Goal: Task Accomplishment & Management: Manage account settings

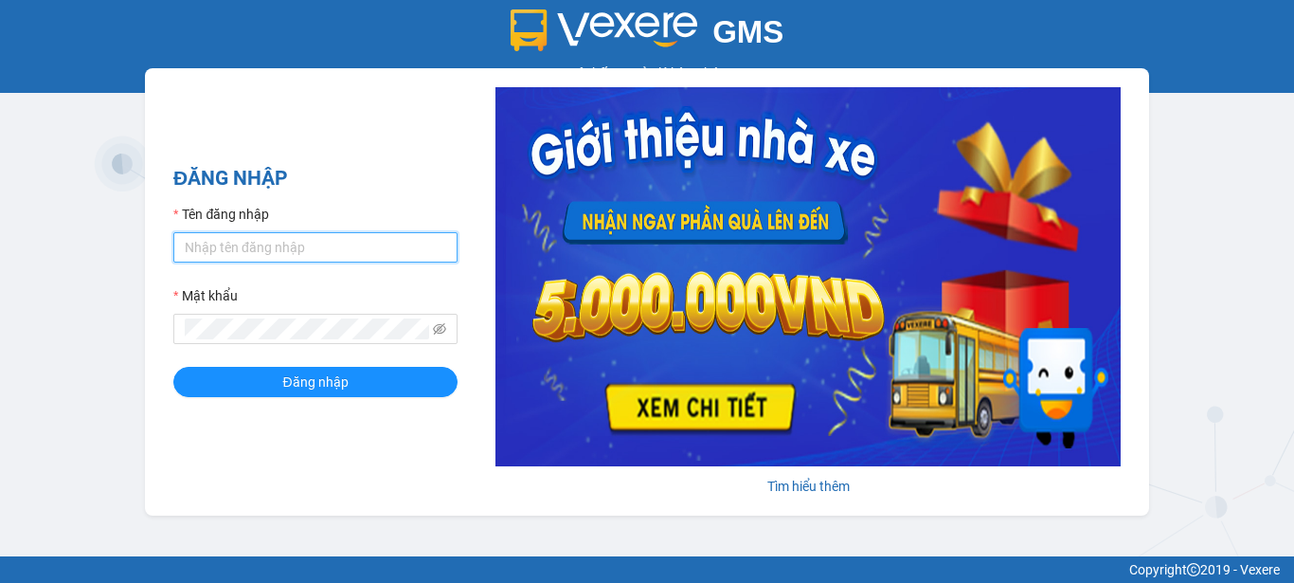
click at [346, 253] on input "Tên đăng nhập" at bounding box center [315, 247] width 284 height 30
type input "phuongbc.phucxuyen"
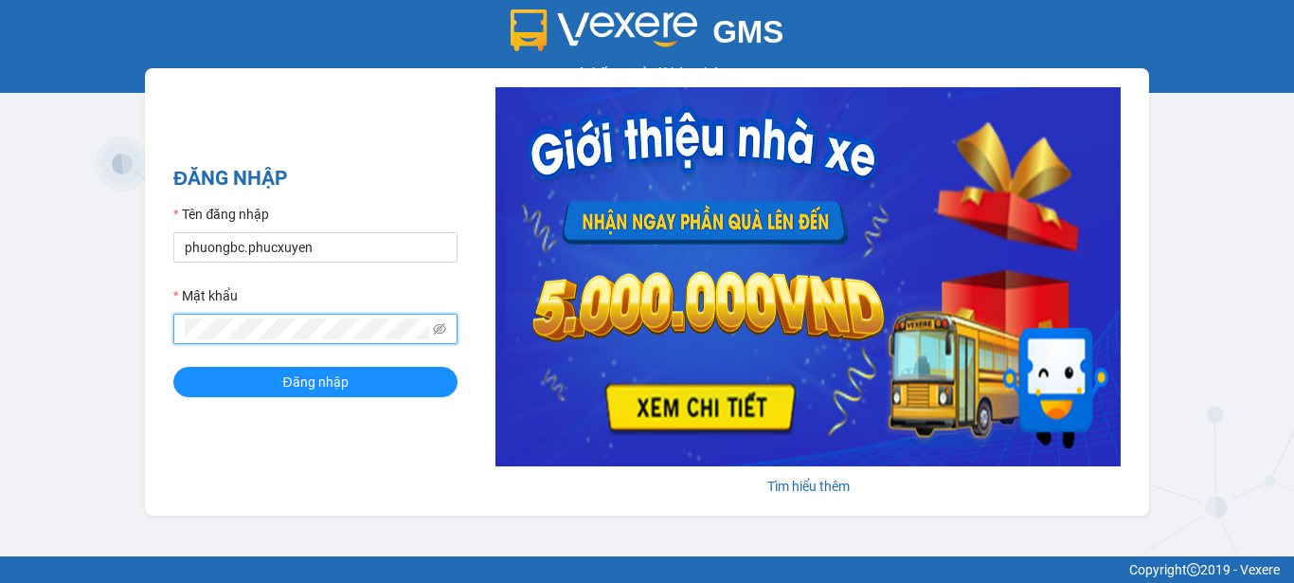
click at [173, 367] on button "Đăng nhập" at bounding box center [315, 382] width 284 height 30
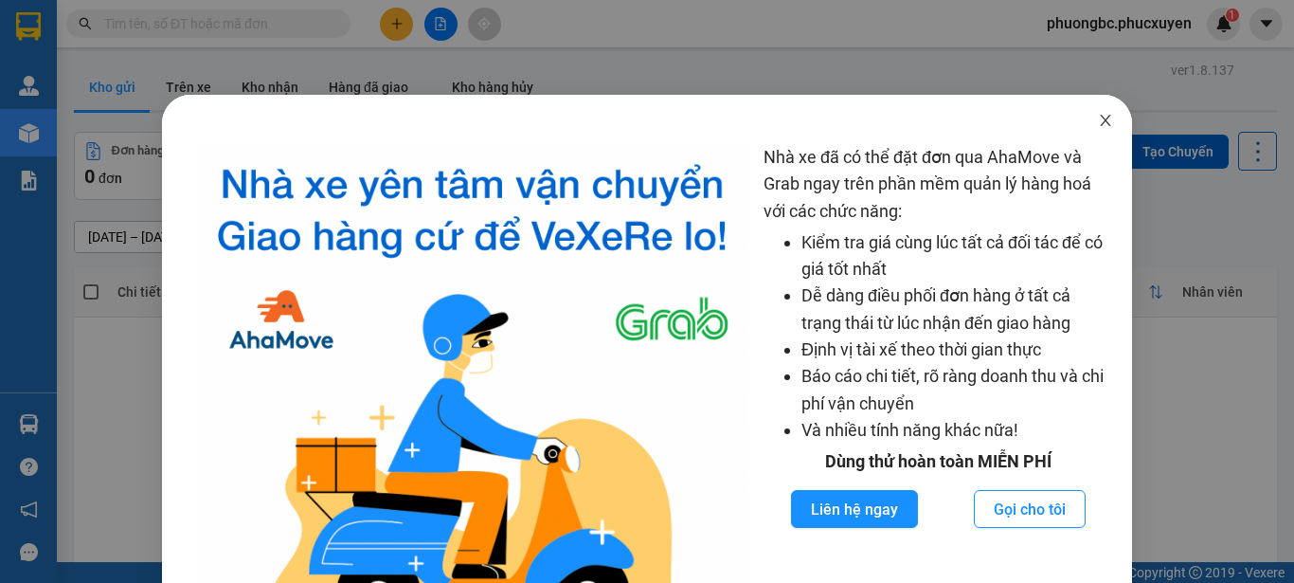
click at [1098, 114] on icon "close" at bounding box center [1105, 120] width 15 height 15
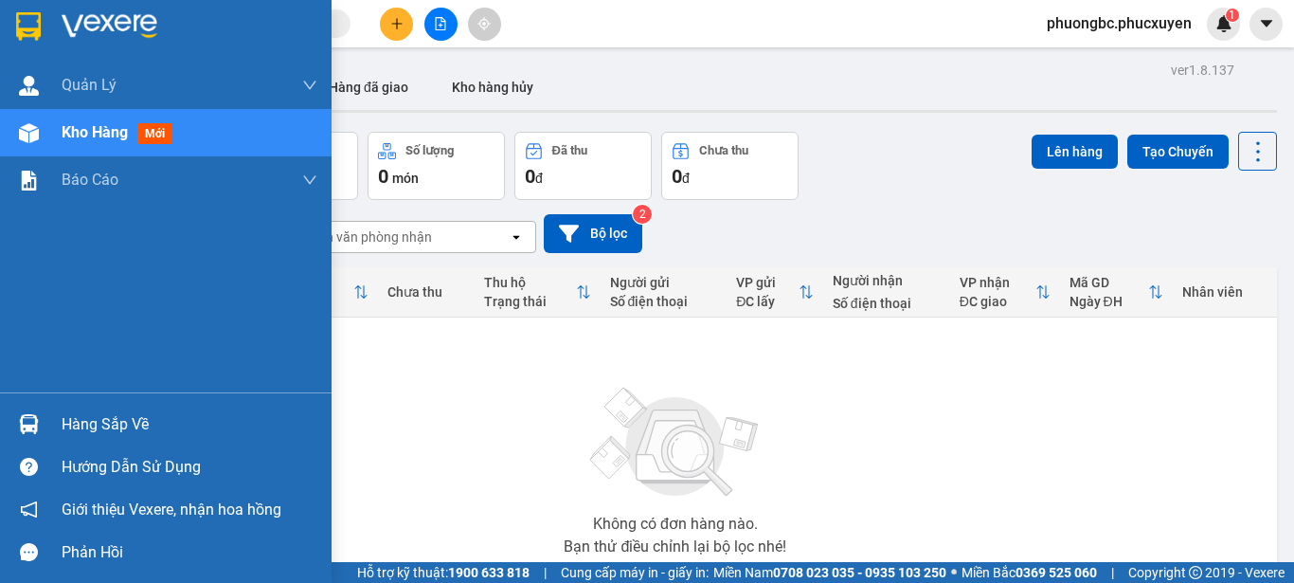
click at [68, 421] on div "Hàng sắp về" at bounding box center [190, 424] width 256 height 28
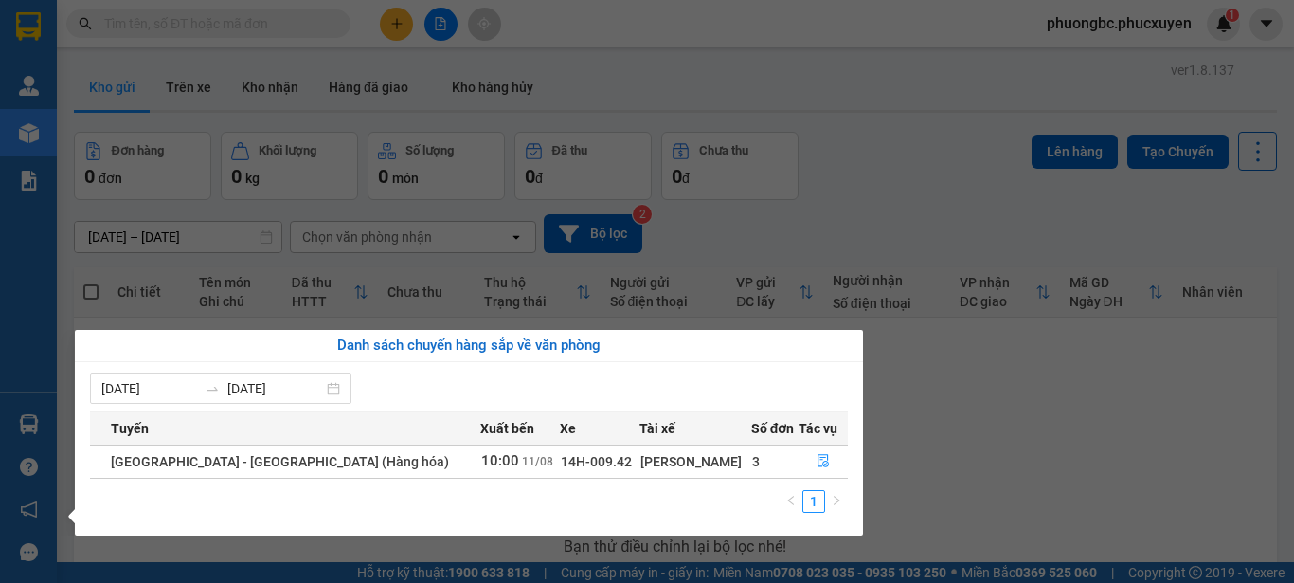
click at [988, 455] on section "Kết quả [PERSON_NAME] ( 0 ) Bộ lọc No Data phuongbc.phucxuyen 1 [PERSON_NAME] […" at bounding box center [647, 291] width 1294 height 583
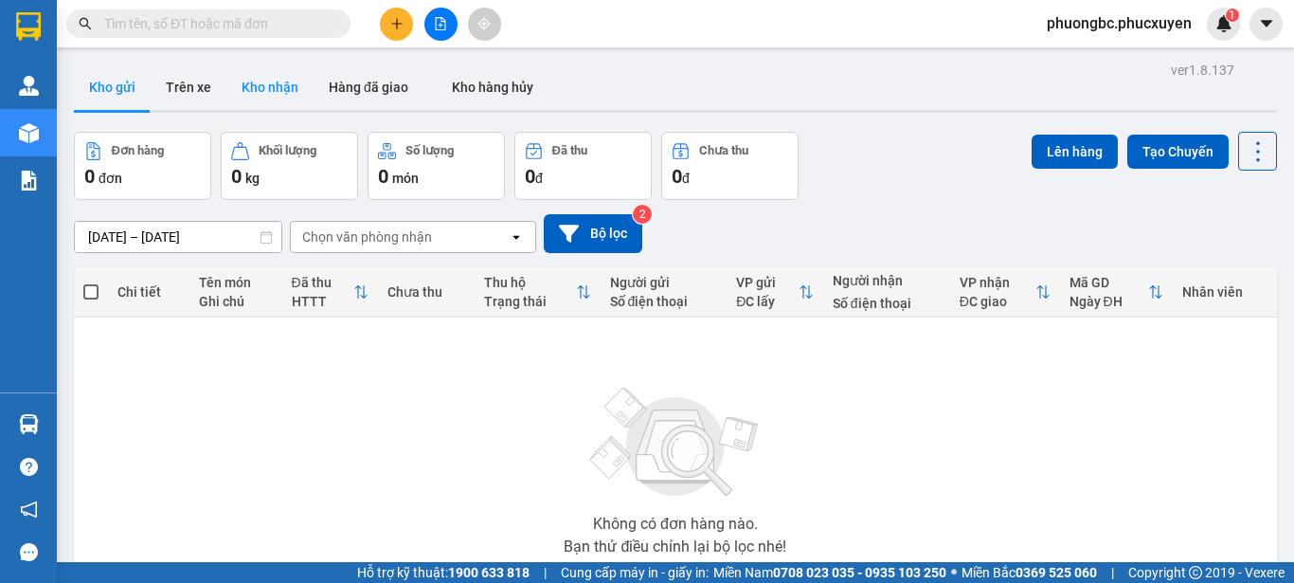
click at [279, 86] on button "Kho nhận" at bounding box center [269, 86] width 87 height 45
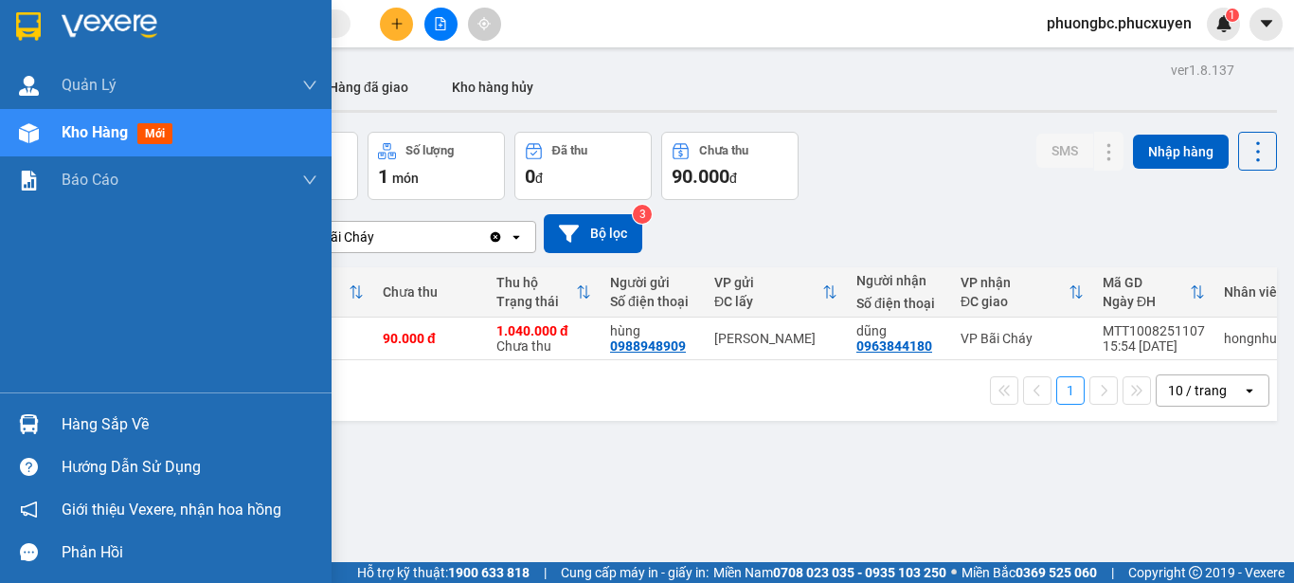
click at [103, 427] on div "Hàng sắp về" at bounding box center [190, 424] width 256 height 28
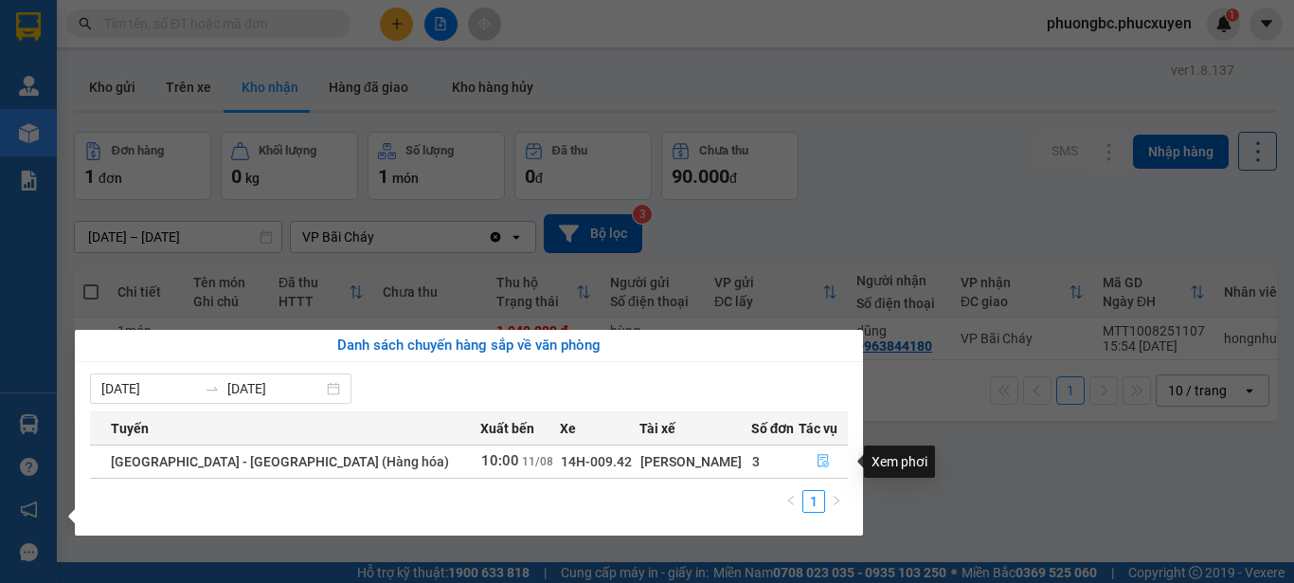
click at [817, 462] on icon "file-done" at bounding box center [823, 460] width 13 height 13
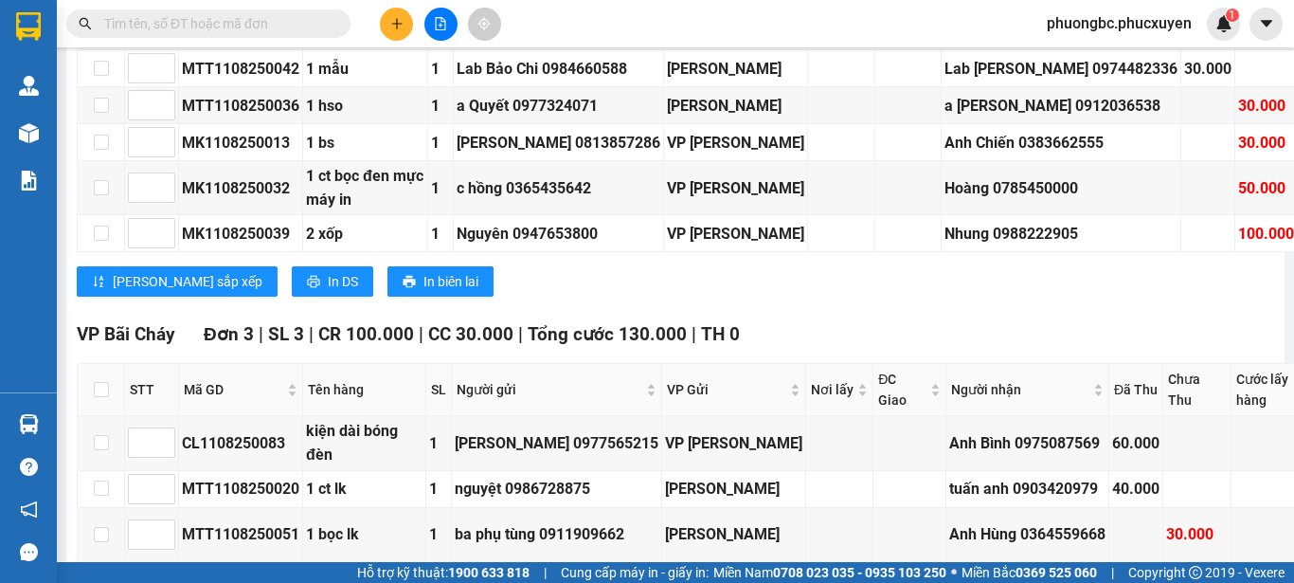
scroll to position [1326, 0]
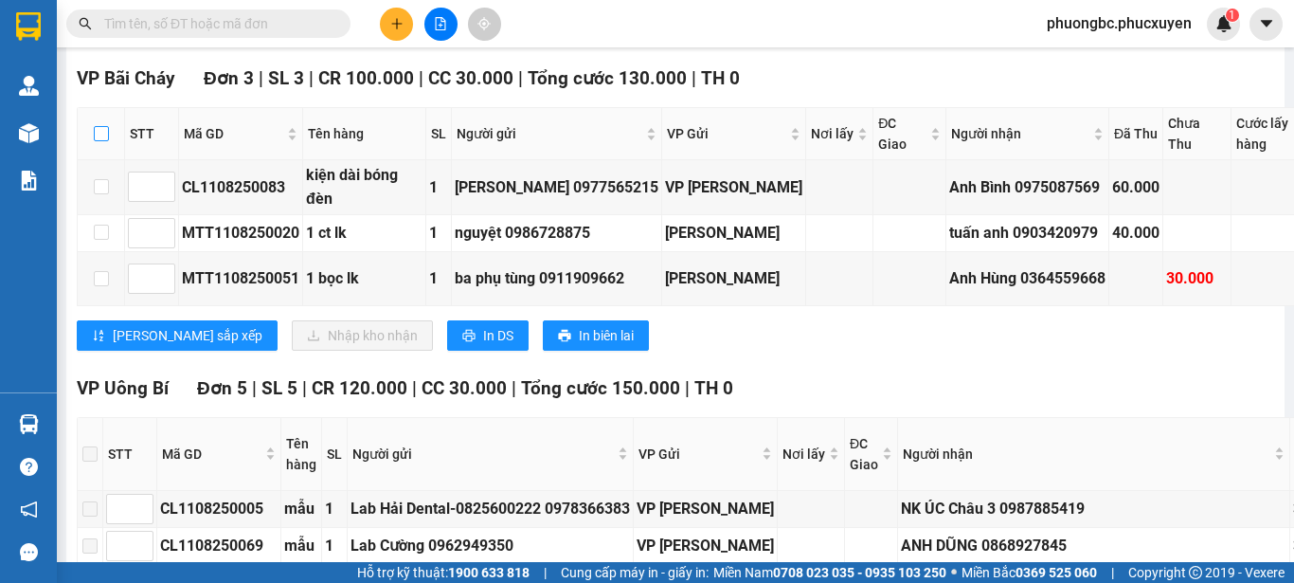
click at [103, 141] on input "checkbox" at bounding box center [101, 133] width 15 height 15
checkbox input "true"
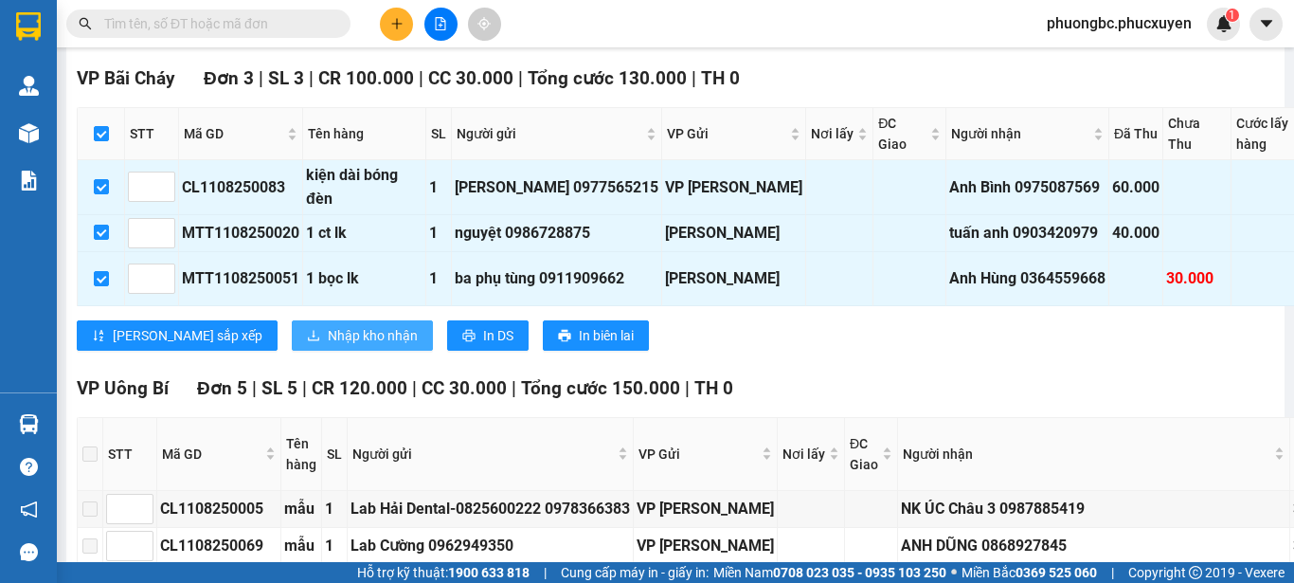
click at [328, 346] on span "Nhập kho nhận" at bounding box center [373, 335] width 90 height 21
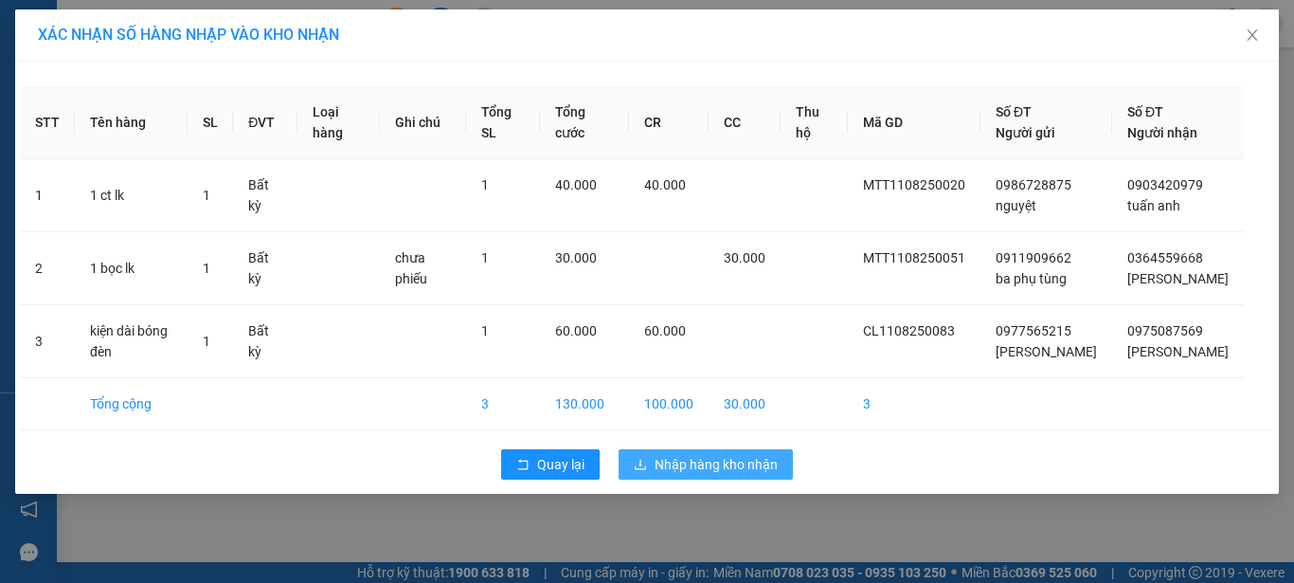
click at [705, 460] on span "Nhập hàng kho nhận" at bounding box center [716, 464] width 123 height 21
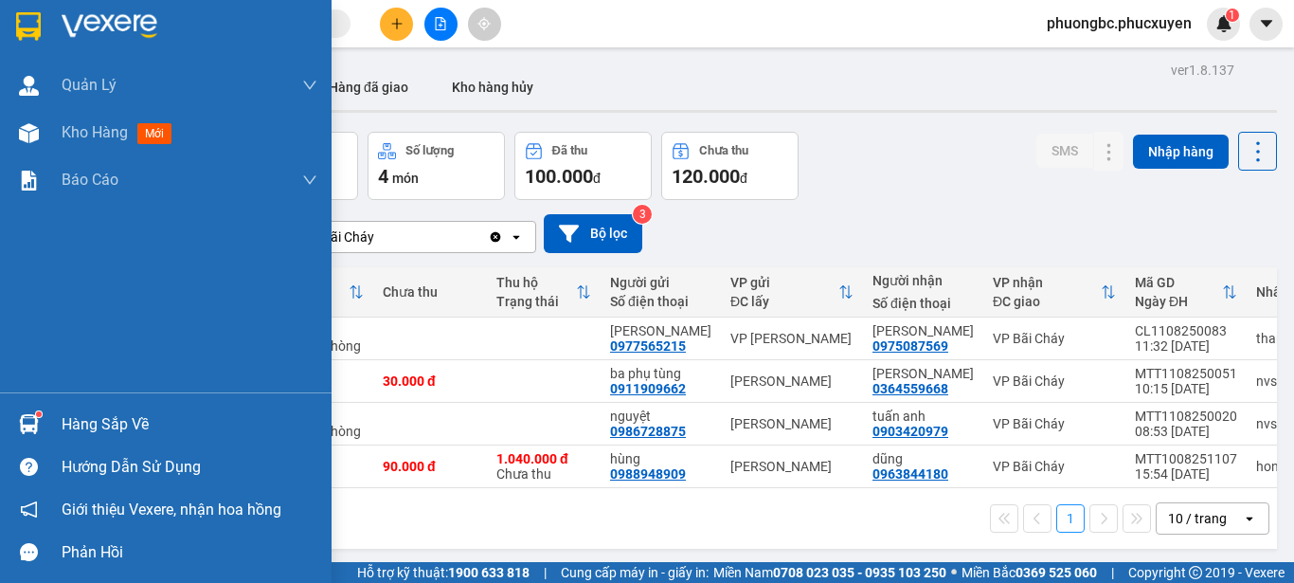
click at [38, 417] on img at bounding box center [29, 424] width 20 height 20
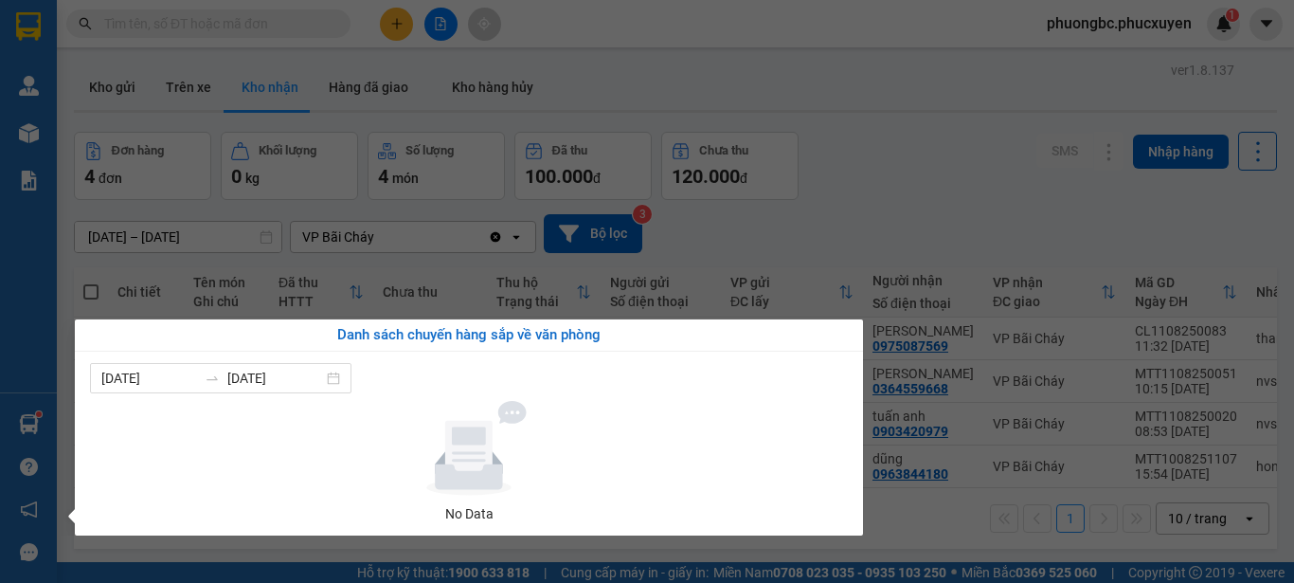
click at [1056, 520] on section "Kết quả [PERSON_NAME] ( 0 ) Bộ lọc No Data phuongbc.phucxuyen 1 [PERSON_NAME] […" at bounding box center [647, 291] width 1294 height 583
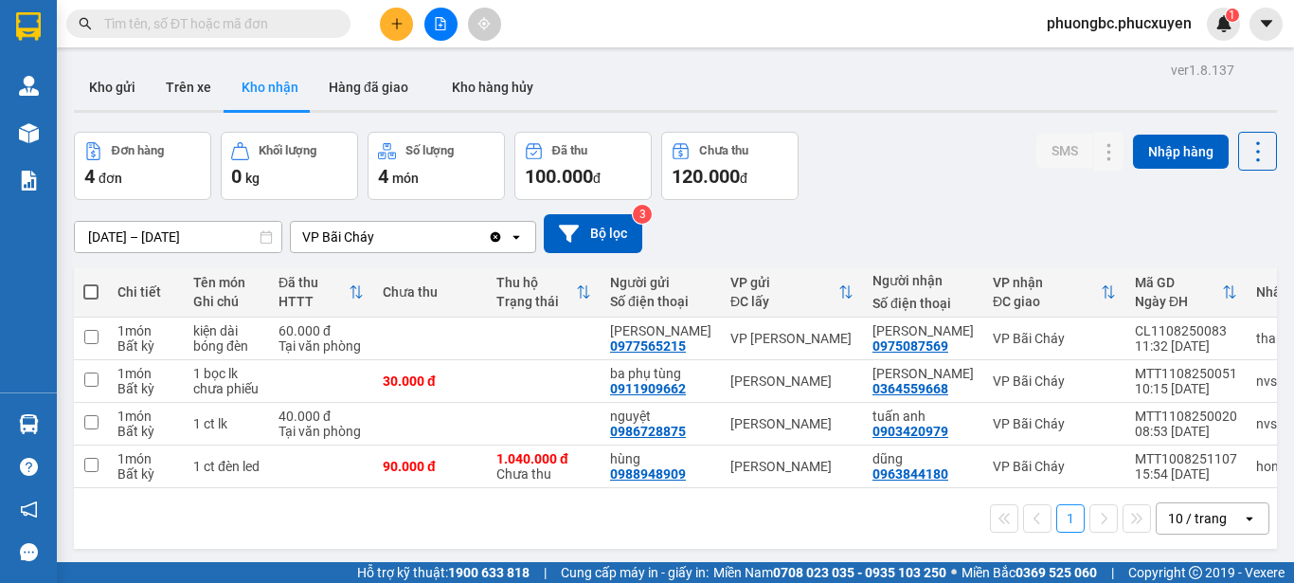
click at [763, 519] on div "1 10 / trang open" at bounding box center [675, 518] width 1188 height 32
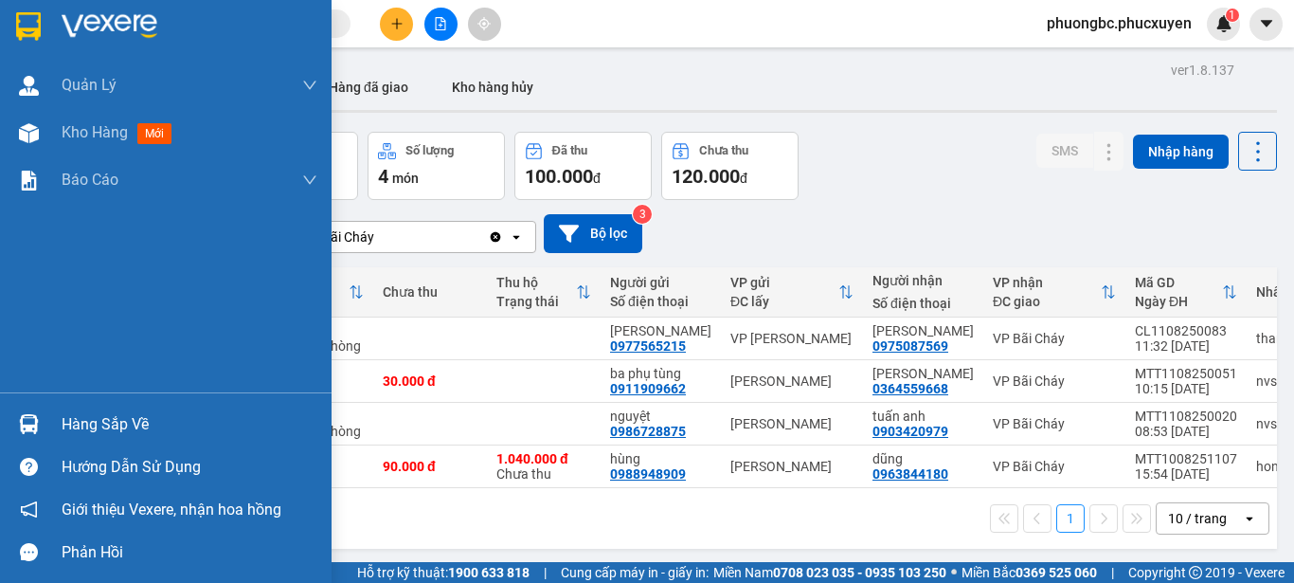
click at [26, 422] on img at bounding box center [29, 424] width 20 height 20
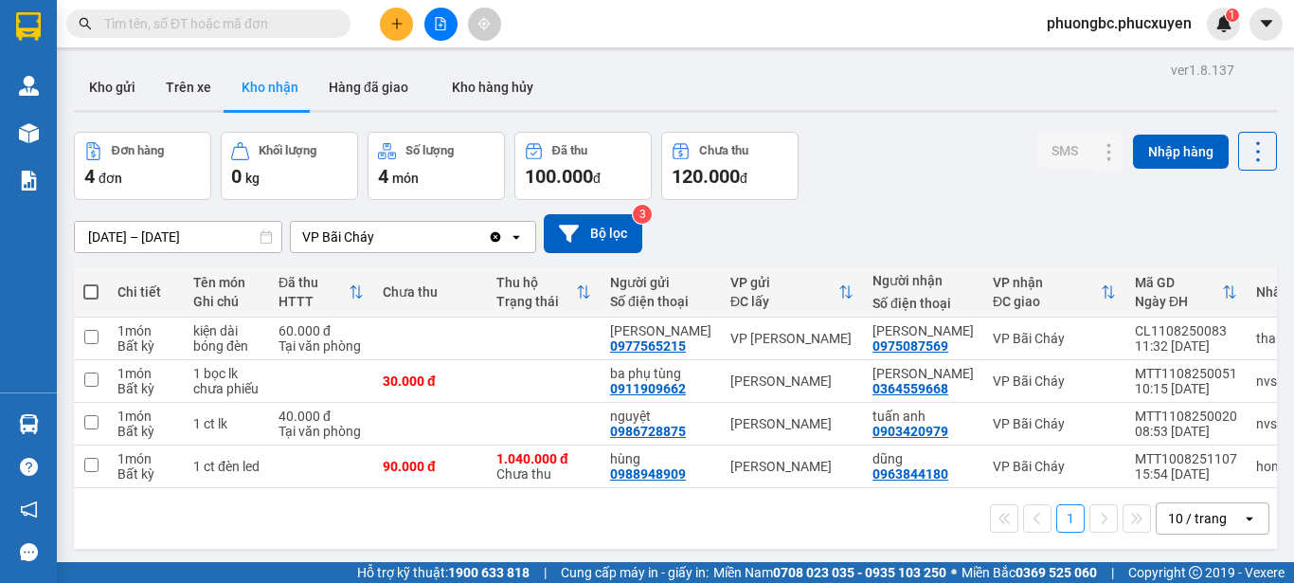
drag, startPoint x: 904, startPoint y: 523, endPoint x: 437, endPoint y: 541, distance: 467.4
click at [903, 523] on section "Kết quả [PERSON_NAME] ( 0 ) Bộ lọc No Data phuongbc.phucxuyen 1 [PERSON_NAME] […" at bounding box center [647, 291] width 1294 height 583
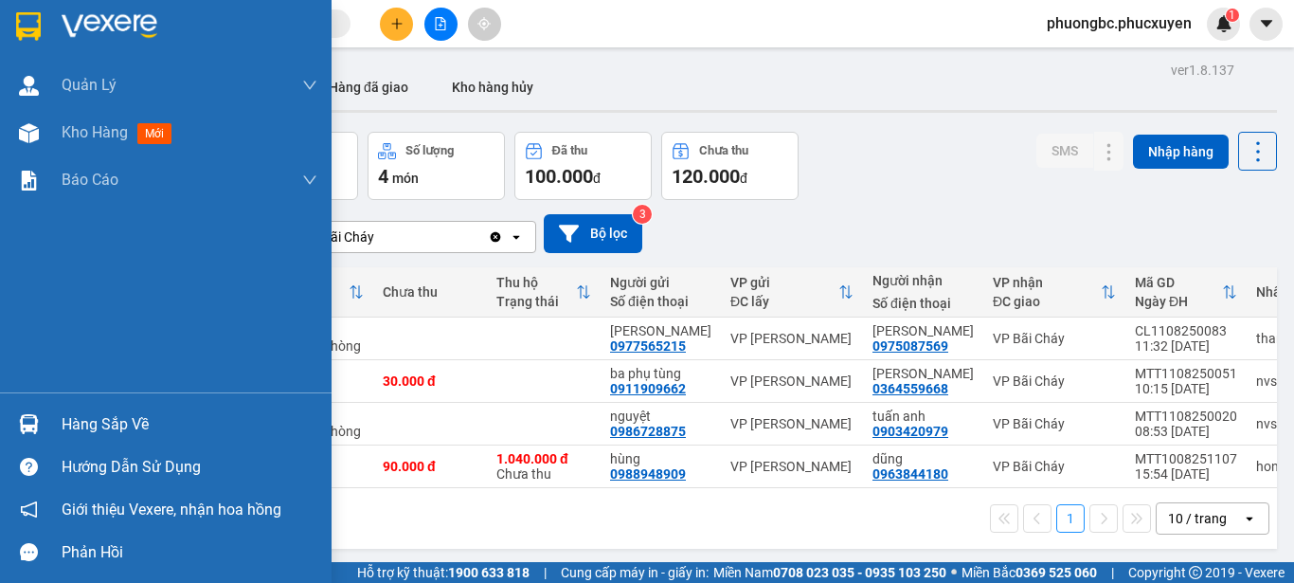
click at [81, 427] on div "Hàng sắp về" at bounding box center [190, 424] width 256 height 28
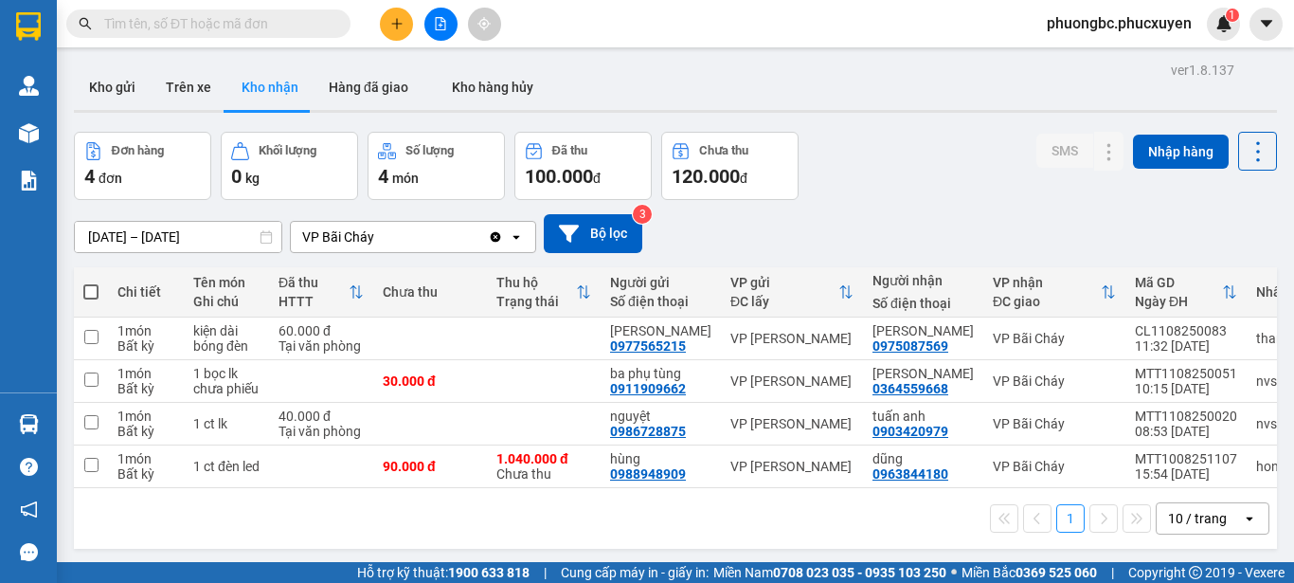
click at [897, 506] on section "Kết quả tìm kiếm ( 0 ) Bộ lọc No Data phuongbc.phucxuyen 1 Quản Lý Quản lý giao…" at bounding box center [647, 291] width 1294 height 583
click at [255, 24] on input "text" at bounding box center [216, 23] width 224 height 21
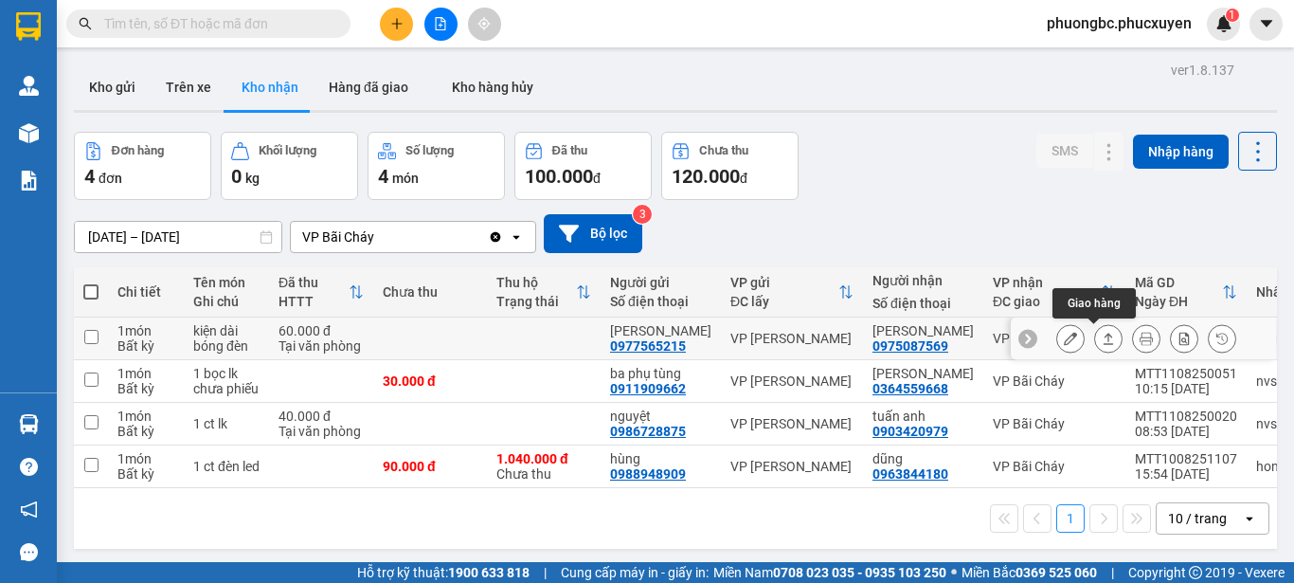
click at [1102, 337] on icon at bounding box center [1108, 338] width 13 height 13
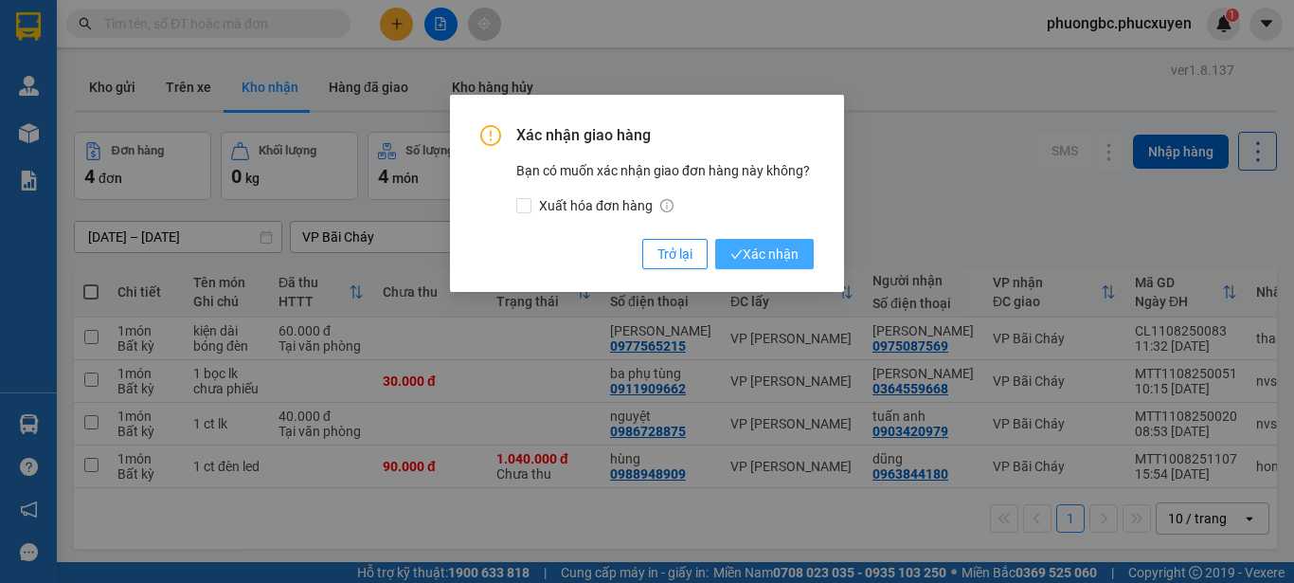
click at [771, 250] on span "Xác nhận" at bounding box center [764, 253] width 68 height 21
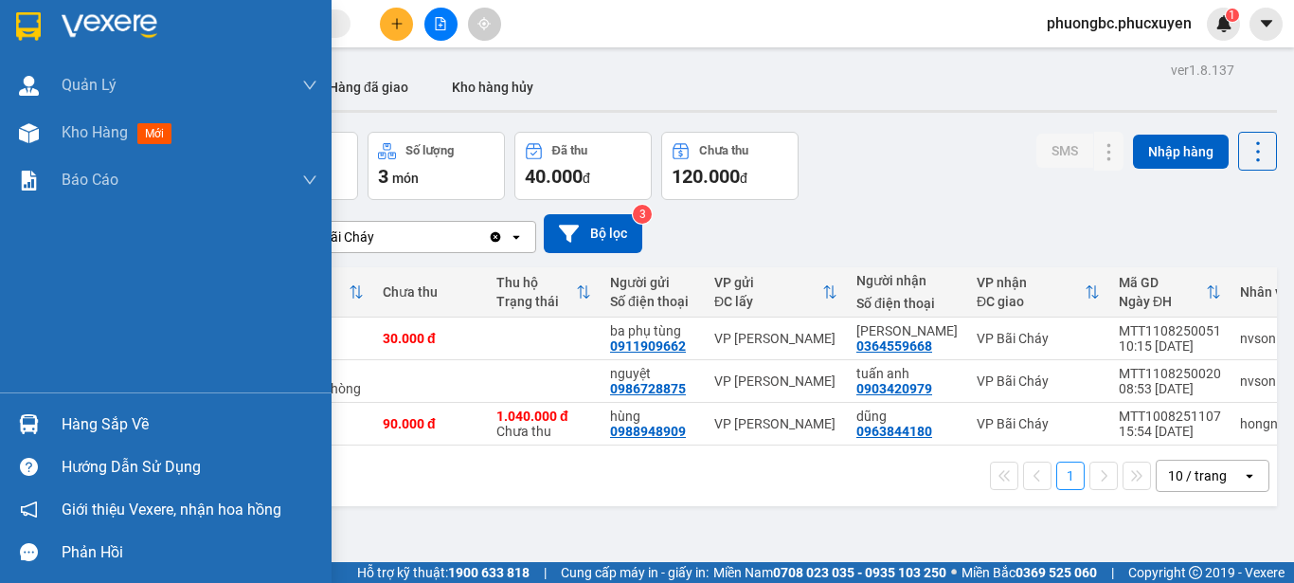
click at [81, 424] on div "Hàng sắp về" at bounding box center [190, 424] width 256 height 28
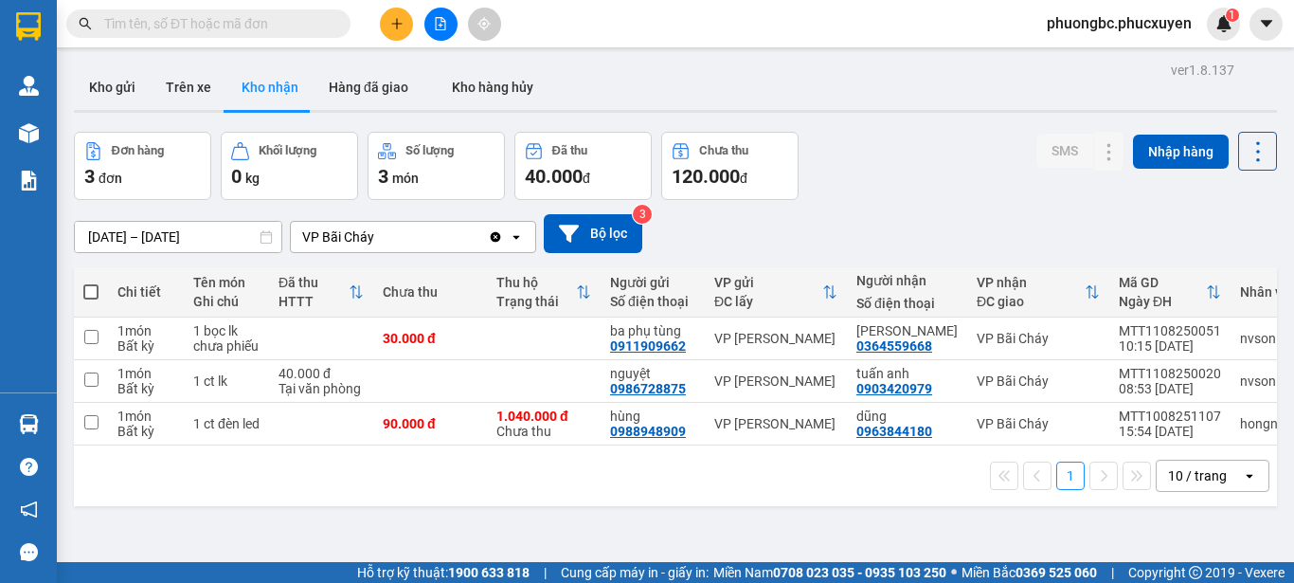
click at [909, 532] on section "Kết quả tìm kiếm ( 0 ) Bộ lọc No Data phuongbc.phucxuyen 1 Quản Lý Quản lý giao…" at bounding box center [647, 291] width 1294 height 583
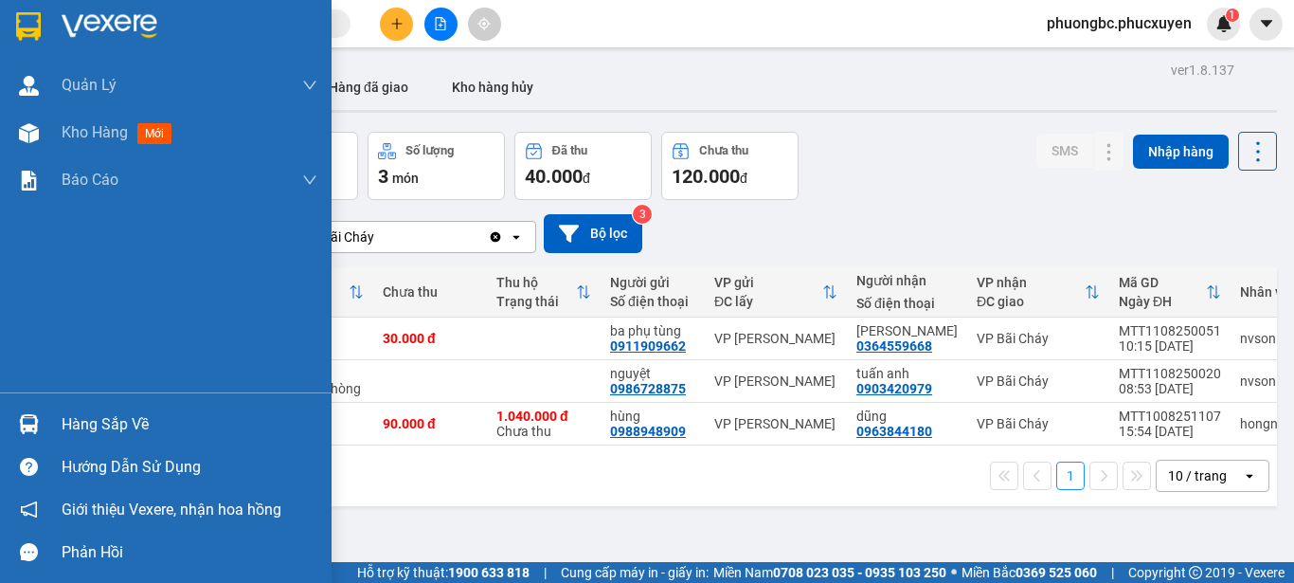
click at [70, 419] on div "Hàng sắp về" at bounding box center [190, 424] width 256 height 28
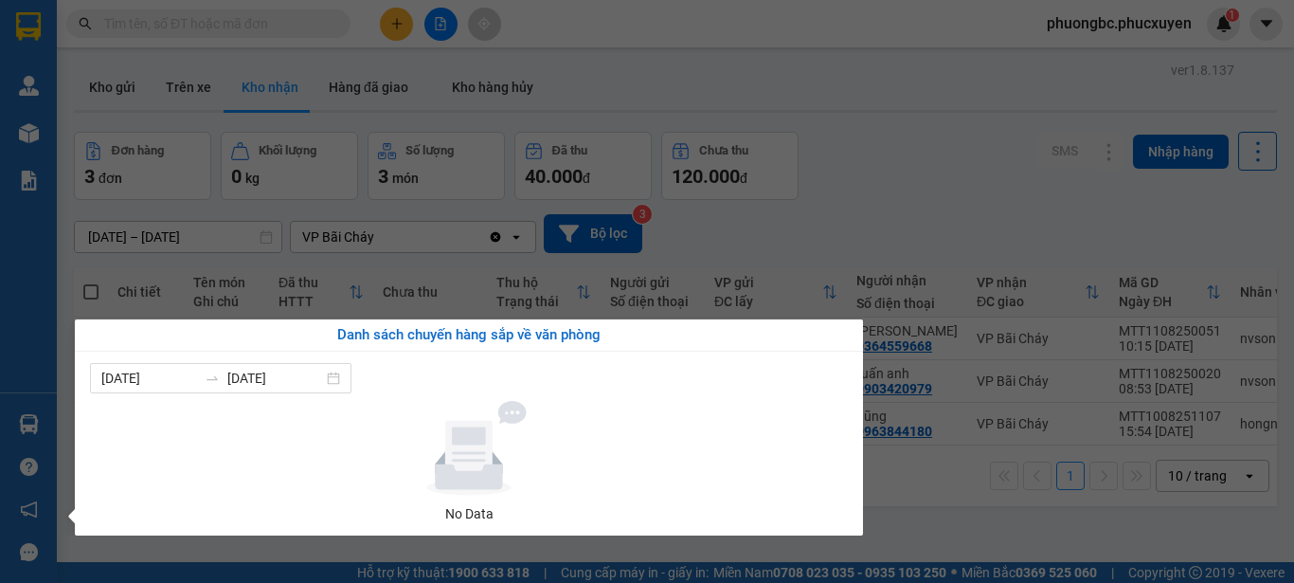
click at [928, 533] on section "Kết quả tìm kiếm ( 0 ) Bộ lọc No Data phuongbc.phucxuyen 1 Quản Lý Quản lý giao…" at bounding box center [647, 291] width 1294 height 583
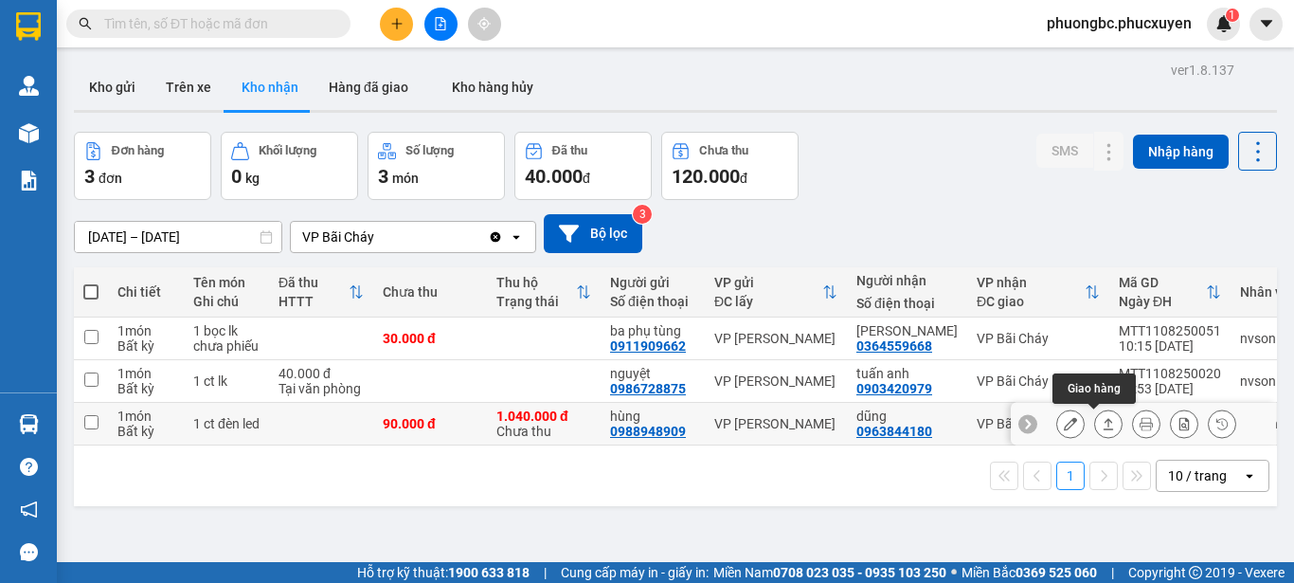
click at [1104, 423] on icon at bounding box center [1109, 423] width 10 height 11
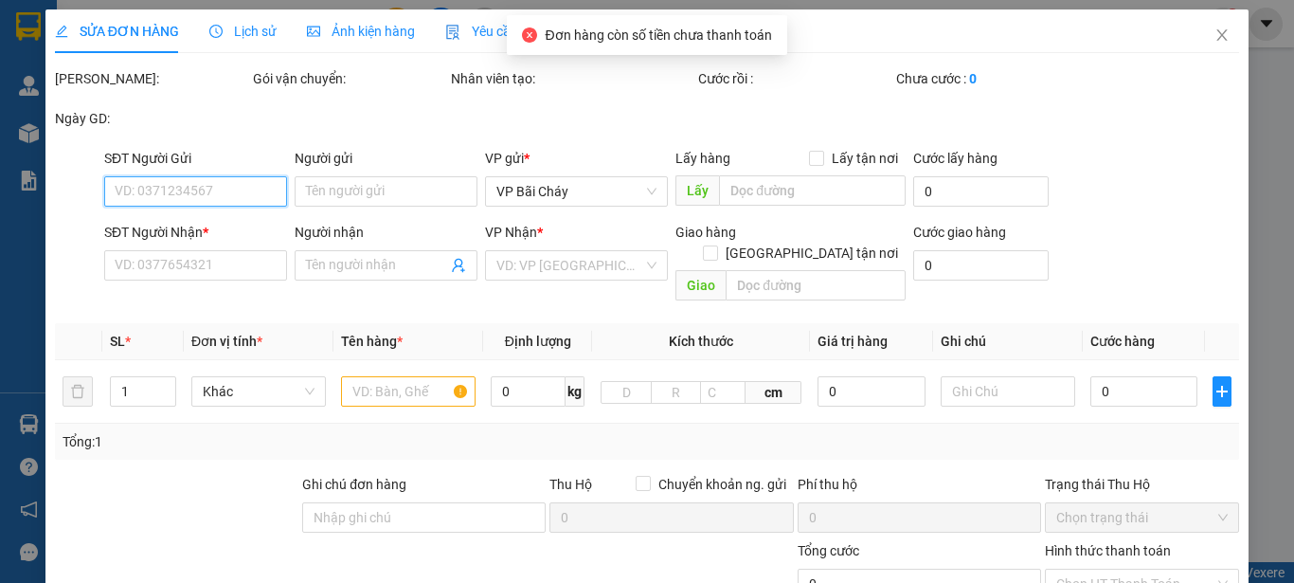
type input "0988948909"
type input "hùng"
type input "0963844180"
type input "dũng"
type input "237848/ abc bank/ ng văn hùng"
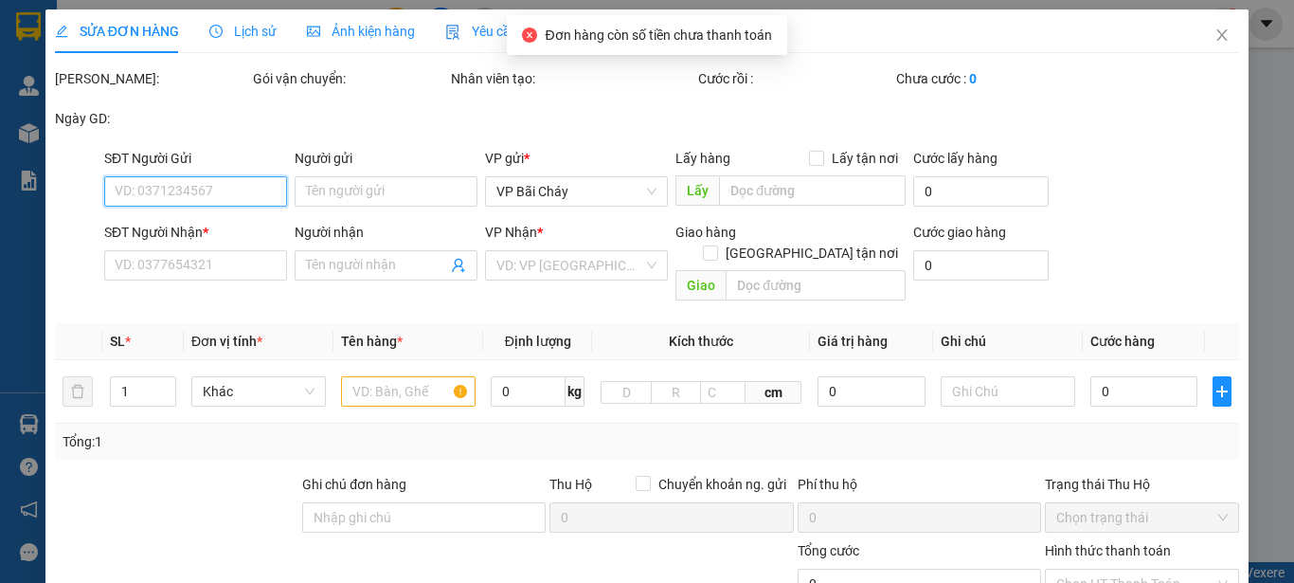
type input "90.000"
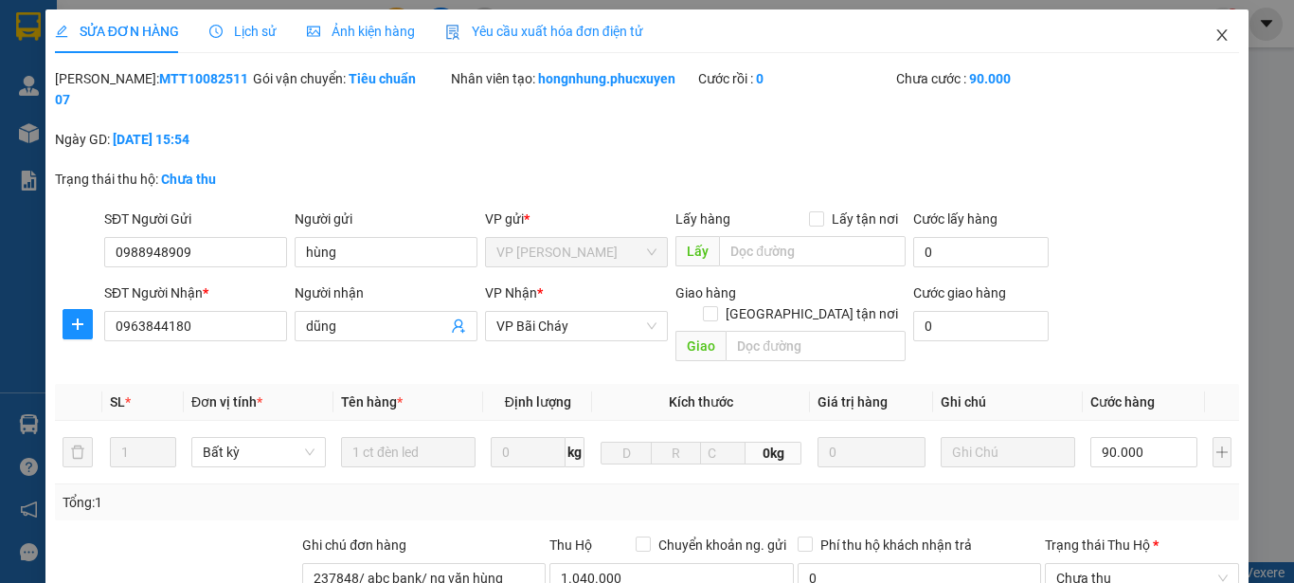
click at [1216, 29] on span "Close" at bounding box center [1222, 35] width 53 height 53
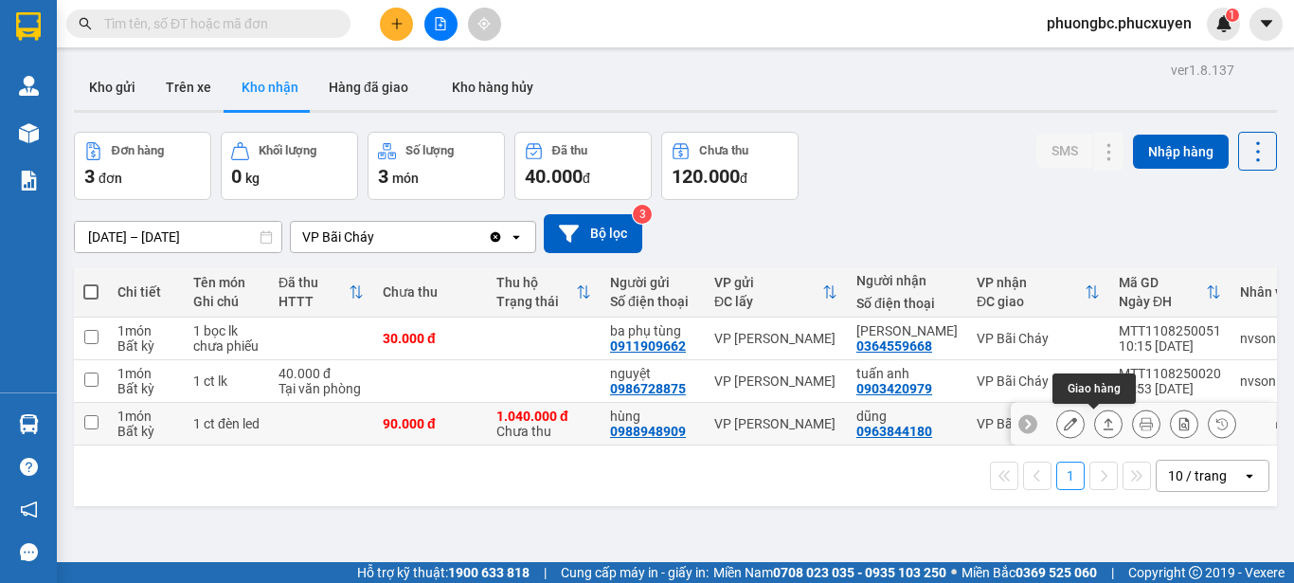
click at [1102, 424] on icon at bounding box center [1108, 423] width 13 height 13
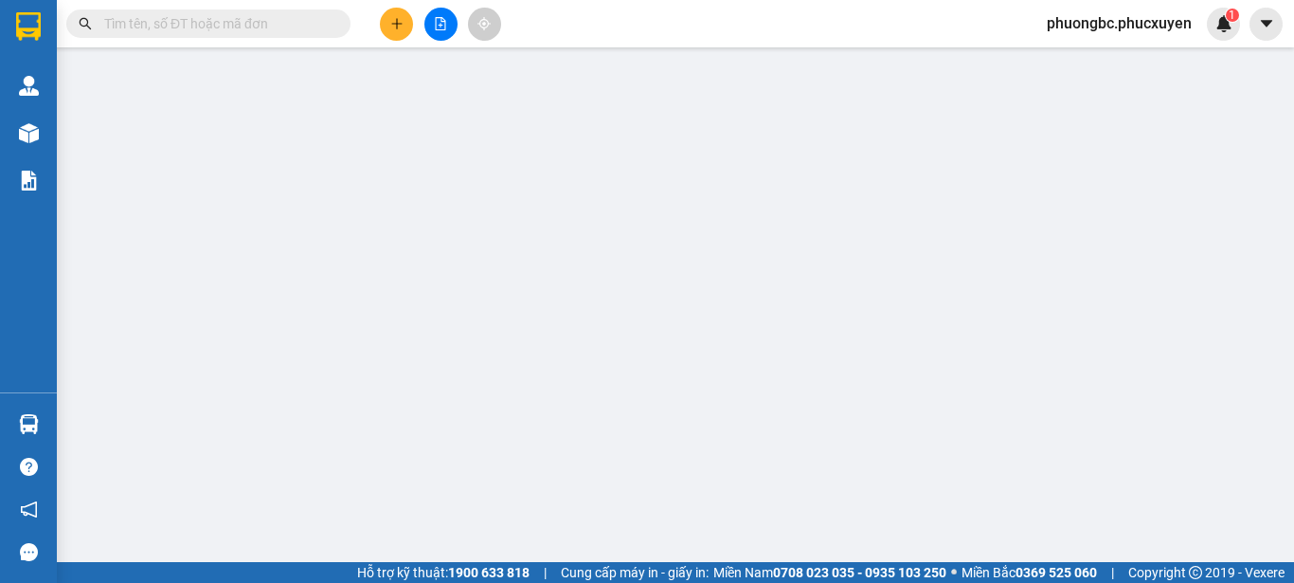
type input "0988948909"
type input "hùng"
type input "0963844180"
type input "dũng"
type input "237848/ abc bank/ ng văn hùng"
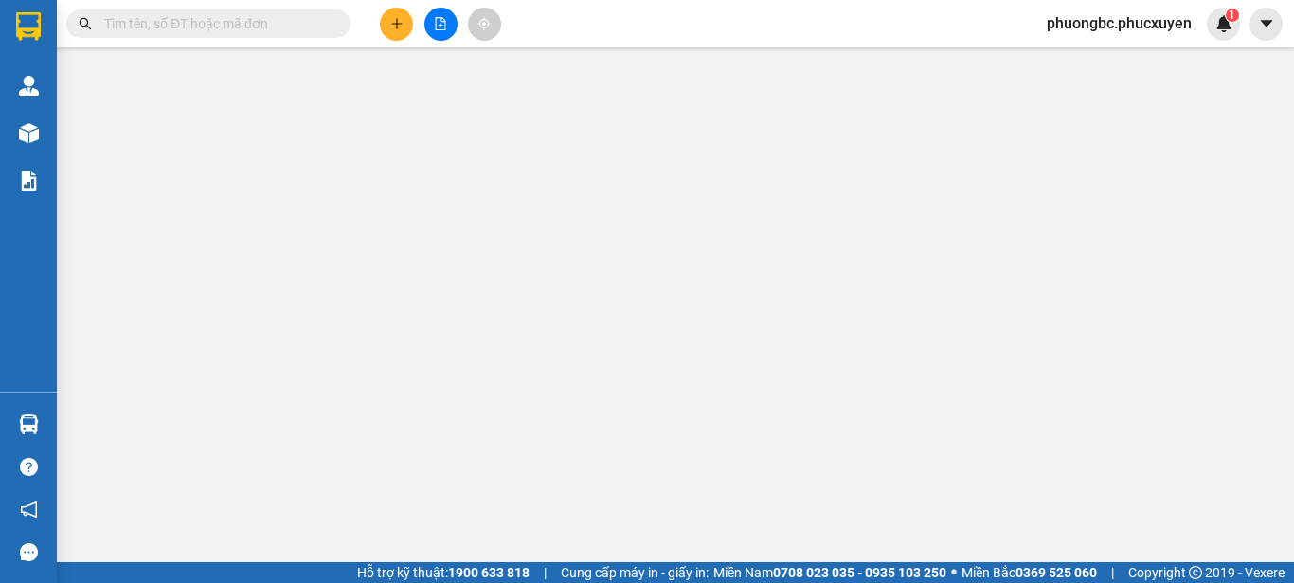
type input "90.000"
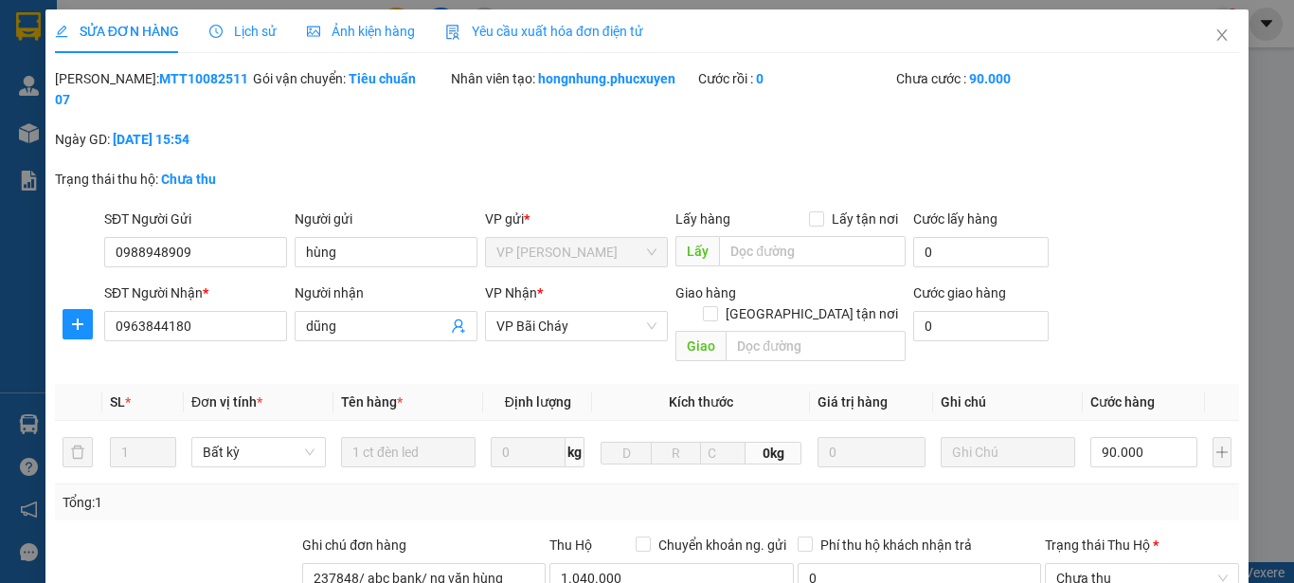
click at [1120, 169] on div "Trạng thái thu hộ: Chưa thu" at bounding box center [647, 189] width 1188 height 40
click at [1217, 33] on icon "close" at bounding box center [1222, 34] width 10 height 11
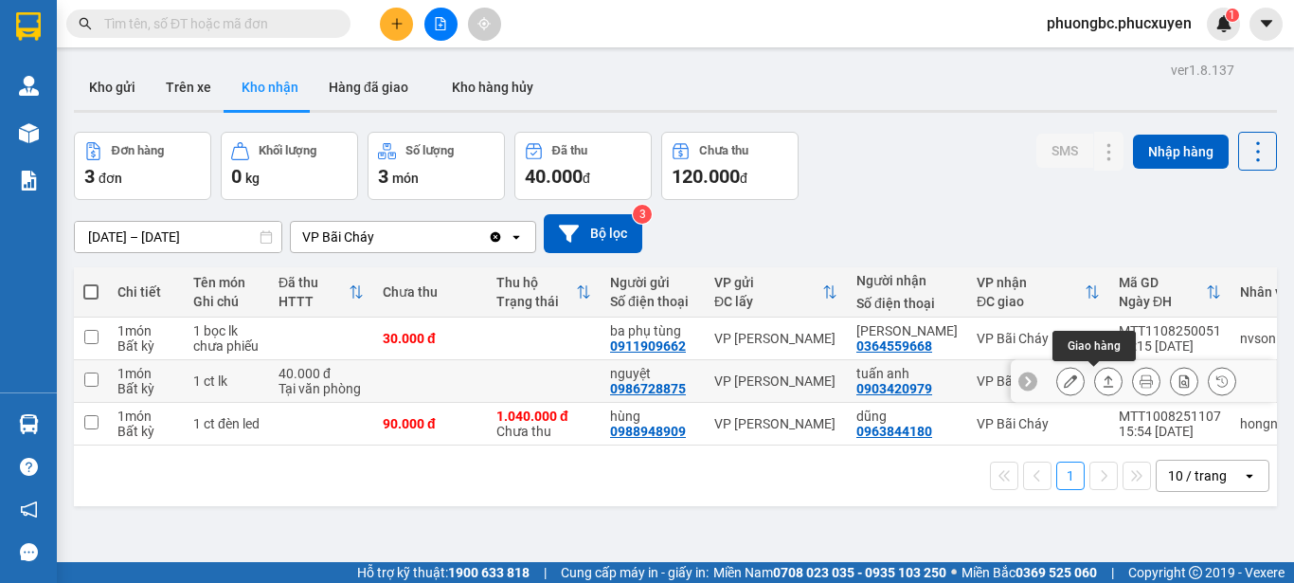
click at [1104, 377] on icon at bounding box center [1109, 380] width 10 height 11
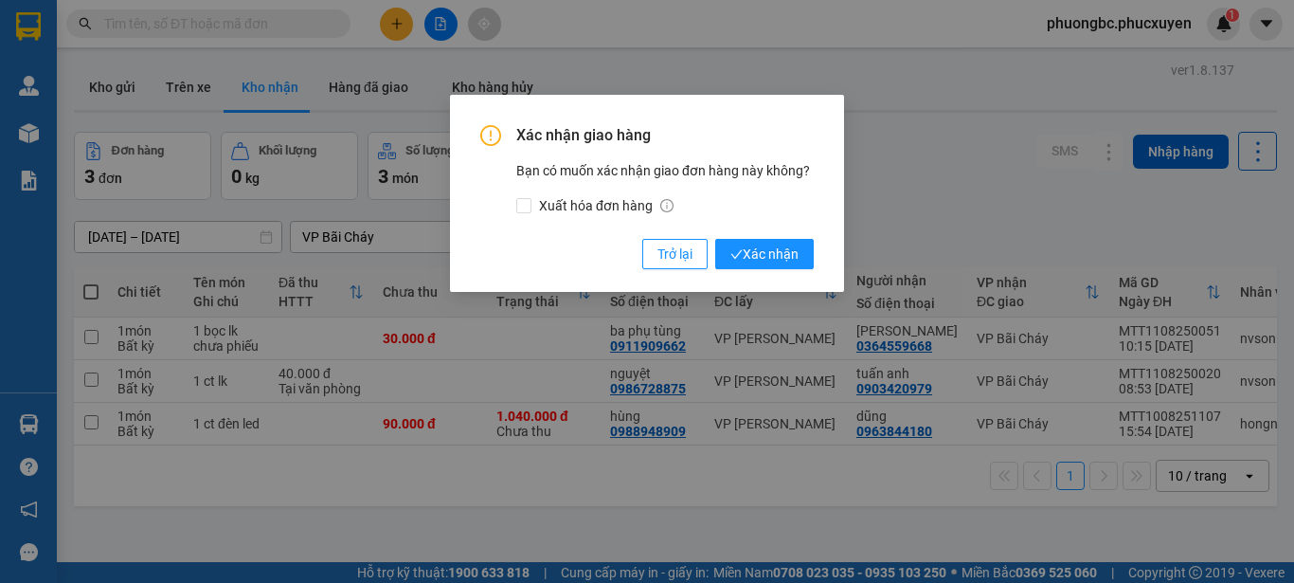
click at [973, 163] on div "Xác nhận giao hàng Bạn có muốn xác nhận giao đơn hàng này không? Xuất hóa đơn h…" at bounding box center [647, 291] width 1294 height 583
click at [945, 193] on div "Xác nhận giao hàng Bạn có muốn xác nhận giao đơn hàng này không? Xuất hóa đơn h…" at bounding box center [647, 291] width 1294 height 583
click at [447, 499] on div "Xác nhận giao hàng Bạn có muốn xác nhận giao đơn hàng này không? Xuất hóa đơn h…" at bounding box center [647, 291] width 1294 height 583
click at [673, 250] on span "Trở lại" at bounding box center [675, 253] width 35 height 21
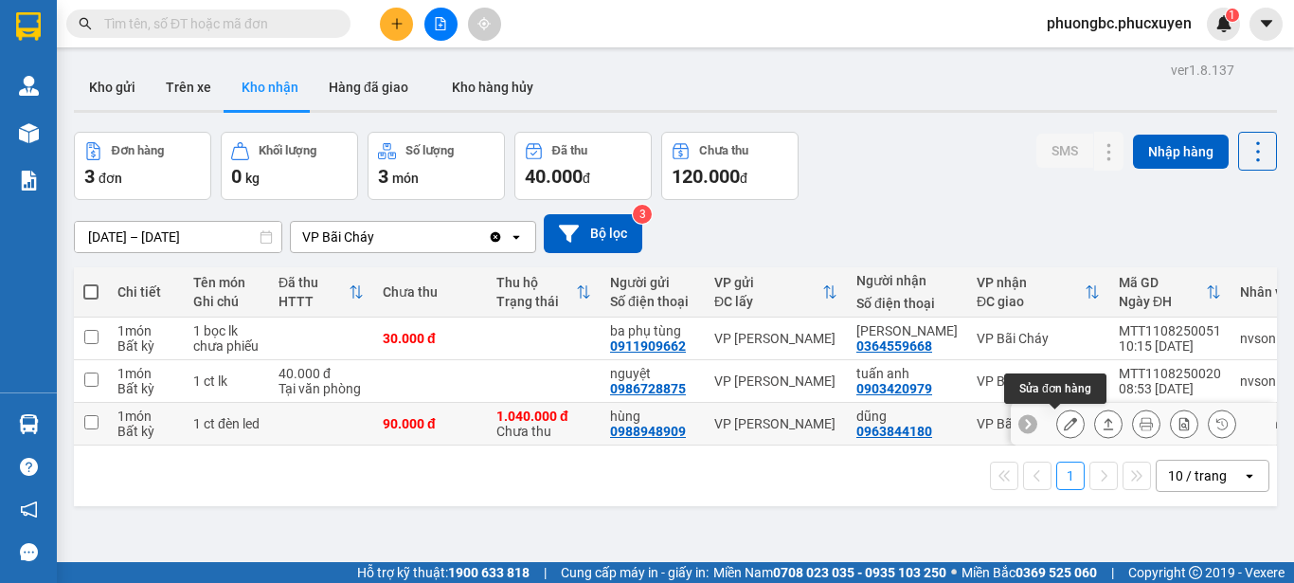
click at [1064, 424] on icon at bounding box center [1070, 423] width 13 height 13
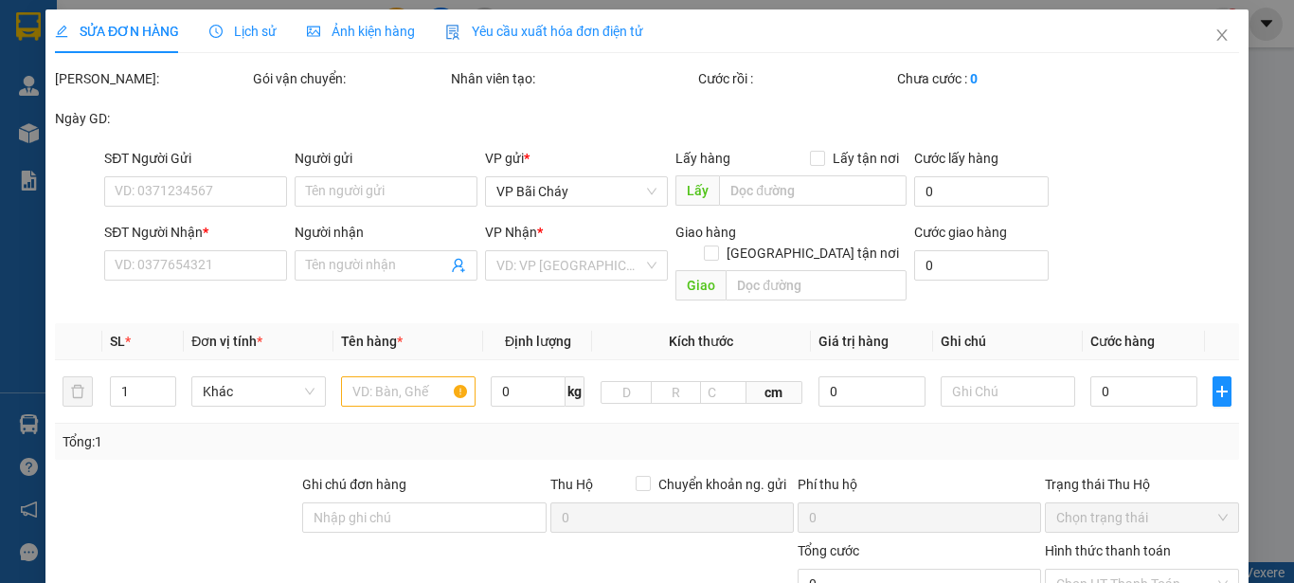
type input "0988948909"
type input "hùng"
type input "0963844180"
type input "dũng"
type input "237848/ abc bank/ ng văn hùng"
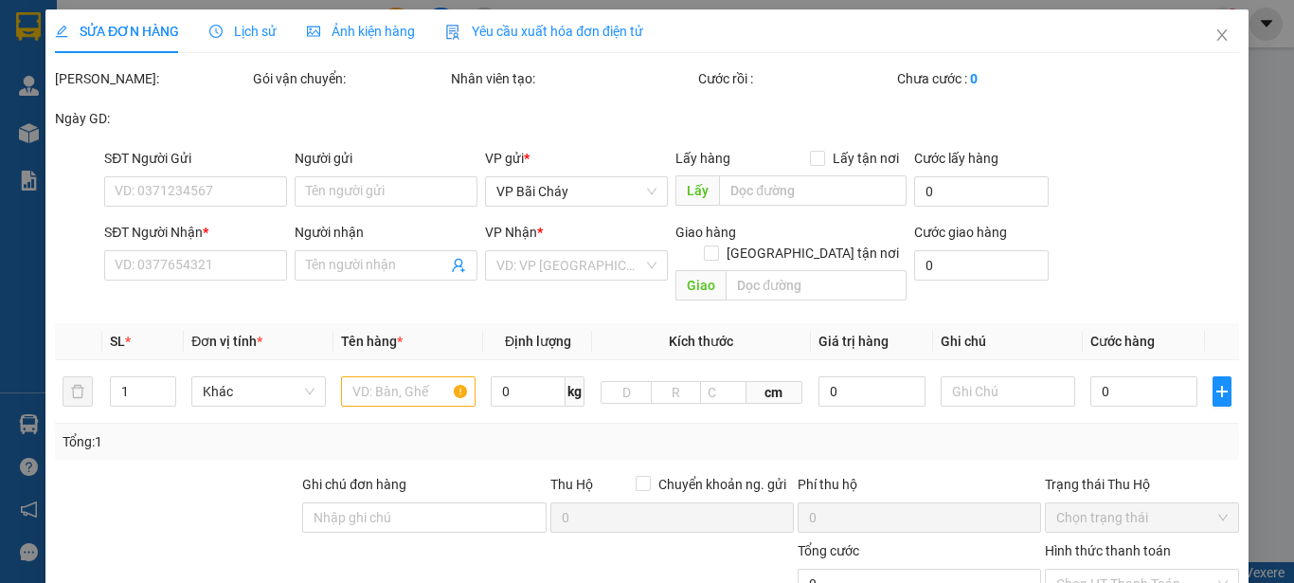
type input "90.000"
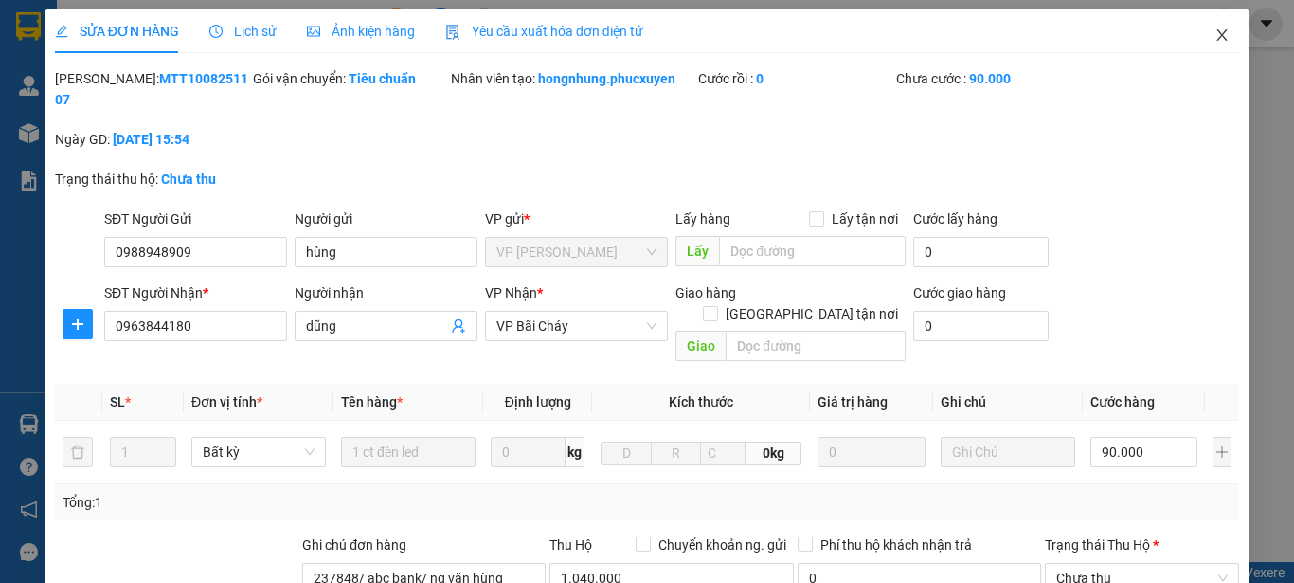
click at [1196, 21] on span "Close" at bounding box center [1222, 35] width 53 height 53
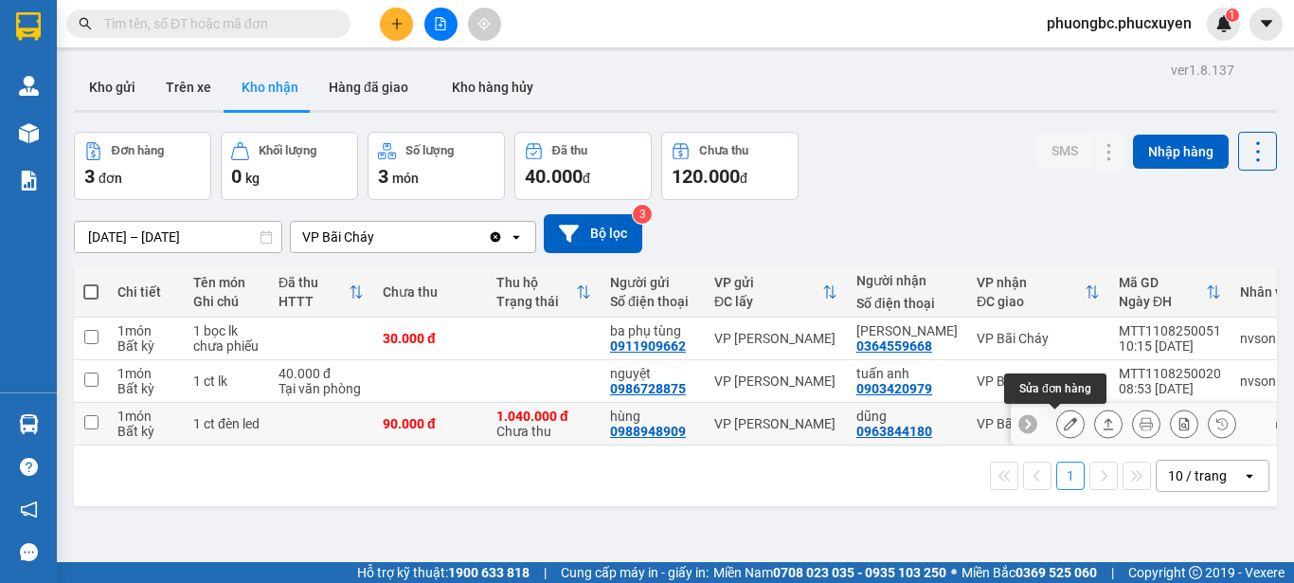
click at [1064, 421] on icon at bounding box center [1070, 423] width 13 height 13
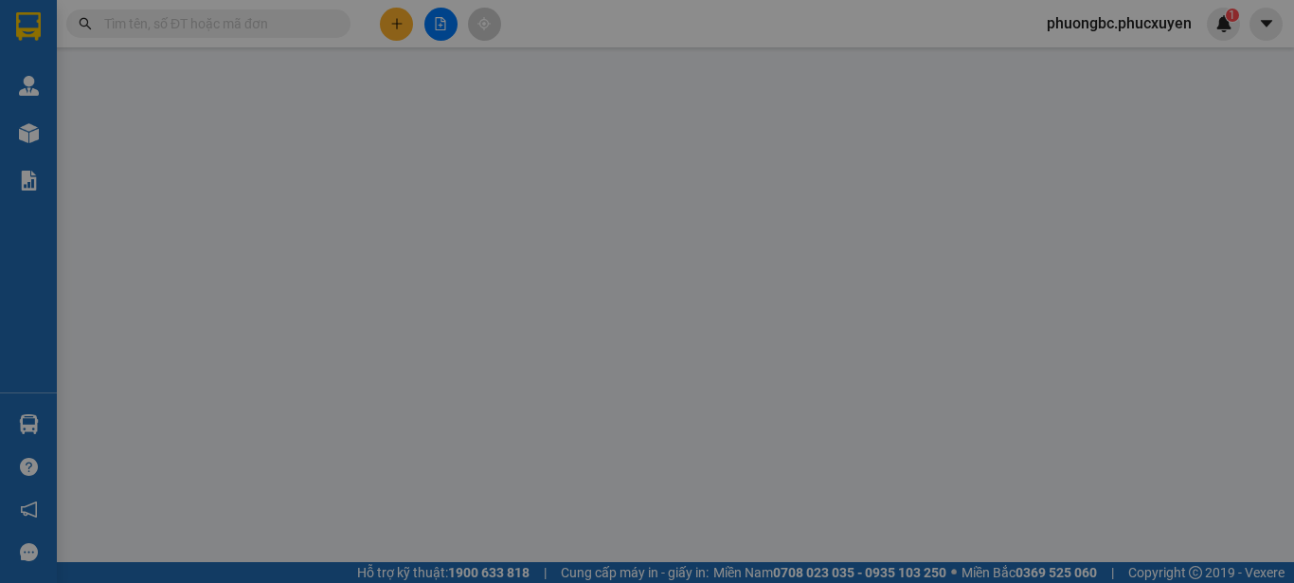
type input "0988948909"
type input "hùng"
type input "0963844180"
type input "dũng"
type input "237848/ abc bank/ ng văn hùng"
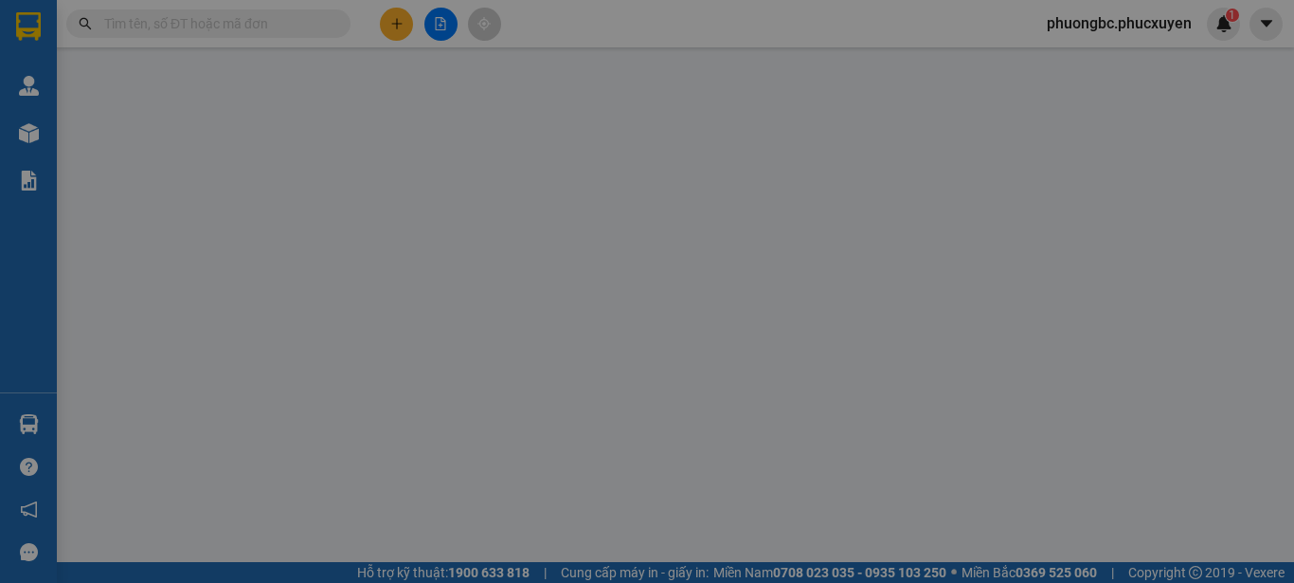
type input "90.000"
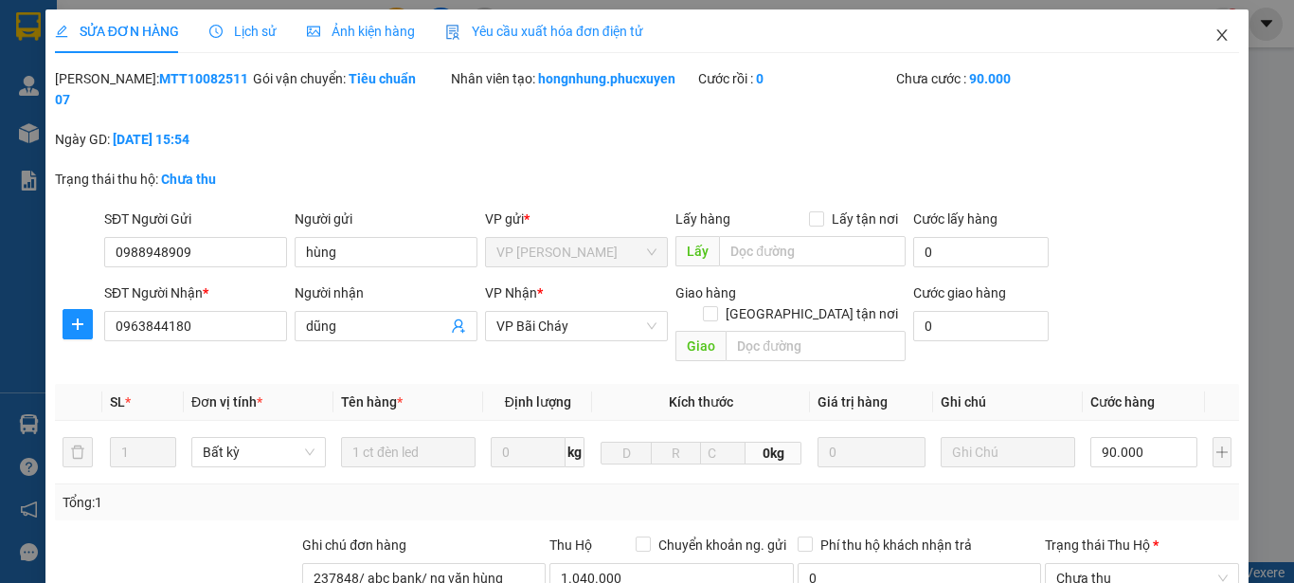
click at [1217, 33] on icon "close" at bounding box center [1222, 34] width 10 height 11
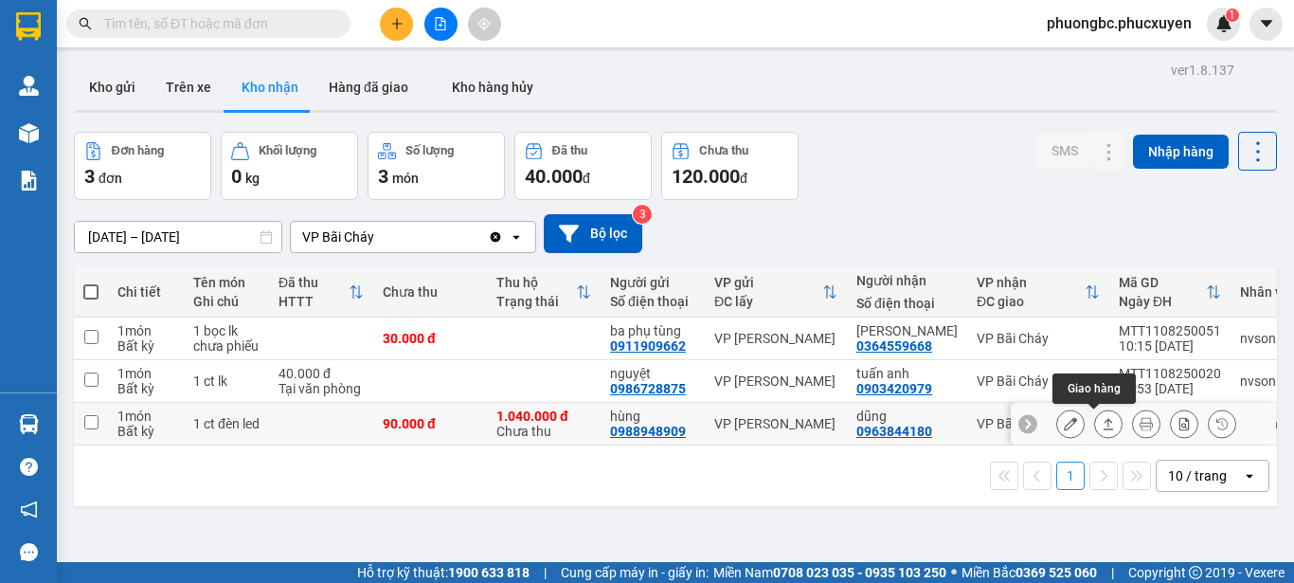
click at [1102, 423] on icon at bounding box center [1108, 423] width 13 height 13
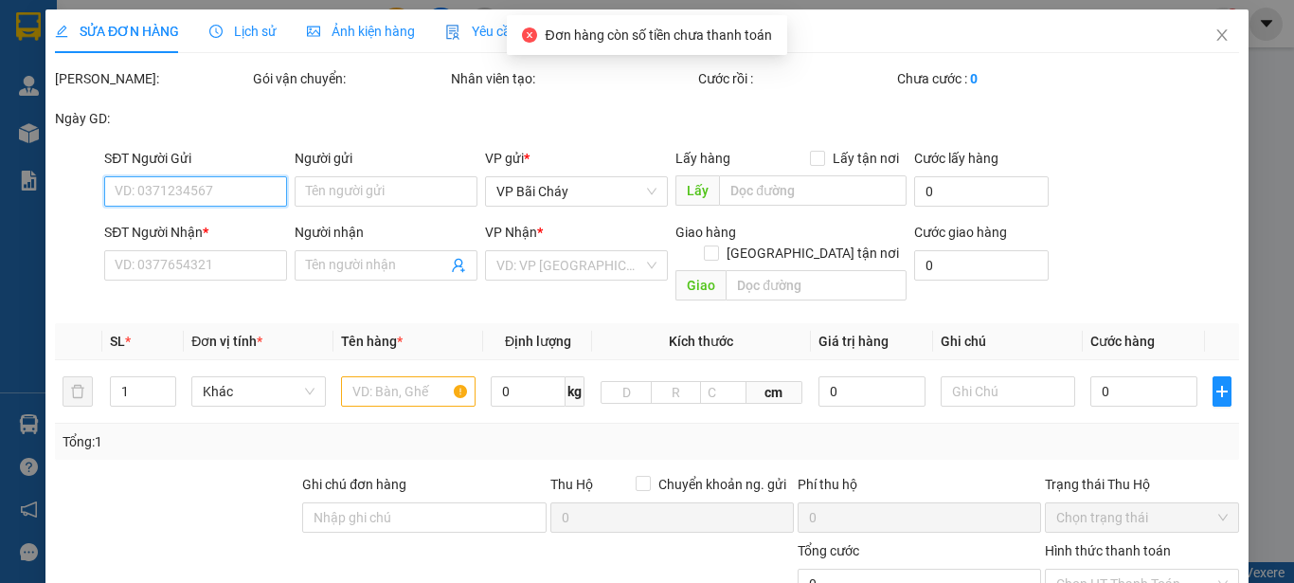
type input "0988948909"
type input "hùng"
type input "0963844180"
type input "dũng"
type input "237848/ abc bank/ ng văn hùng"
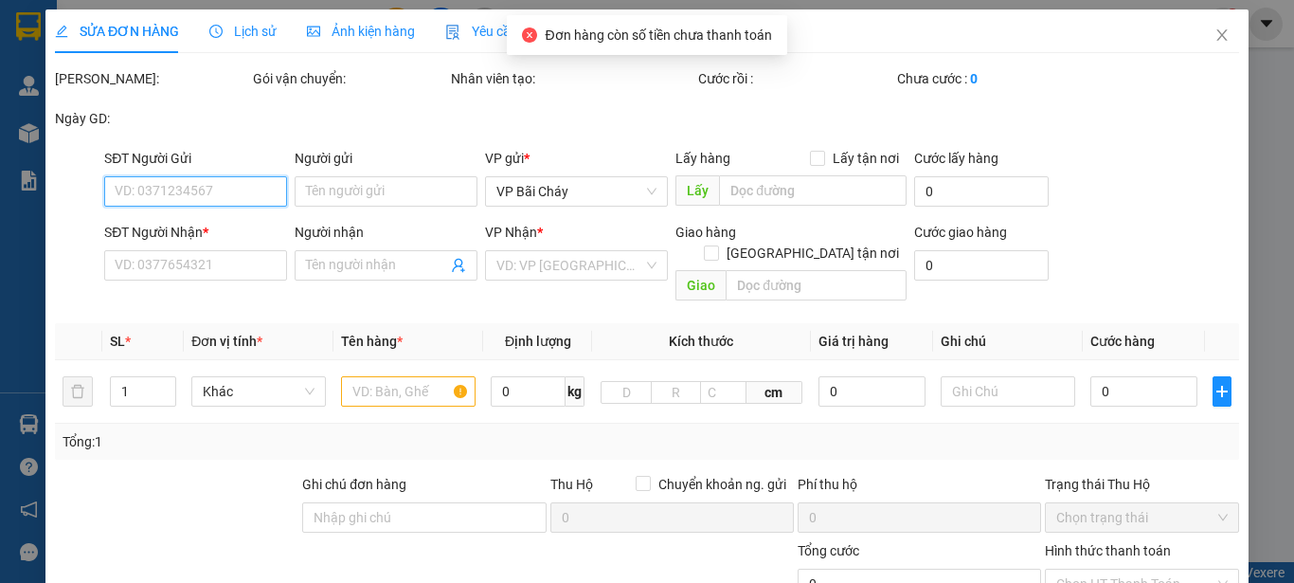
type input "90.000"
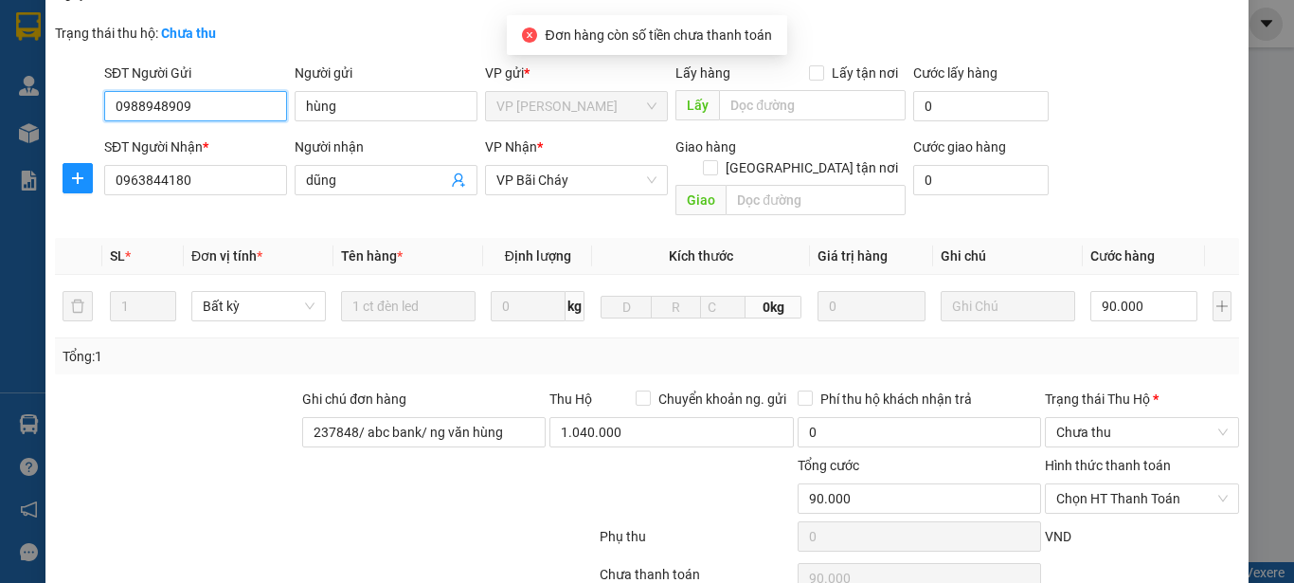
scroll to position [189, 0]
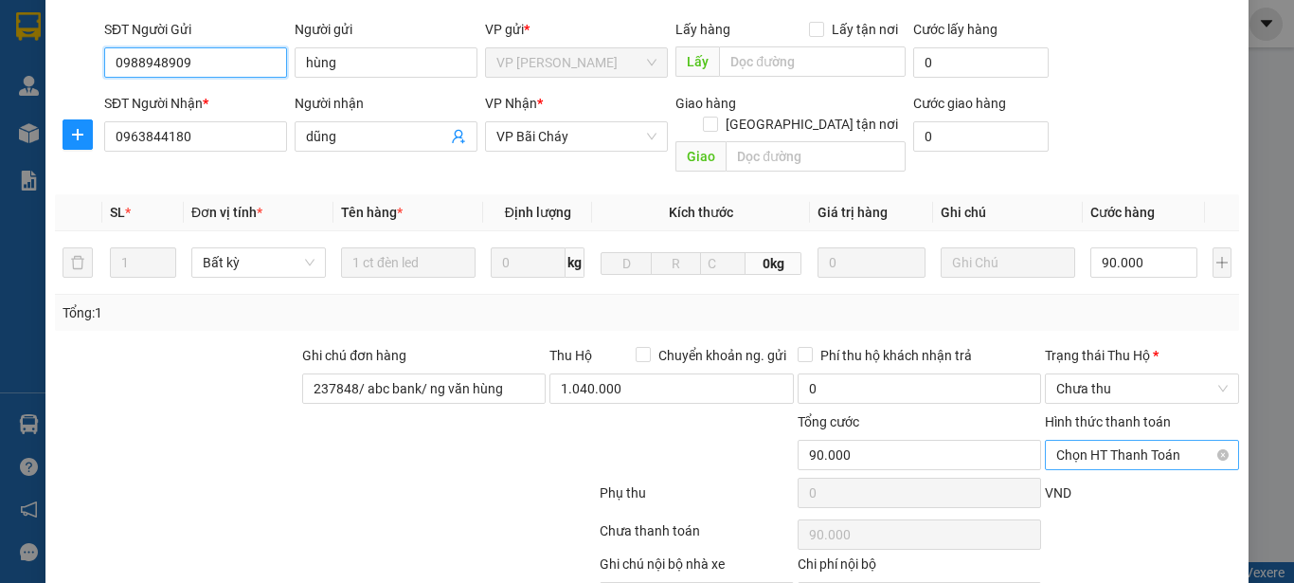
click at [1192, 441] on span "Chọn HT Thanh Toán" at bounding box center [1141, 455] width 171 height 28
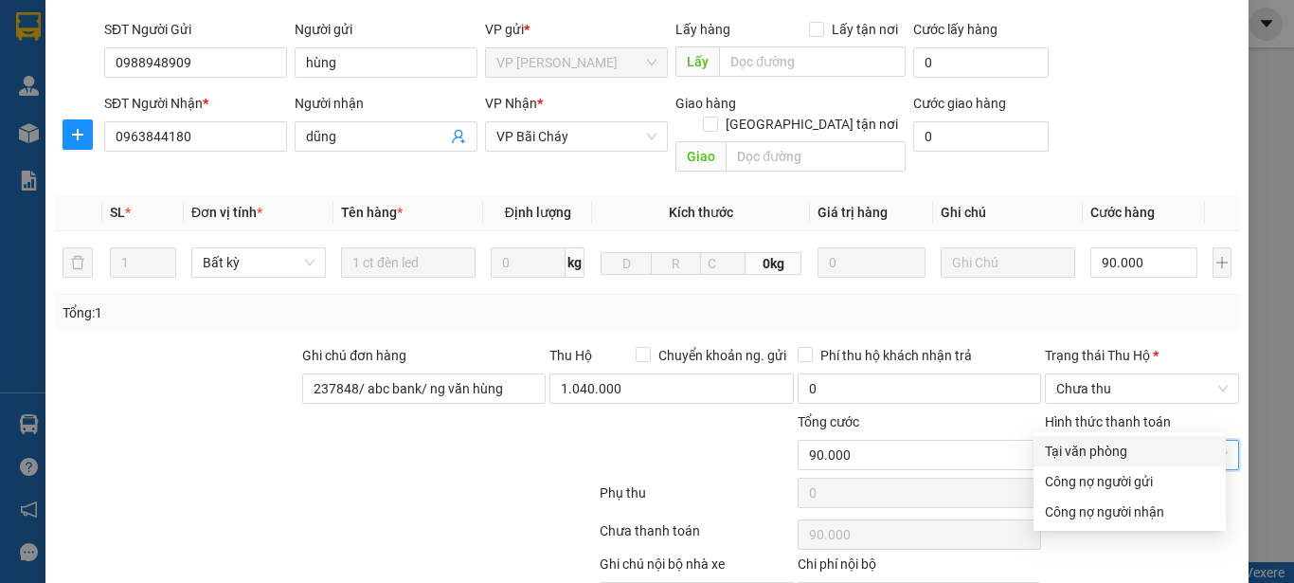
click at [1067, 450] on div "Tại văn phòng" at bounding box center [1130, 451] width 170 height 21
type input "0"
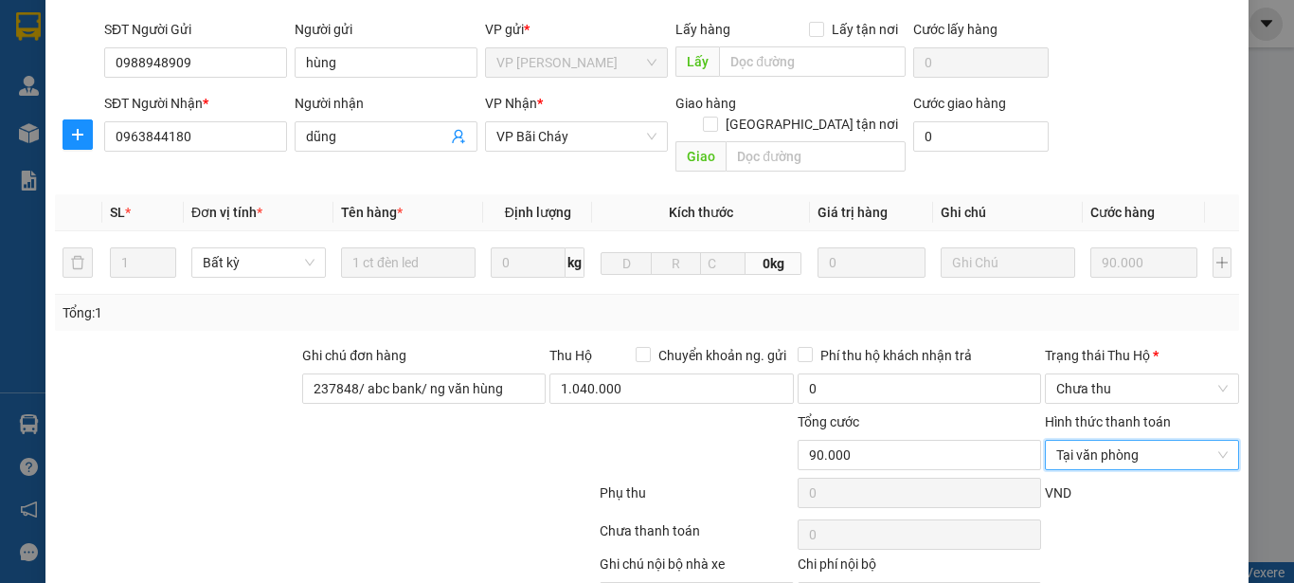
scroll to position [259, 0]
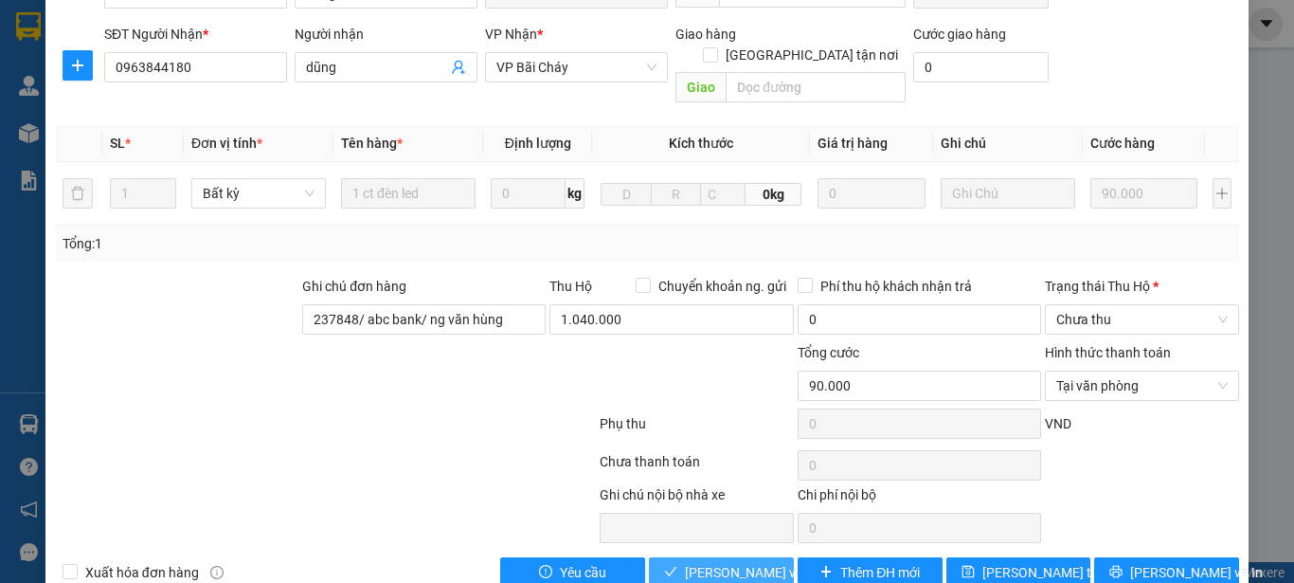
click at [713, 562] on span "Lưu và Giao hàng" at bounding box center [776, 572] width 182 height 21
click at [721, 562] on span "Lưu và Giao hàng" at bounding box center [776, 572] width 182 height 21
click at [1167, 371] on span "Tại văn phòng" at bounding box center [1141, 385] width 171 height 28
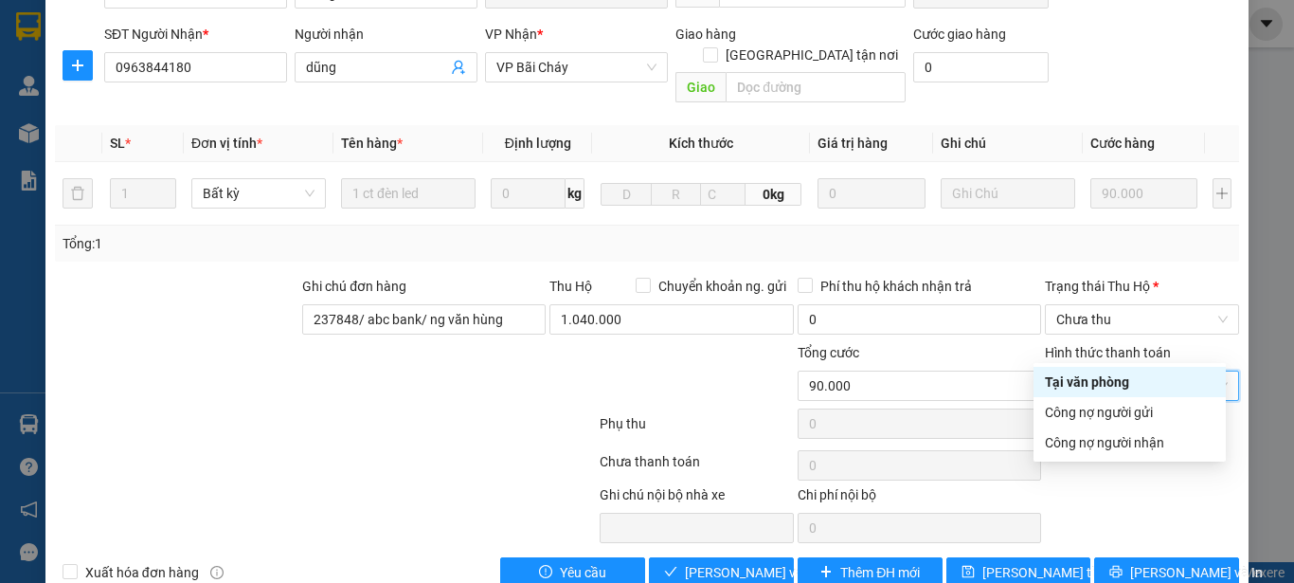
click at [1088, 383] on div "Tại văn phòng" at bounding box center [1130, 381] width 170 height 21
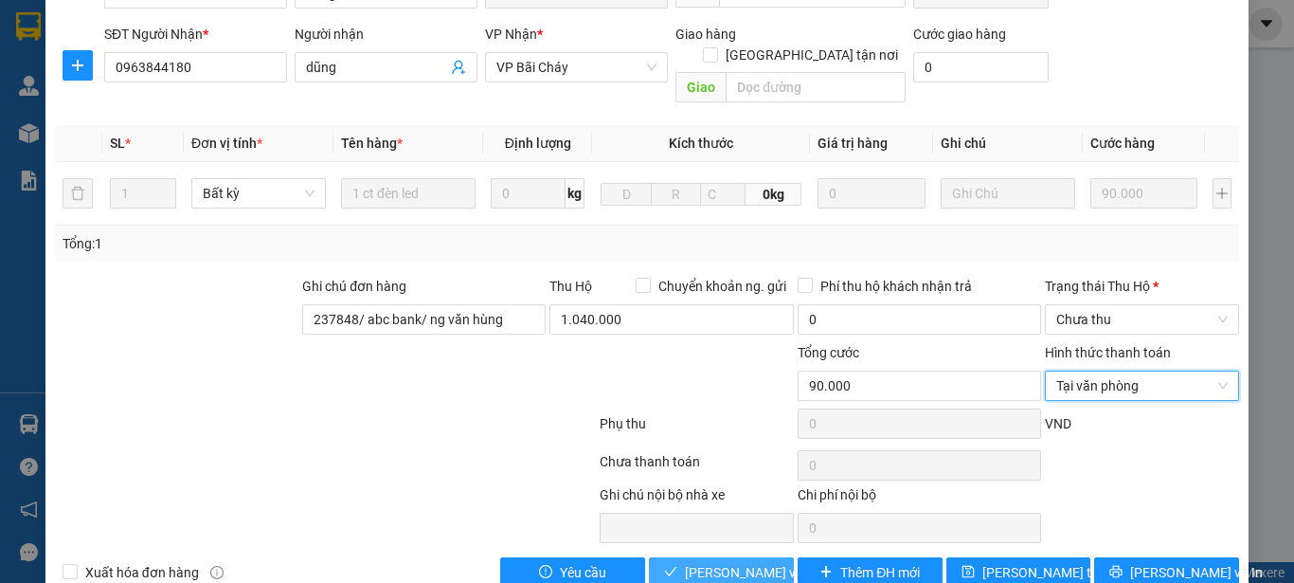
click at [714, 562] on span "Lưu và Giao hàng" at bounding box center [776, 572] width 182 height 21
click at [1149, 371] on span "Tại văn phòng" at bounding box center [1141, 385] width 171 height 28
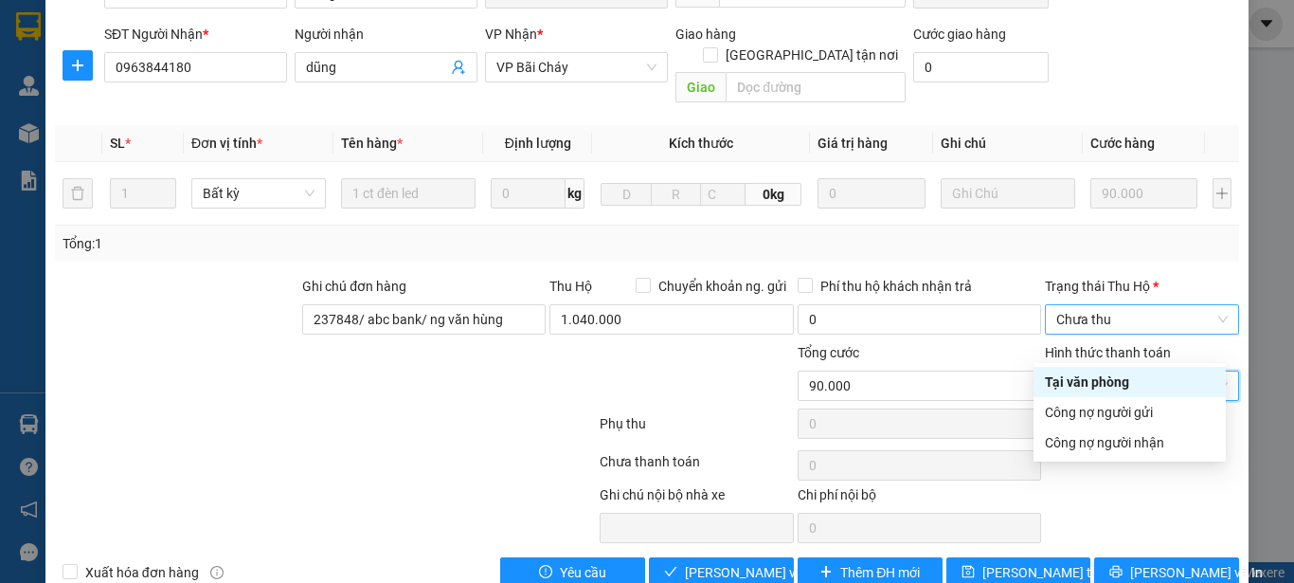
click at [1133, 305] on span "Chưa thu" at bounding box center [1141, 319] width 171 height 28
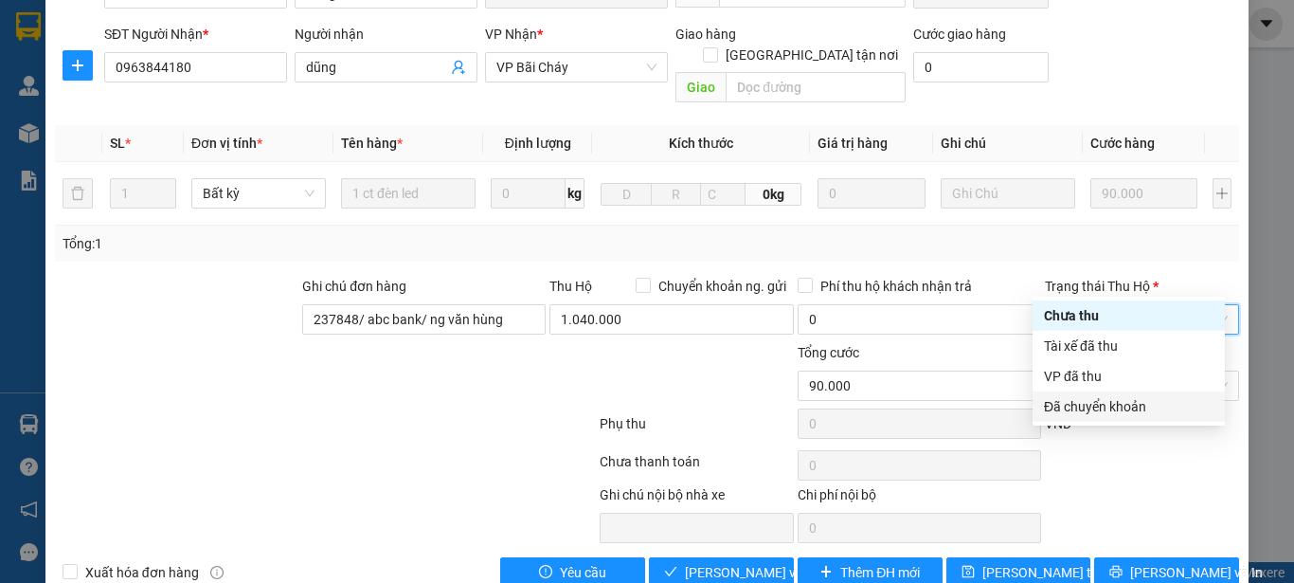
click at [1172, 484] on div "Ghi chú nội bộ nhà xe Chi phí nội bộ 0" at bounding box center [647, 513] width 1188 height 59
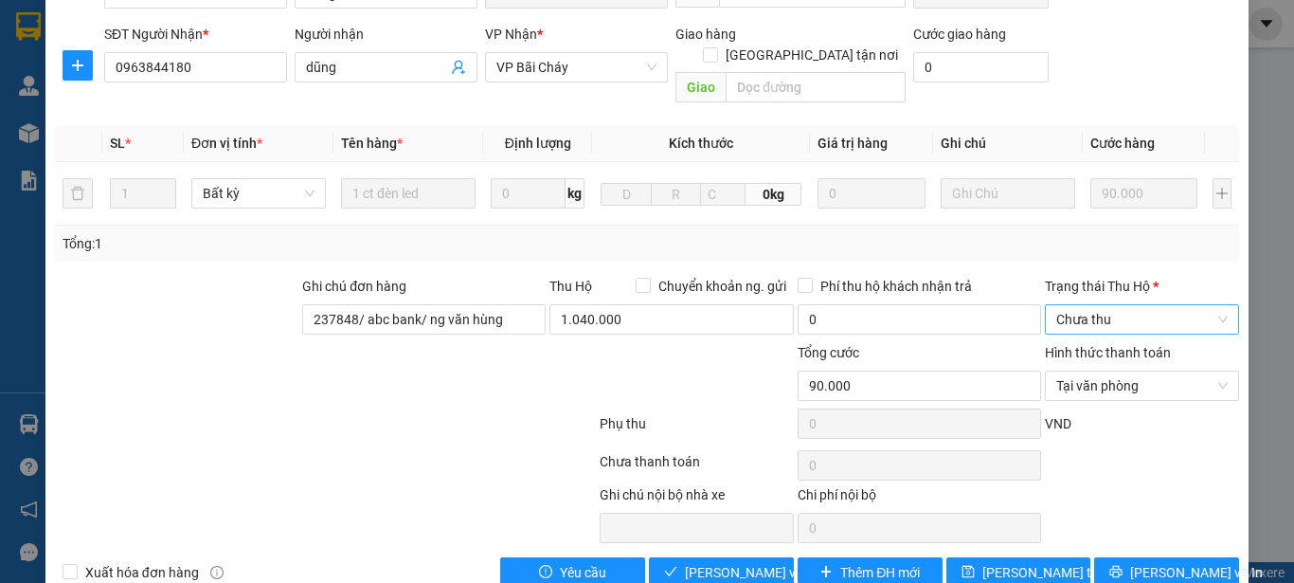
click at [1205, 305] on span "Chưa thu" at bounding box center [1141, 319] width 171 height 28
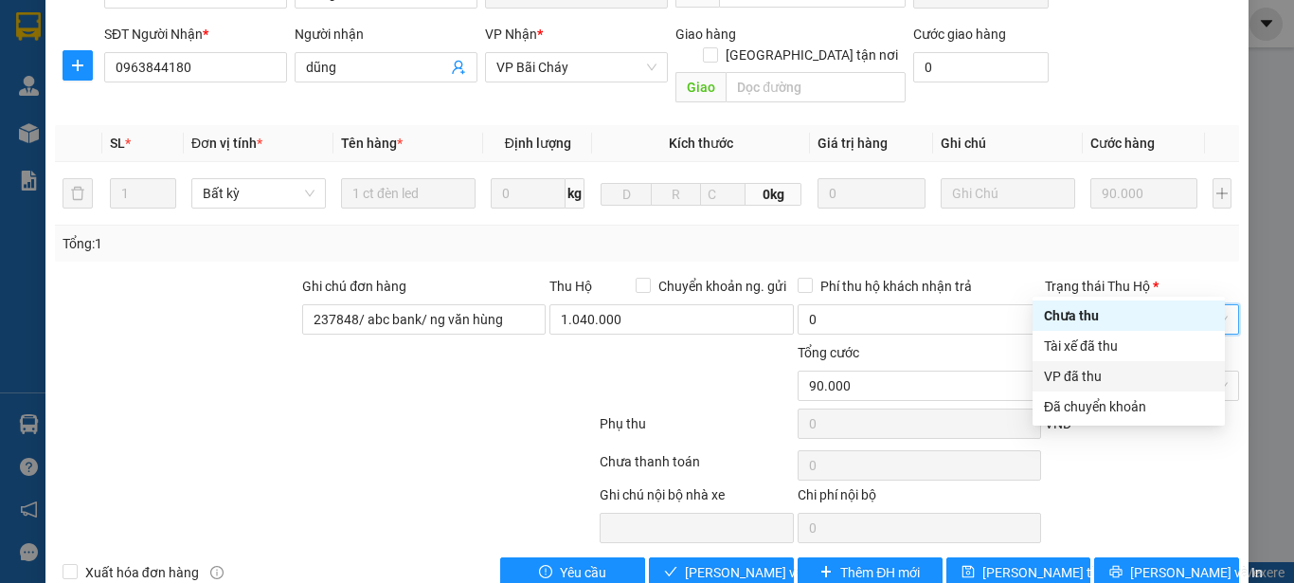
click at [1075, 372] on div "VP đã thu" at bounding box center [1129, 376] width 170 height 21
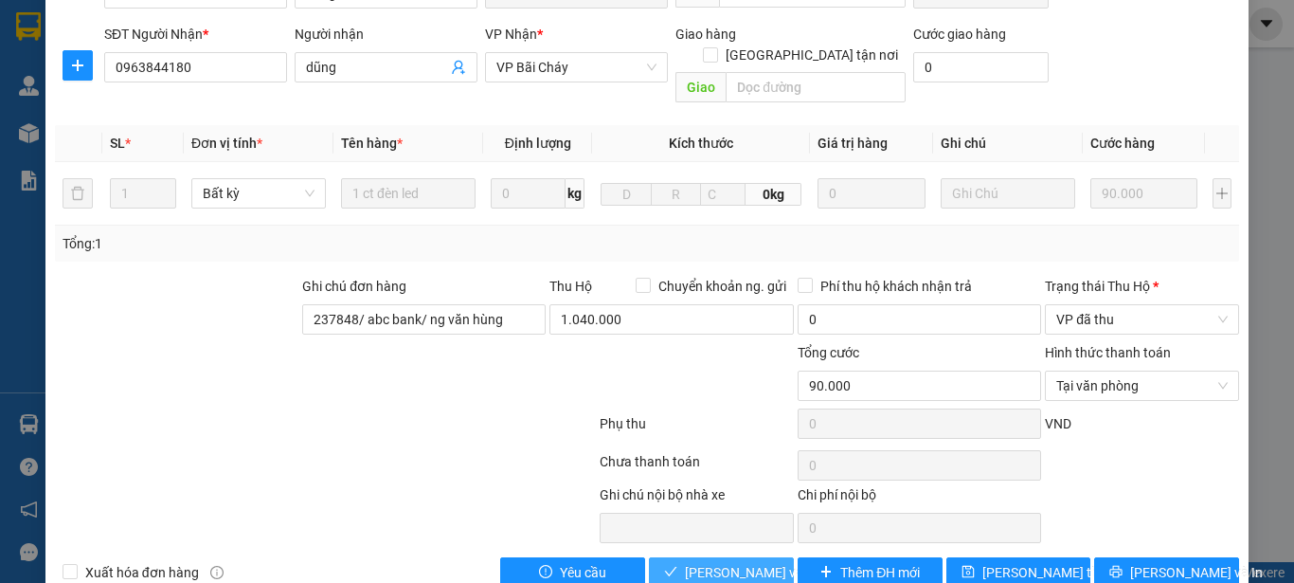
click at [718, 562] on span "Lưu và Giao hàng" at bounding box center [776, 572] width 182 height 21
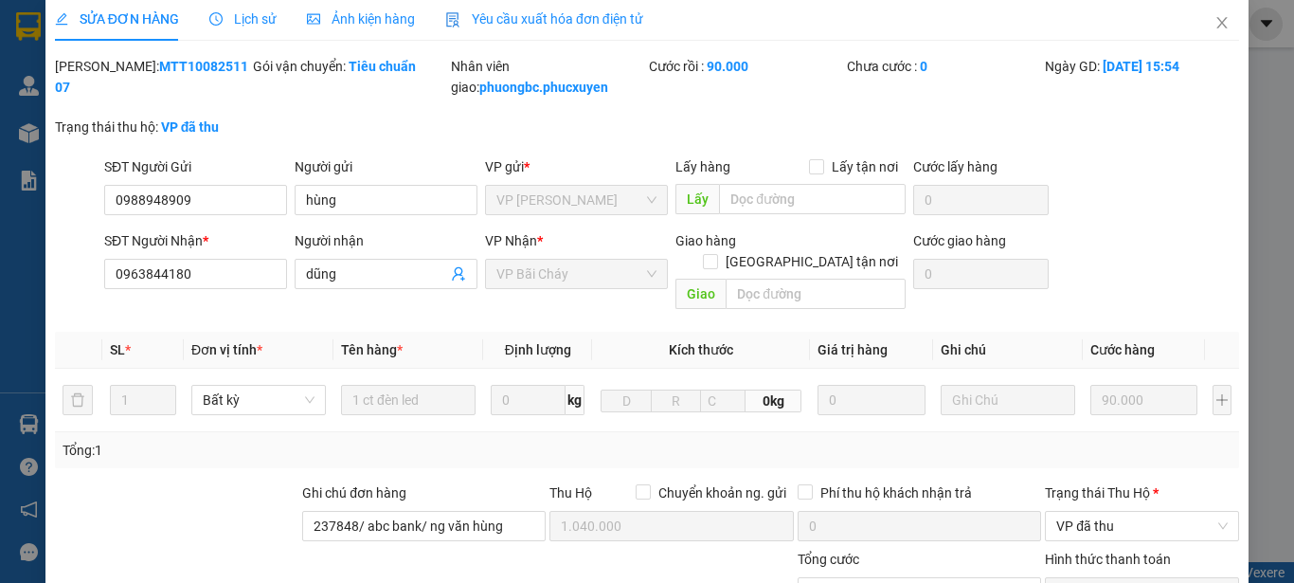
scroll to position [0, 0]
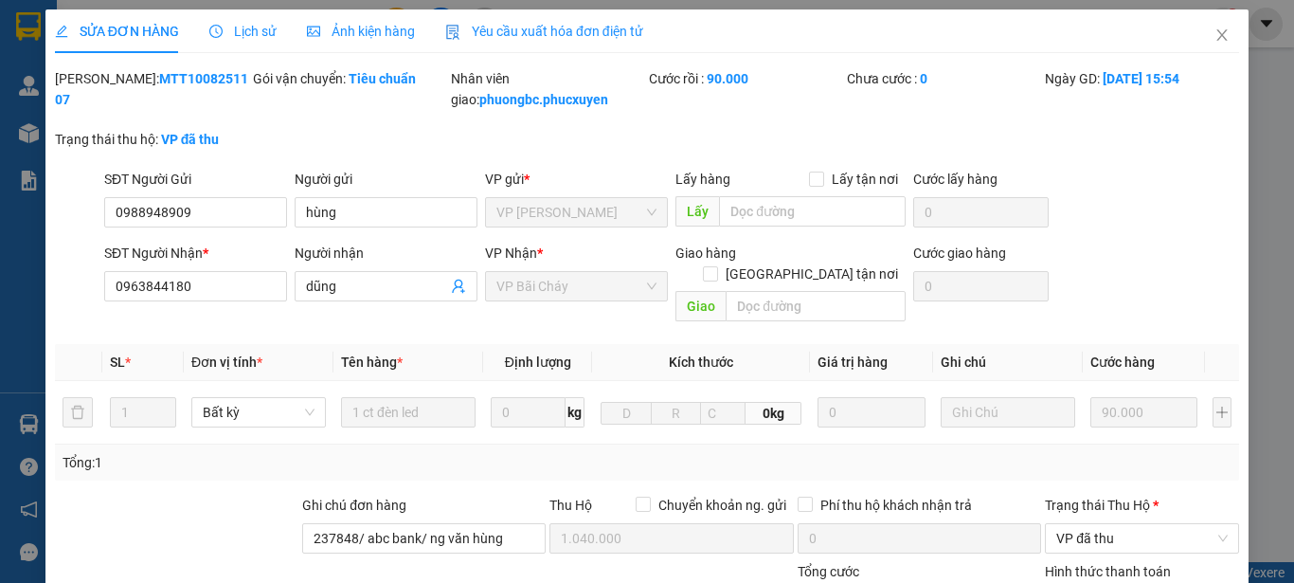
drag, startPoint x: 219, startPoint y: 24, endPoint x: 131, endPoint y: 66, distance: 97.9
click at [130, 66] on div "SỬA ĐƠN HÀNG Lịch sử Ảnh kiện hàng Yêu cầu xuất hóa đơn điện tử Total Paid Fee …" at bounding box center [647, 407] width 1184 height 797
click at [183, 116] on div "Mã ĐH: MTT1008251107" at bounding box center [152, 98] width 198 height 61
drag, startPoint x: 211, startPoint y: 74, endPoint x: 100, endPoint y: 86, distance: 111.5
click at [100, 86] on div "Mã ĐH: MTT1008251107" at bounding box center [152, 89] width 194 height 42
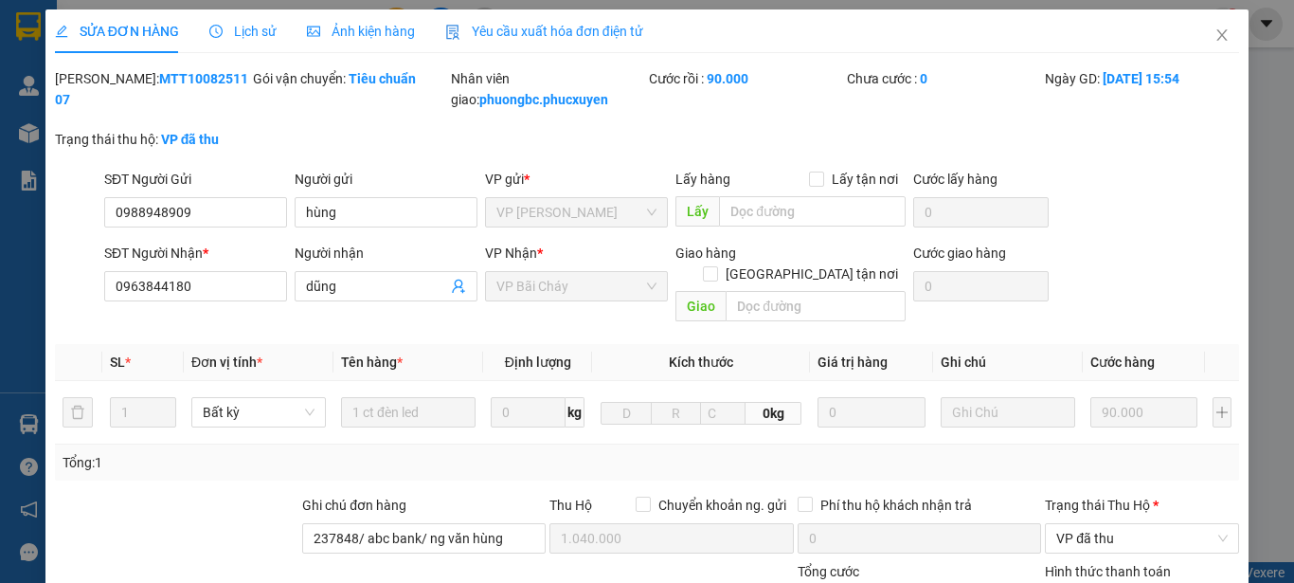
copy b "MTT1008251107"
drag, startPoint x: 353, startPoint y: 216, endPoint x: 299, endPoint y: 214, distance: 54.0
click at [299, 214] on input "hùng" at bounding box center [386, 212] width 183 height 30
drag, startPoint x: 192, startPoint y: 211, endPoint x: 116, endPoint y: 211, distance: 76.7
click at [116, 211] on input "0988948909" at bounding box center [195, 212] width 183 height 30
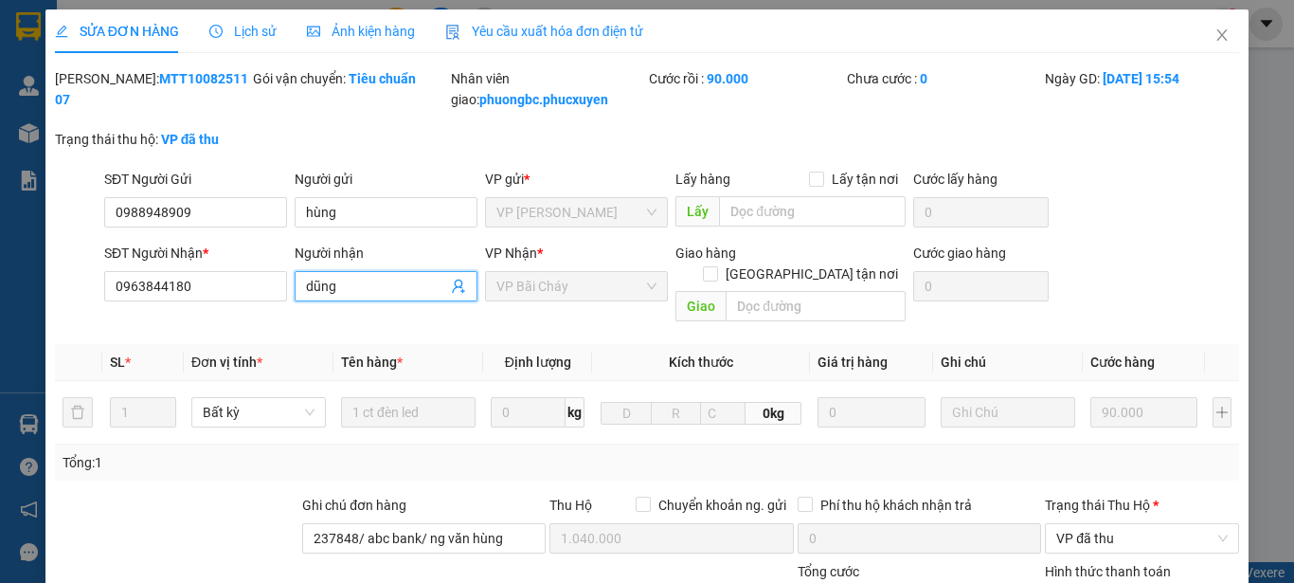
drag, startPoint x: 343, startPoint y: 288, endPoint x: 297, endPoint y: 288, distance: 45.5
click at [297, 288] on span "dũng" at bounding box center [386, 286] width 183 height 30
drag, startPoint x: 190, startPoint y: 285, endPoint x: 108, endPoint y: 285, distance: 82.4
click at [108, 285] on input "0963844180" at bounding box center [195, 286] width 183 height 30
click at [1215, 29] on icon "close" at bounding box center [1222, 34] width 15 height 15
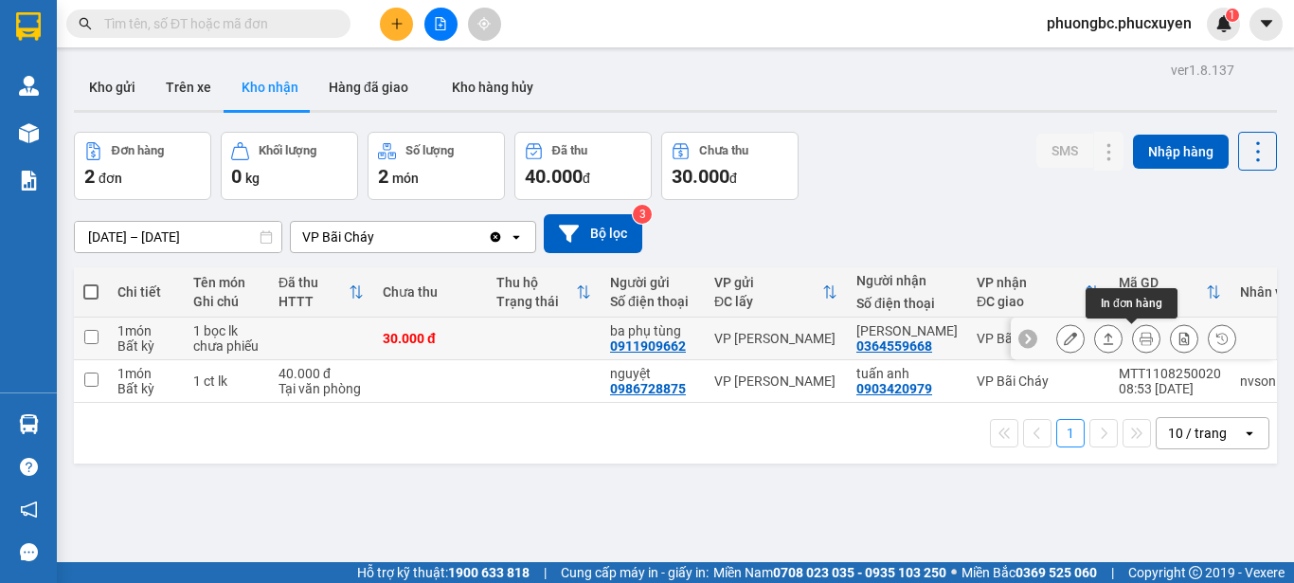
click at [1140, 334] on icon at bounding box center [1146, 338] width 13 height 13
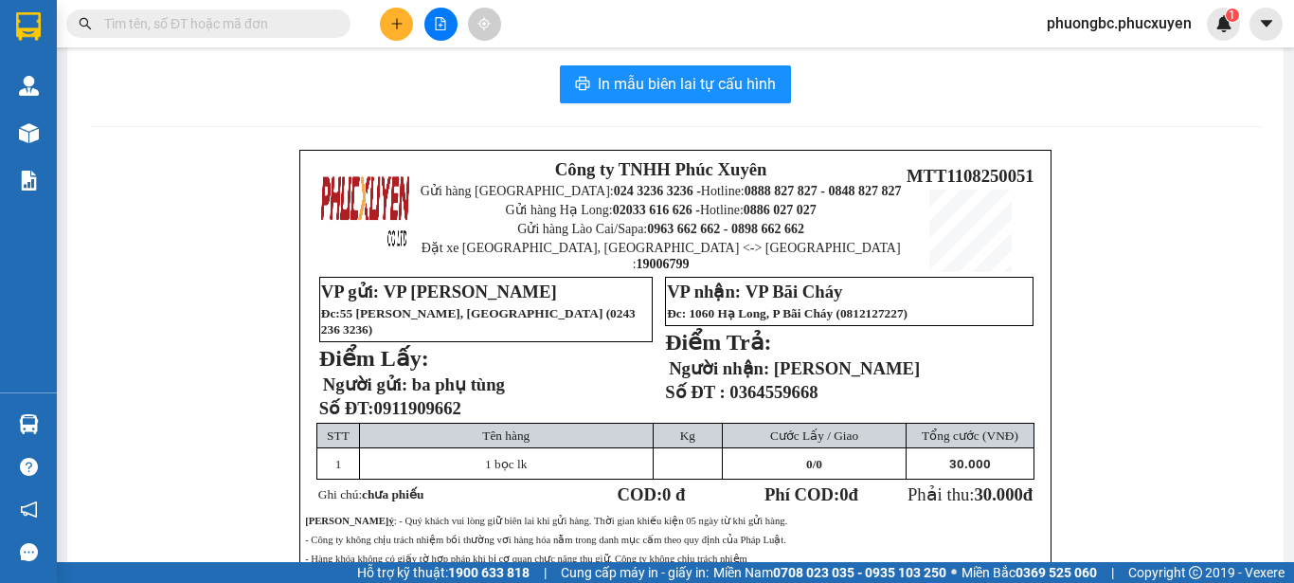
scroll to position [13, 0]
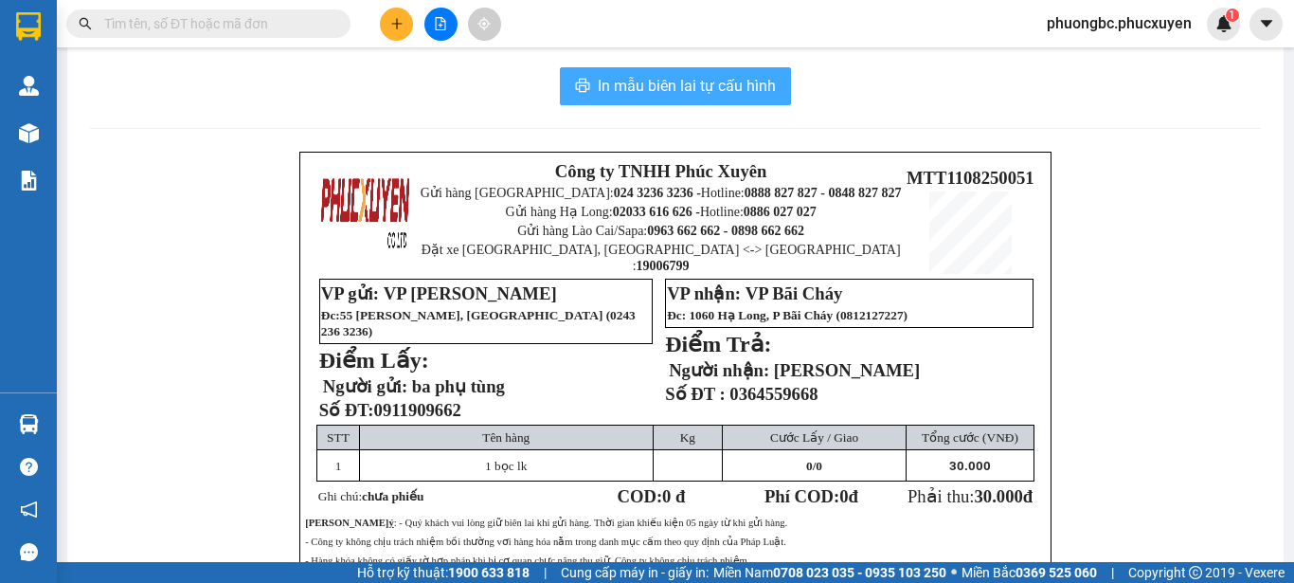
click at [615, 86] on span "In mẫu biên lai tự cấu hình" at bounding box center [687, 86] width 178 height 24
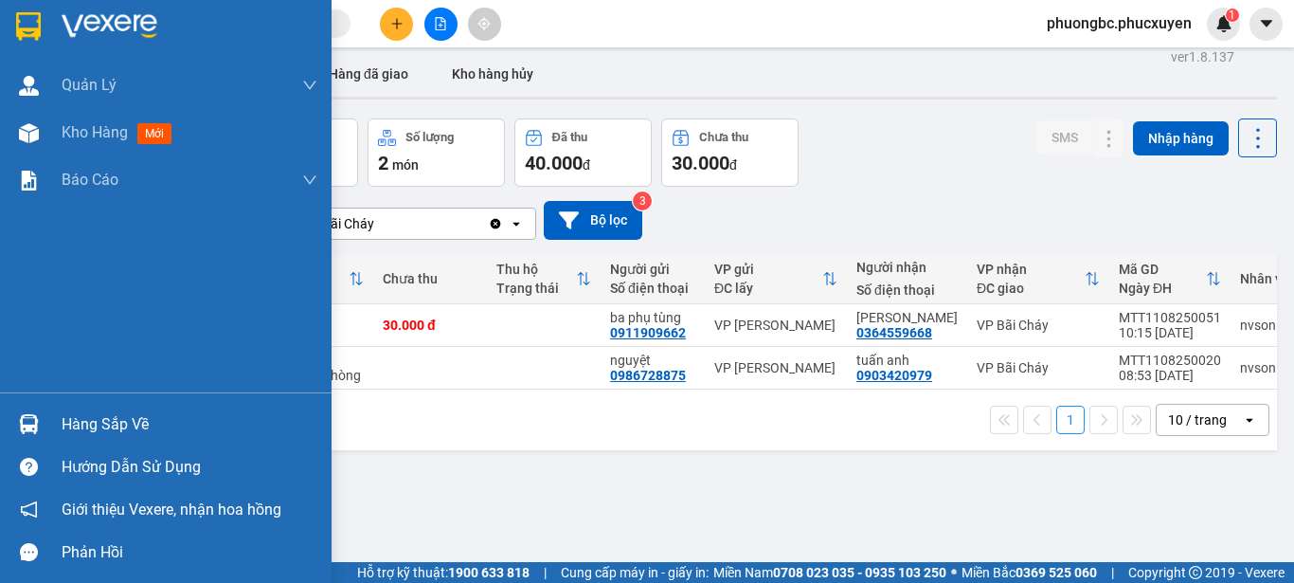
click at [88, 423] on div "Hàng sắp về" at bounding box center [190, 424] width 256 height 28
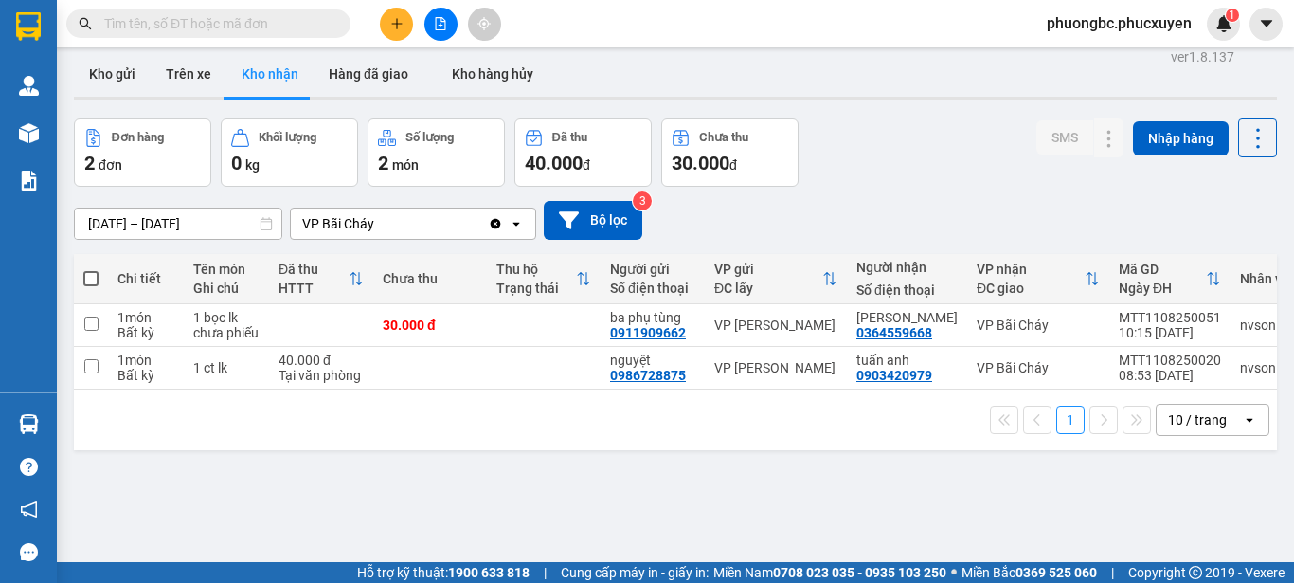
click at [964, 501] on section "Kết quả tìm kiếm ( 0 ) Bộ lọc No Data phuongbc.phucxuyen 1 Quản Lý Quản lý giao…" at bounding box center [647, 291] width 1294 height 583
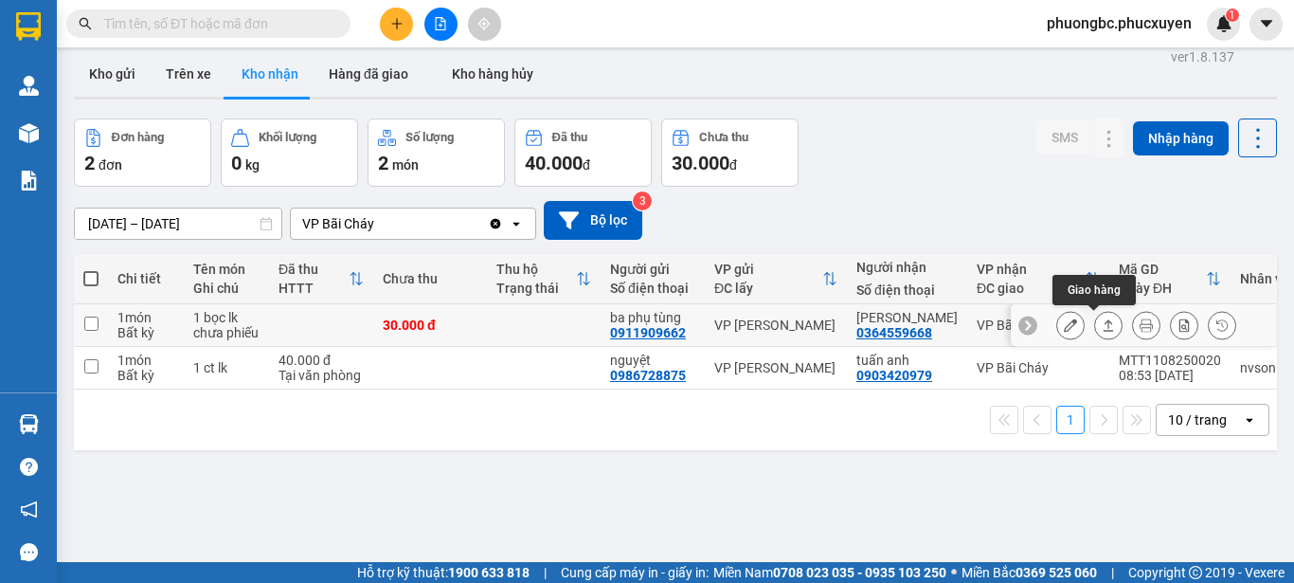
click at [1102, 328] on icon at bounding box center [1108, 324] width 13 height 13
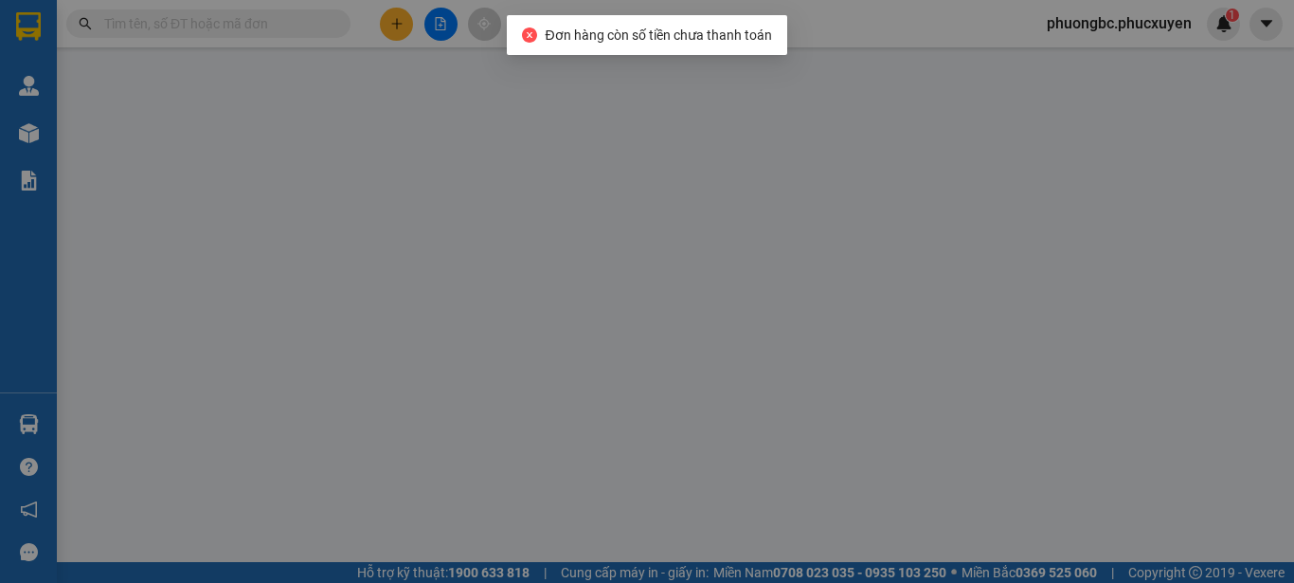
type input "0911909662"
type input "ba phụ tùng"
type input "0364559668"
type input "[PERSON_NAME]"
type input "30.000"
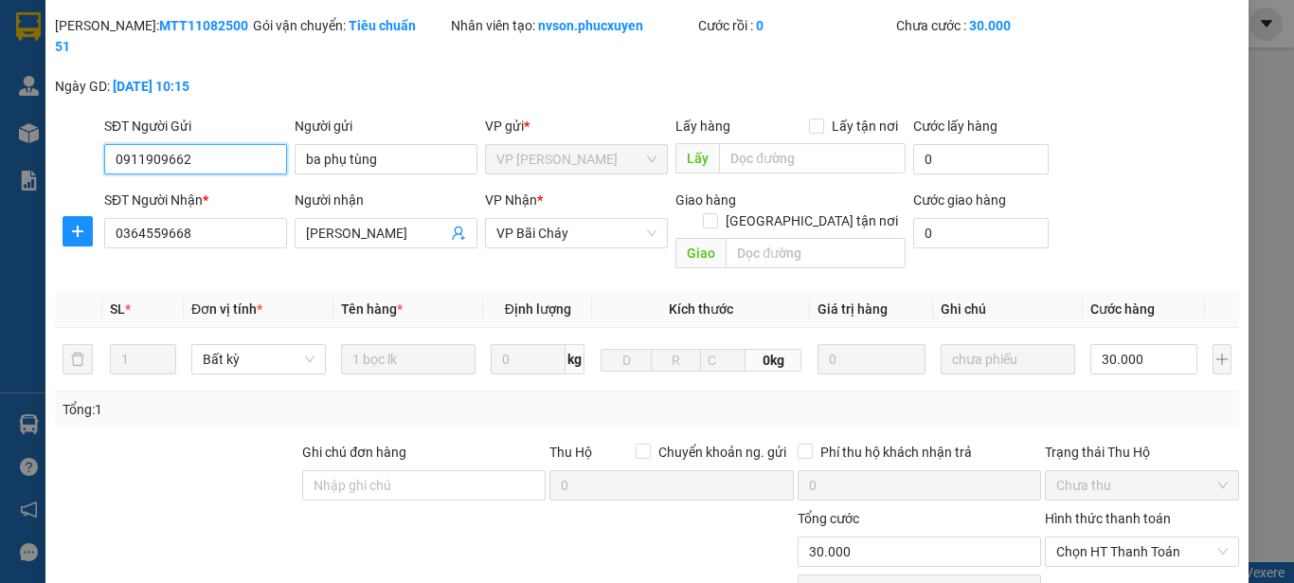
scroll to position [95, 0]
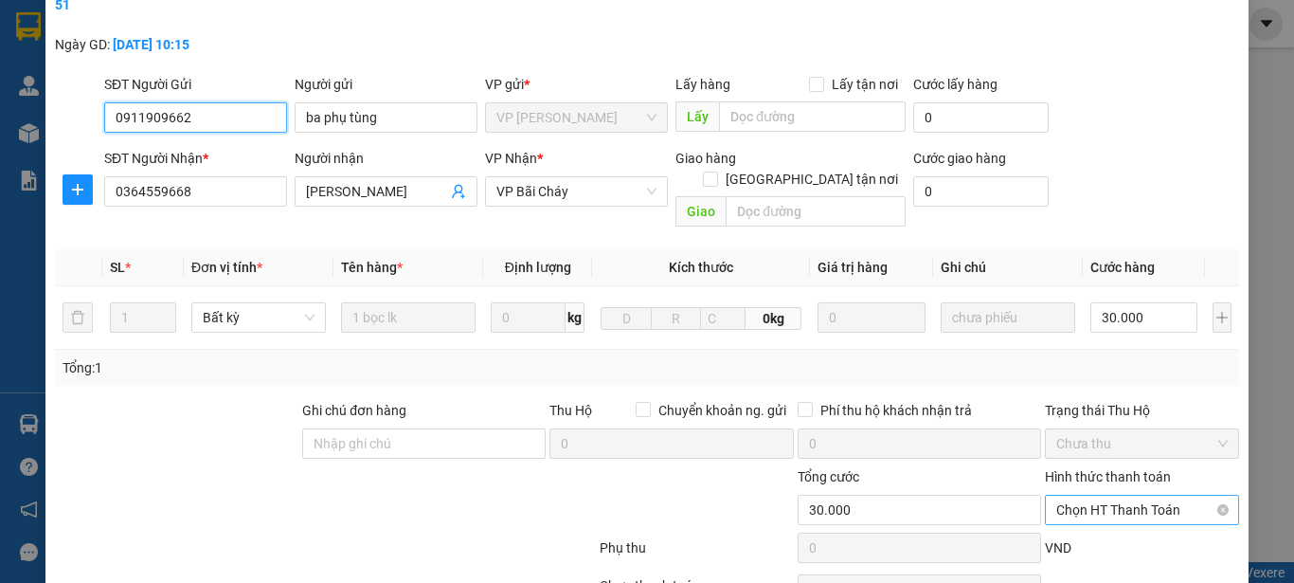
click at [1182, 496] on span "Chọn HT Thanh Toán" at bounding box center [1141, 510] width 171 height 28
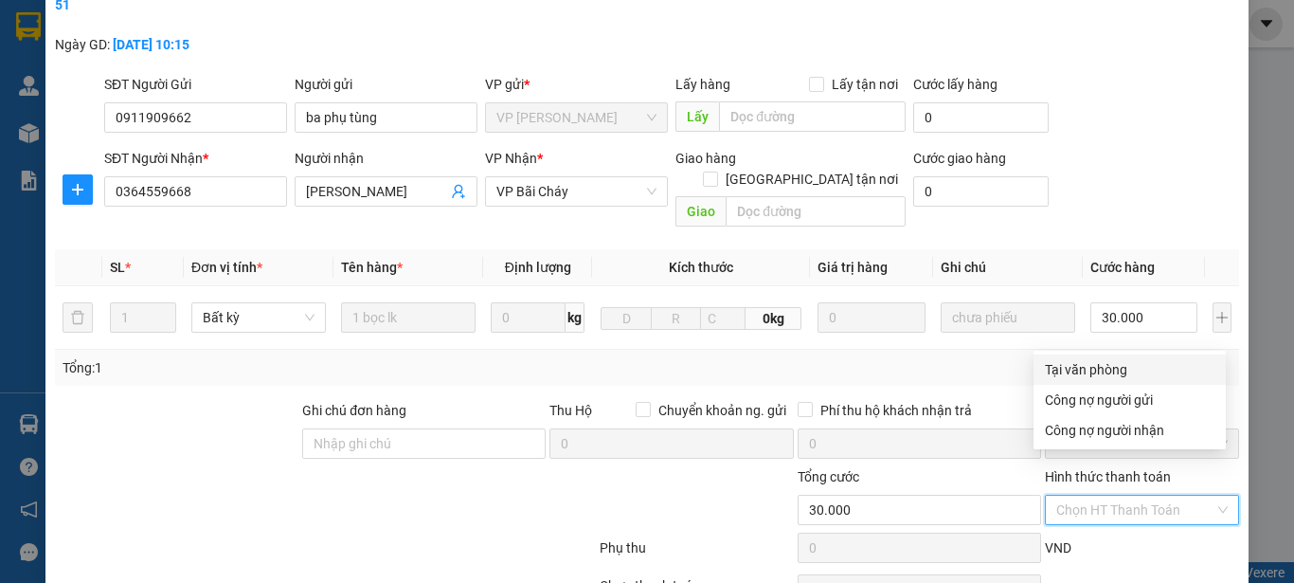
click at [1105, 372] on div "Tại văn phòng" at bounding box center [1130, 369] width 170 height 21
type input "0"
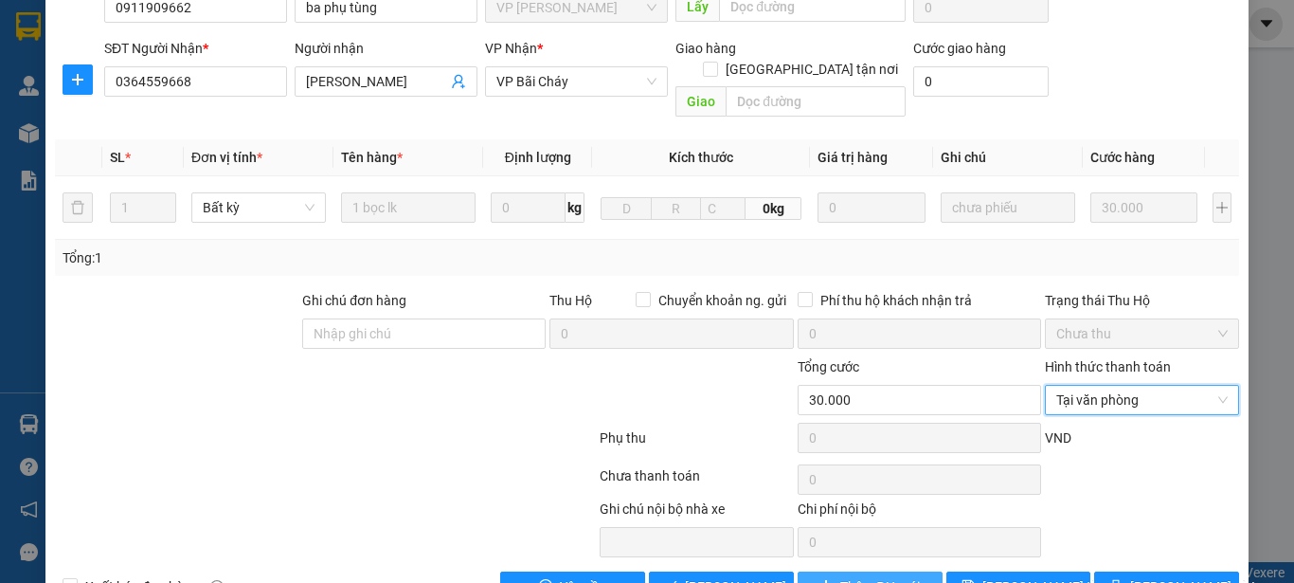
scroll to position [219, 0]
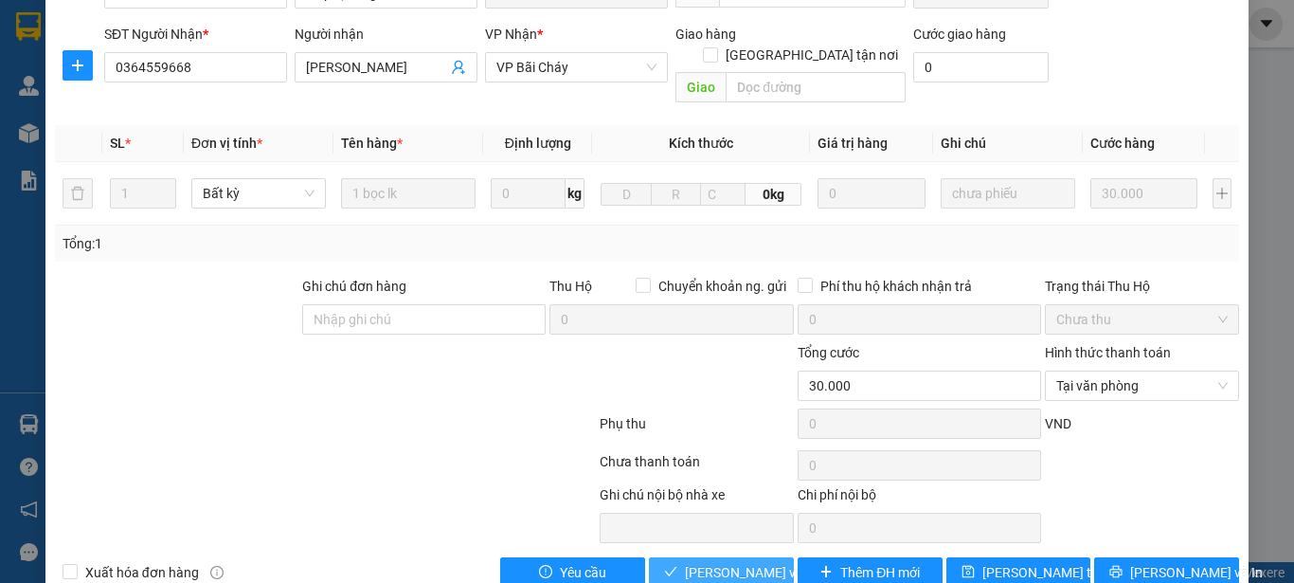
click at [707, 562] on span "Lưu và Giao hàng" at bounding box center [776, 572] width 182 height 21
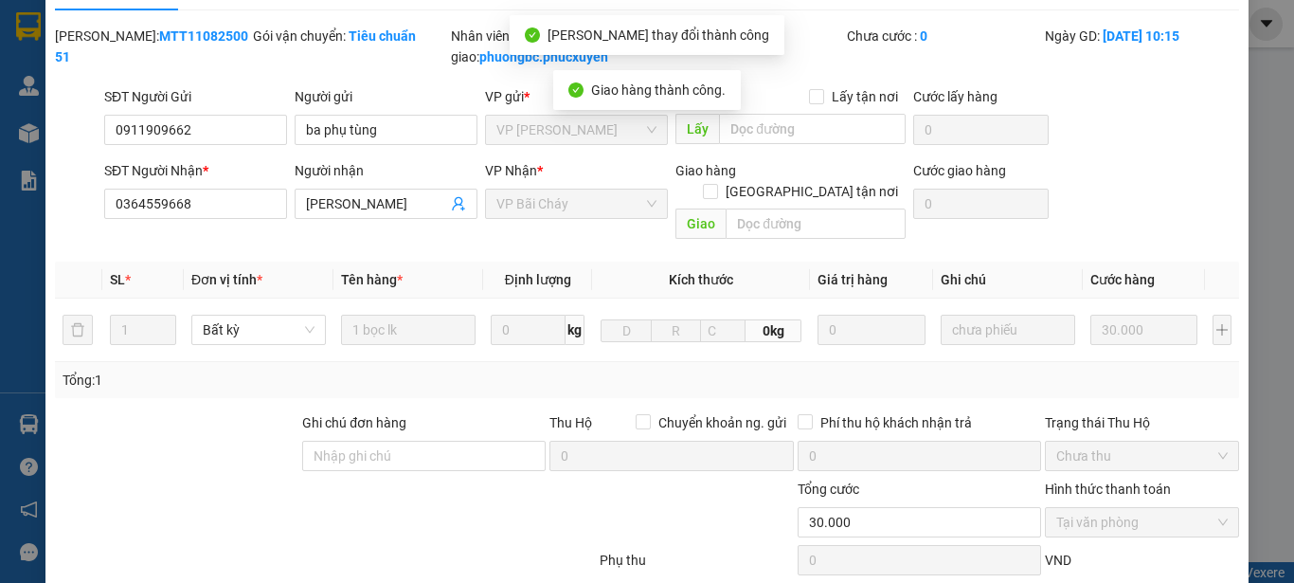
scroll to position [0, 0]
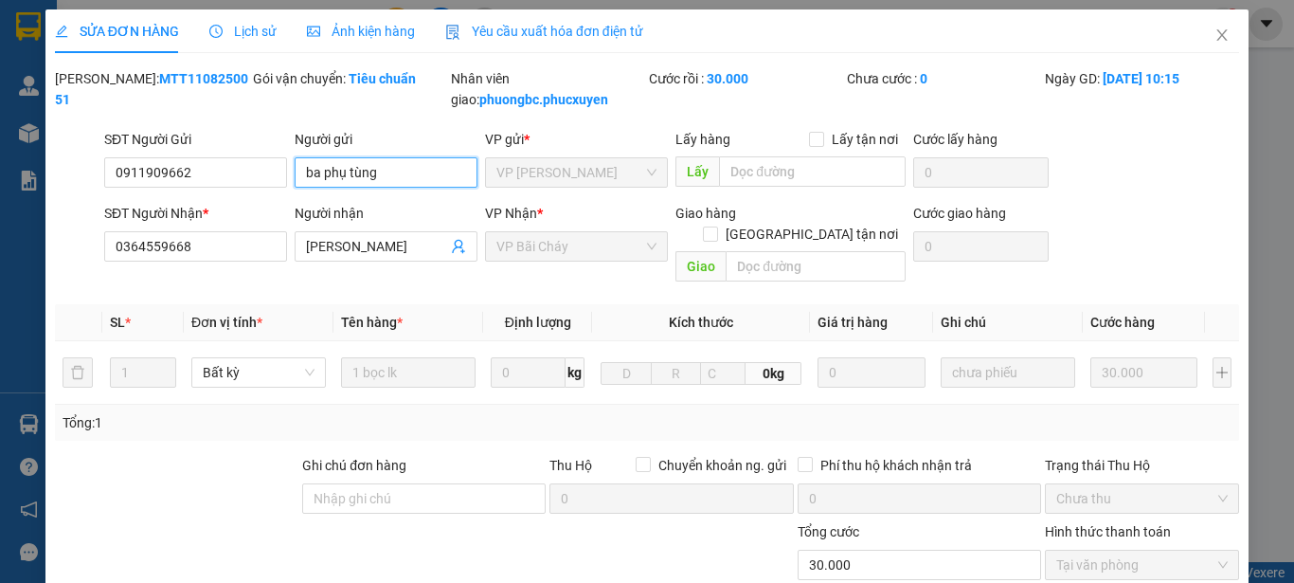
drag, startPoint x: 384, startPoint y: 178, endPoint x: 299, endPoint y: 172, distance: 84.5
click at [299, 172] on input "ba phụ tùng" at bounding box center [386, 172] width 183 height 30
drag, startPoint x: 217, startPoint y: 171, endPoint x: 107, endPoint y: 178, distance: 110.2
click at [107, 178] on input "0911909662" at bounding box center [195, 172] width 183 height 30
drag, startPoint x: 209, startPoint y: 77, endPoint x: 104, endPoint y: 85, distance: 105.5
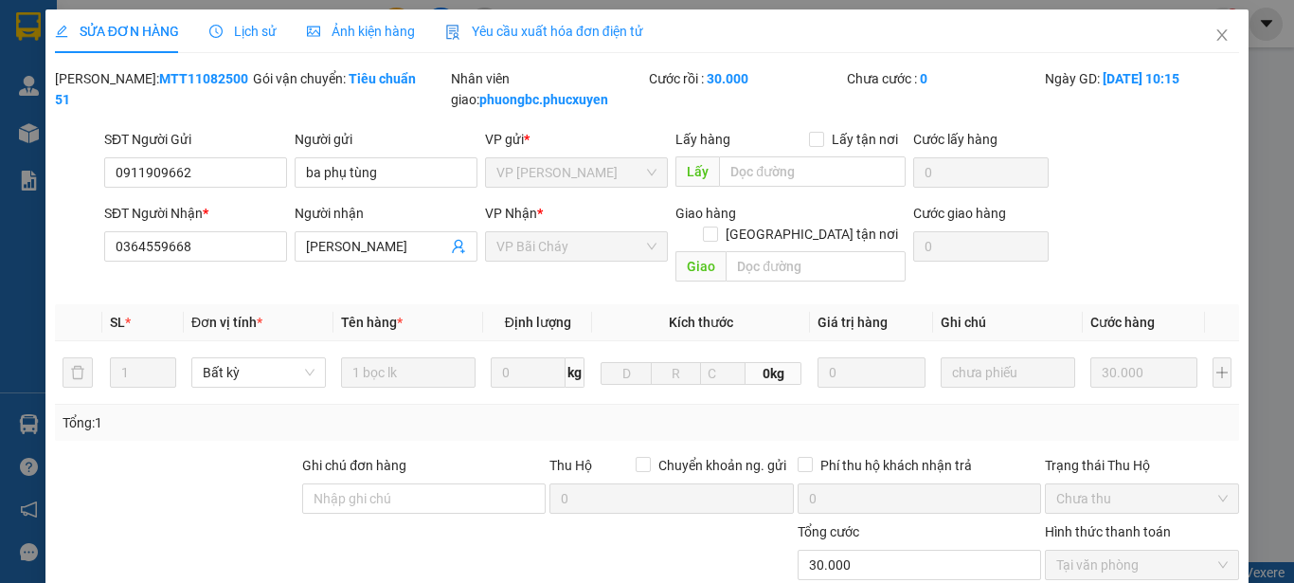
click at [104, 85] on div "Mã ĐH: MTT1108250051" at bounding box center [152, 89] width 194 height 42
copy b "MTT1108250051"
drag, startPoint x: 367, startPoint y: 249, endPoint x: 279, endPoint y: 249, distance: 88.1
click at [279, 249] on div "SĐT Người Nhận * 0364559668 Người nhận Anh Hùng Anh Hùng VP Nhận * VP Bãi Cháy …" at bounding box center [671, 246] width 1143 height 87
drag, startPoint x: 170, startPoint y: 247, endPoint x: 113, endPoint y: 249, distance: 56.9
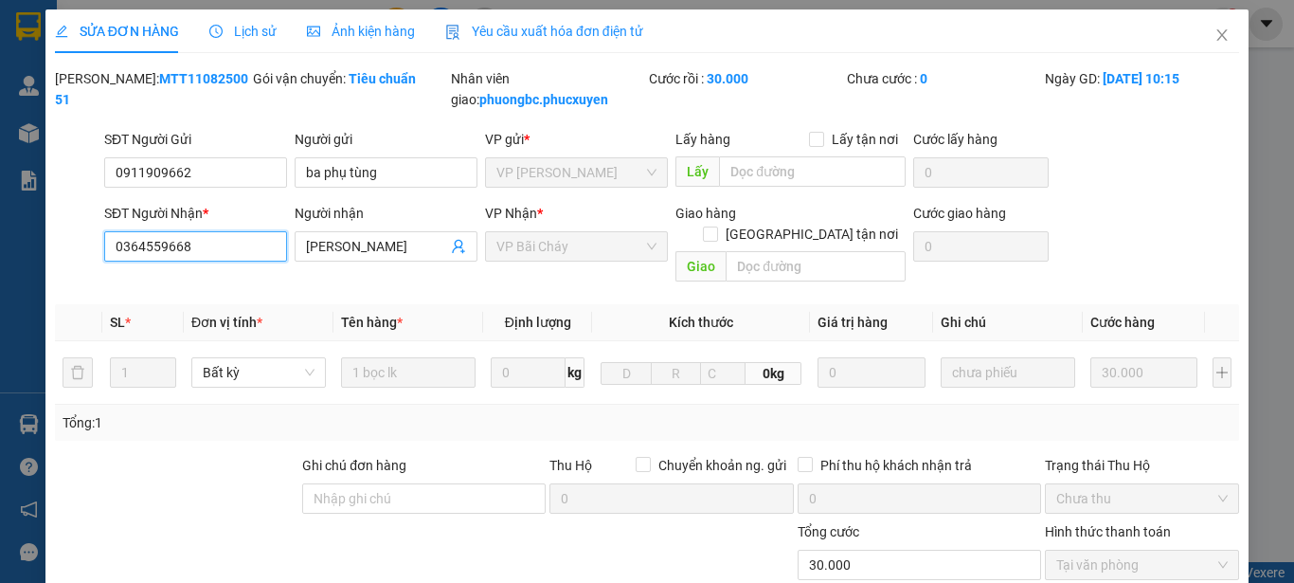
click at [113, 249] on input "0364559668" at bounding box center [195, 246] width 183 height 30
click at [35, 421] on div "SỬA ĐƠN HÀNG Lịch sử Ảnh kiện hàng Yêu cầu xuất hóa đơn điện tử Total Paid Fee …" at bounding box center [647, 291] width 1294 height 583
click at [1217, 34] on icon "close" at bounding box center [1222, 34] width 10 height 11
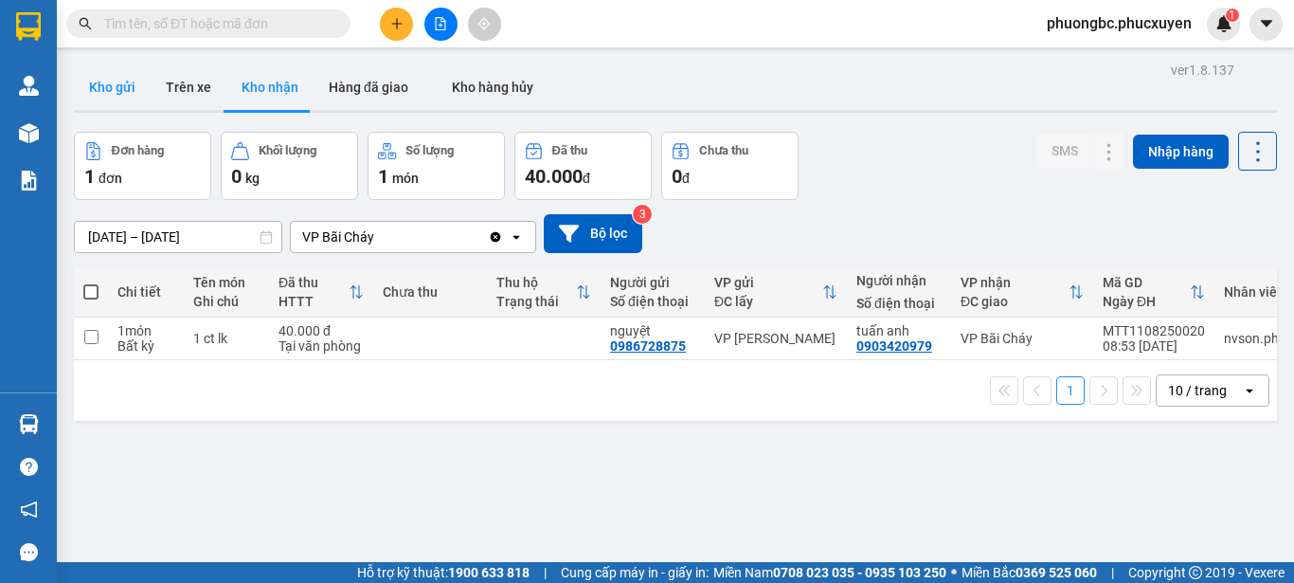
click at [118, 84] on button "Kho gửi" at bounding box center [112, 86] width 77 height 45
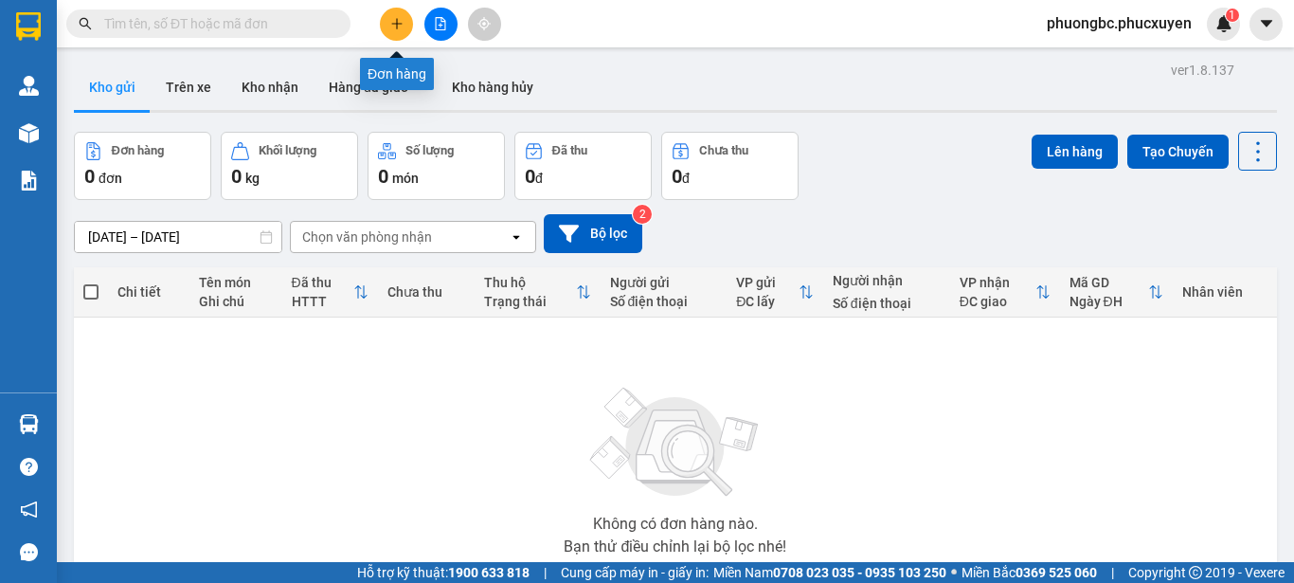
click at [401, 22] on icon "plus" at bounding box center [396, 23] width 13 height 13
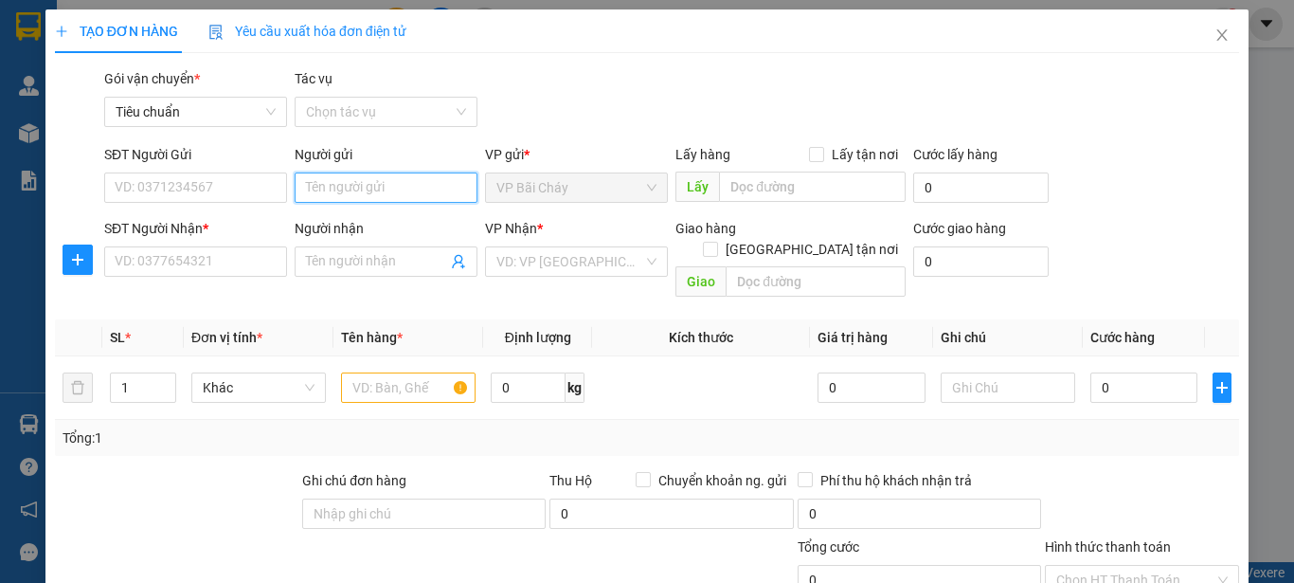
click at [372, 188] on input "Người gửi" at bounding box center [386, 187] width 183 height 30
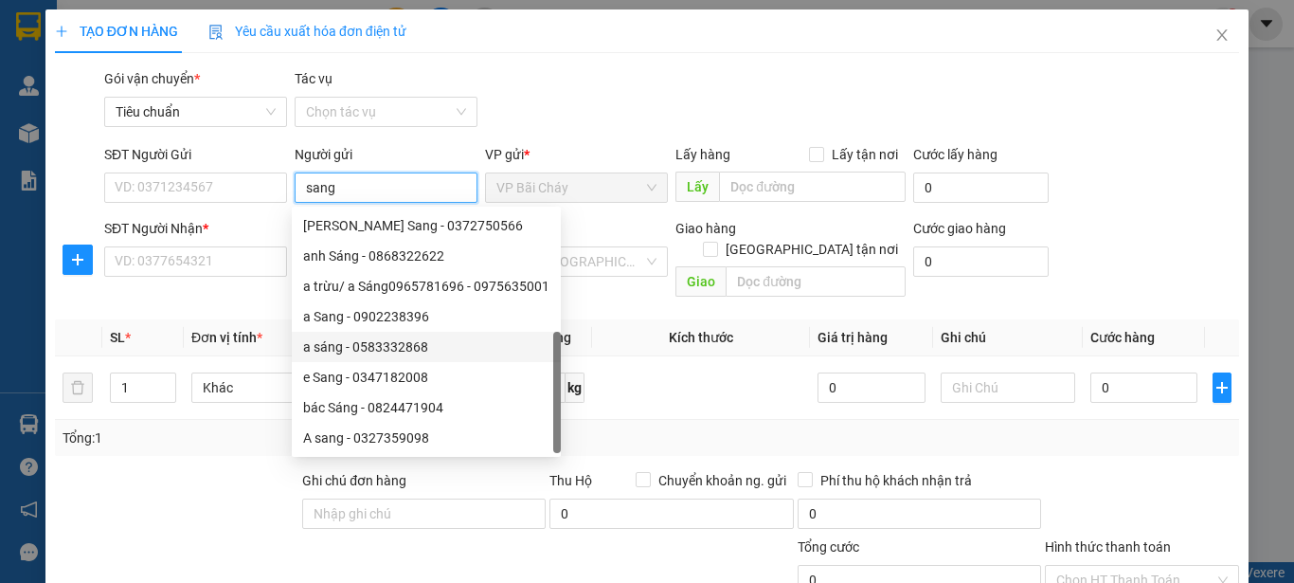
scroll to position [61, 0]
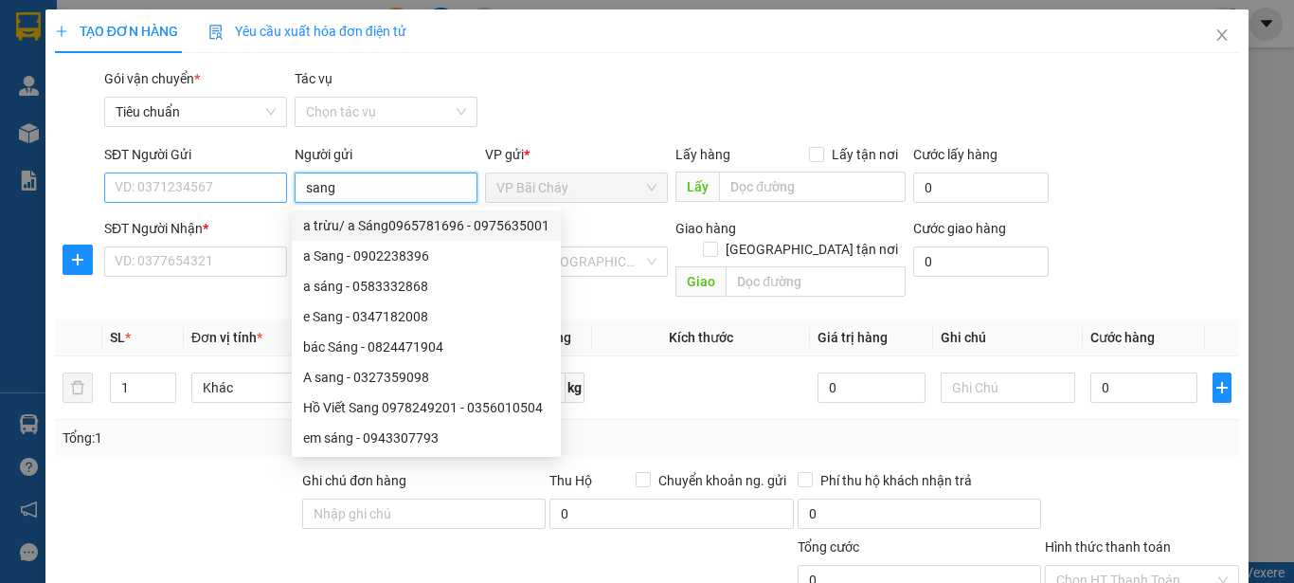
type input "sang"
click at [203, 188] on input "SĐT Người Gửi" at bounding box center [195, 187] width 183 height 30
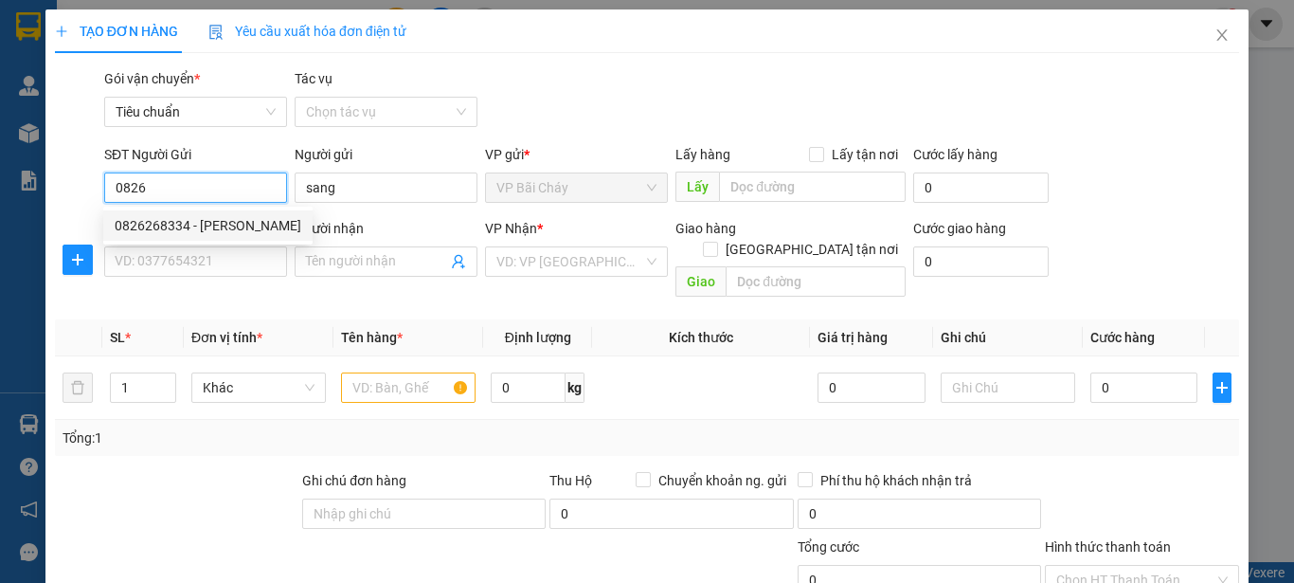
click at [168, 225] on div "0826268334 - Anh Sáng" at bounding box center [208, 225] width 187 height 21
type input "0826268334"
type input "Anh Sáng"
type input "0826268334"
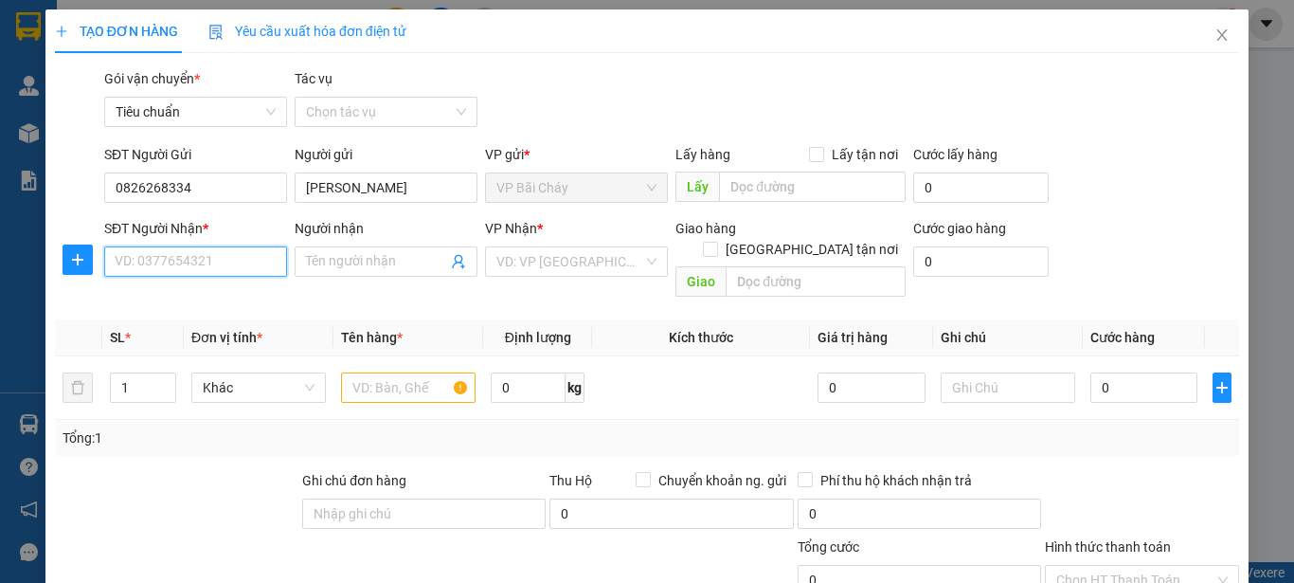
click at [164, 259] on input "SĐT Người Nhận *" at bounding box center [195, 261] width 183 height 30
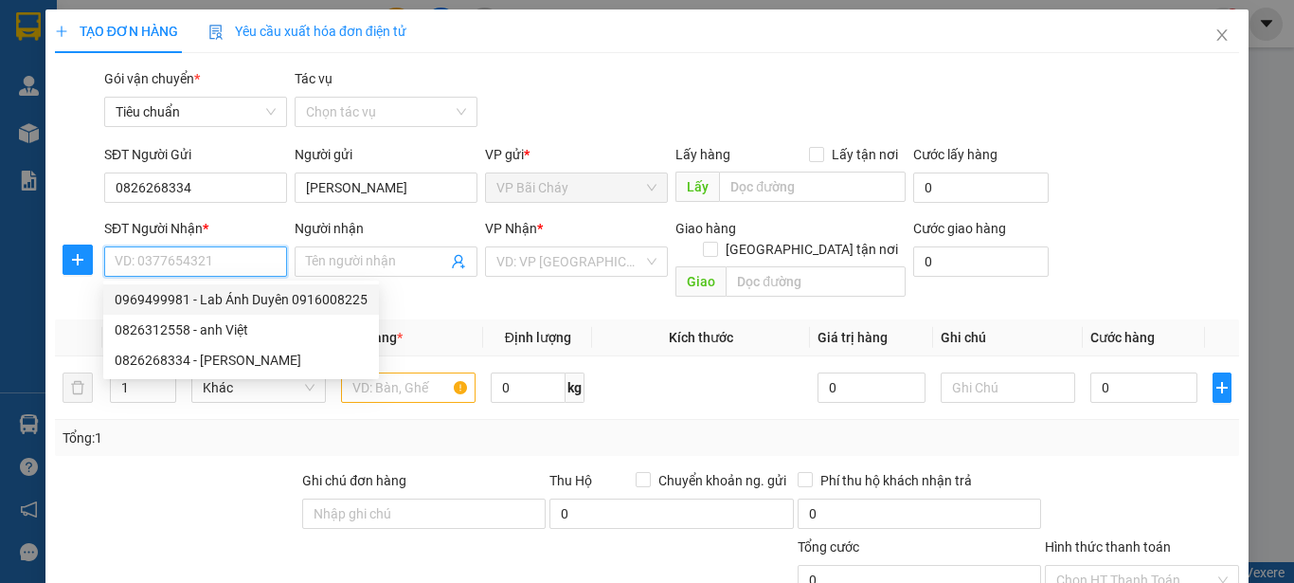
click at [208, 301] on div "0969499981 - Lab Ánh Duyên 0916008225" at bounding box center [241, 299] width 253 height 21
type input "0969499981"
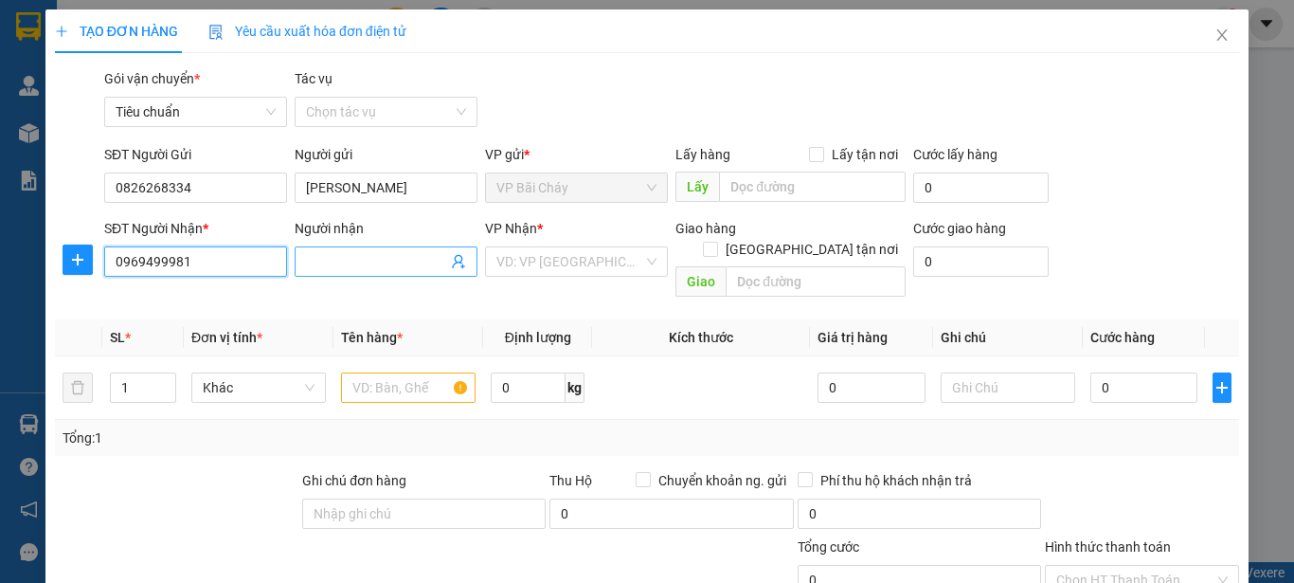
type input "Lab Ánh Duyên 0916008225"
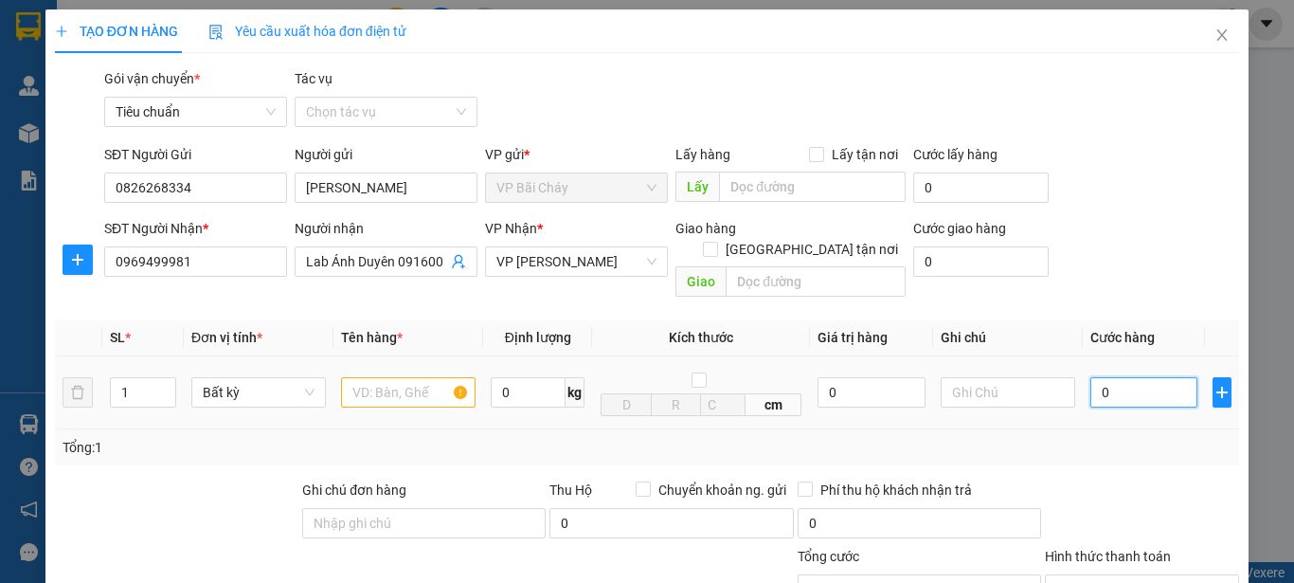
click at [1098, 377] on input "0" at bounding box center [1143, 392] width 107 height 30
type input "3"
type input "30"
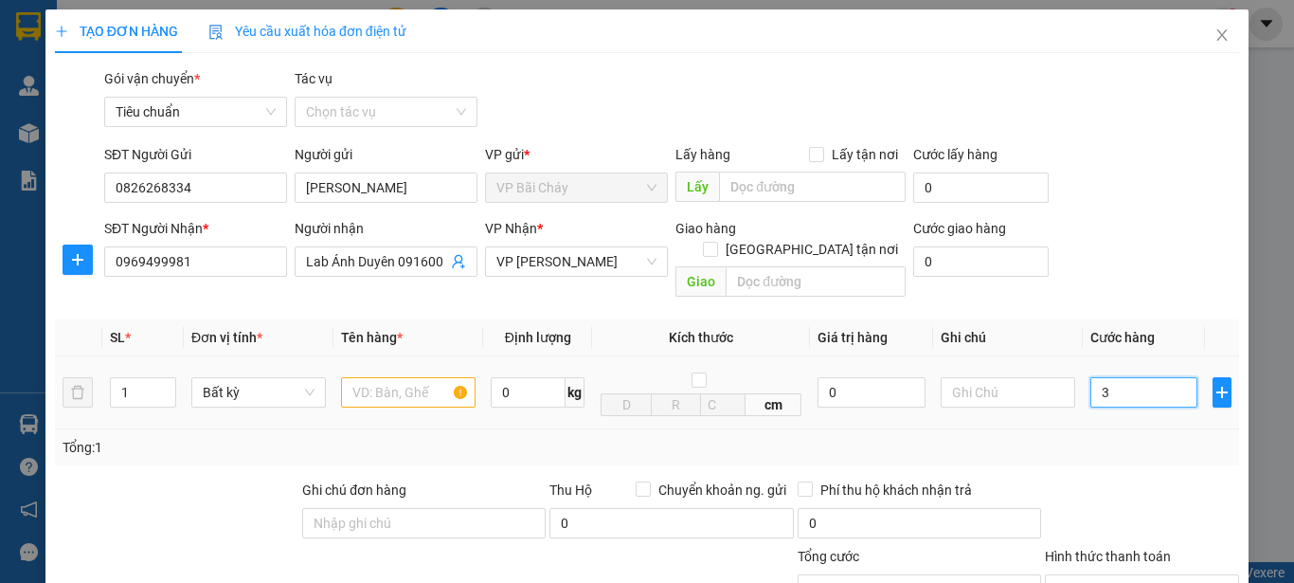
type input "30"
type input "30.000"
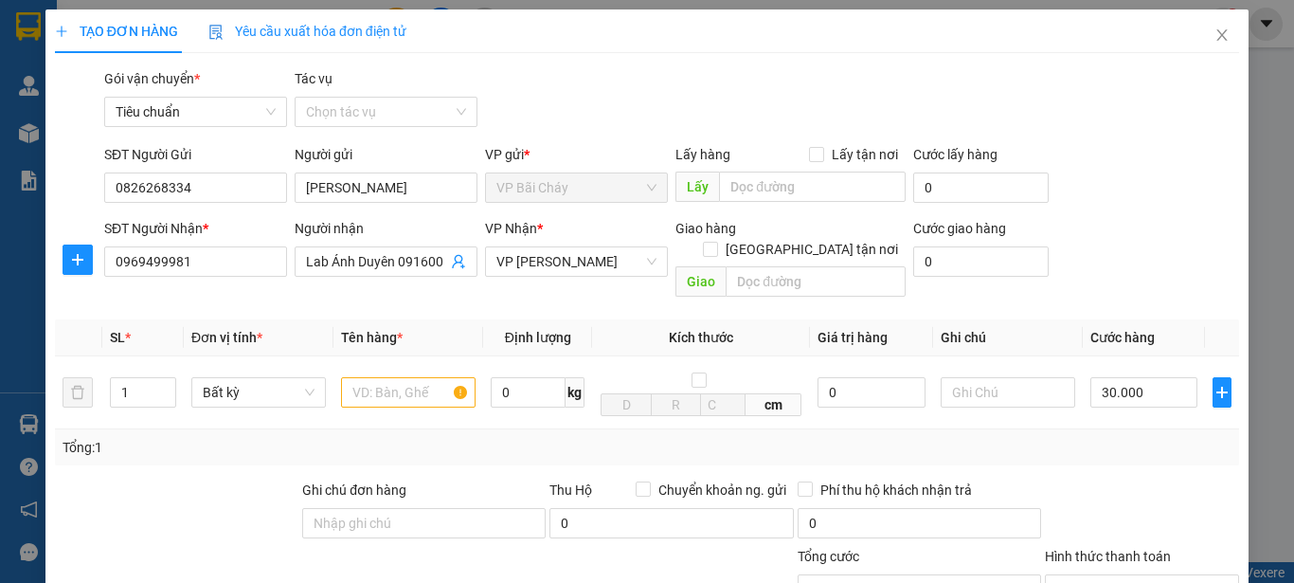
click at [1061, 479] on div at bounding box center [1142, 512] width 198 height 66
click at [587, 189] on span "VP Bãi Cháy" at bounding box center [576, 187] width 160 height 28
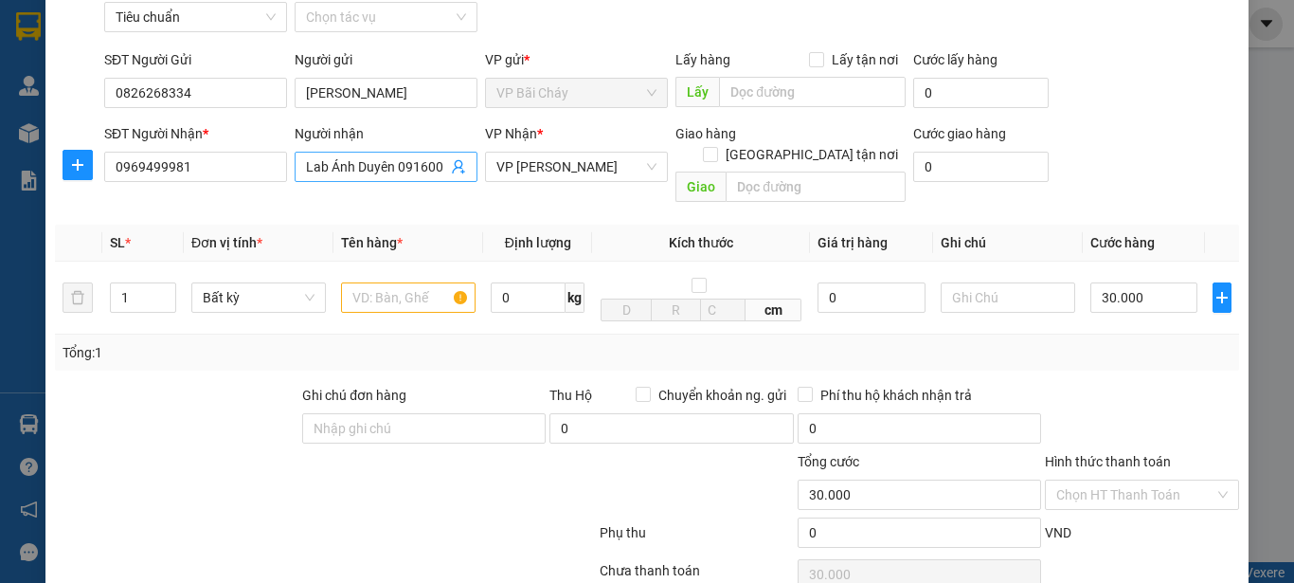
scroll to position [0, 29]
click at [398, 163] on input "Lab Ánh Duyên 0916008225" at bounding box center [376, 166] width 141 height 21
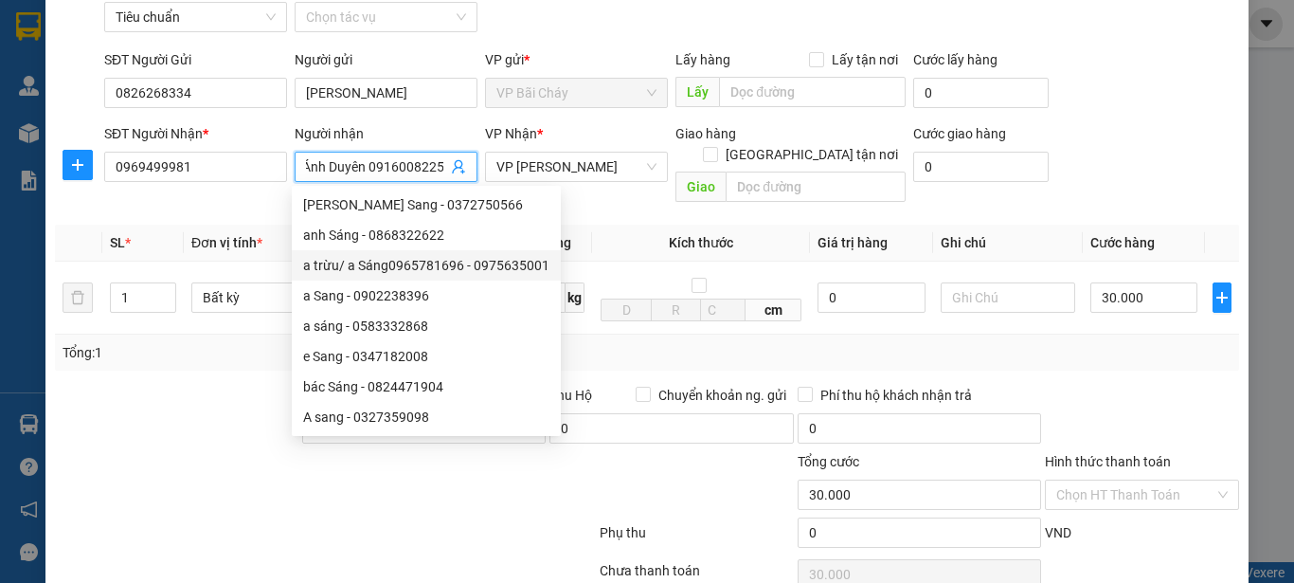
scroll to position [0, 0]
click at [1176, 345] on div "Tổng: 1" at bounding box center [647, 352] width 1184 height 36
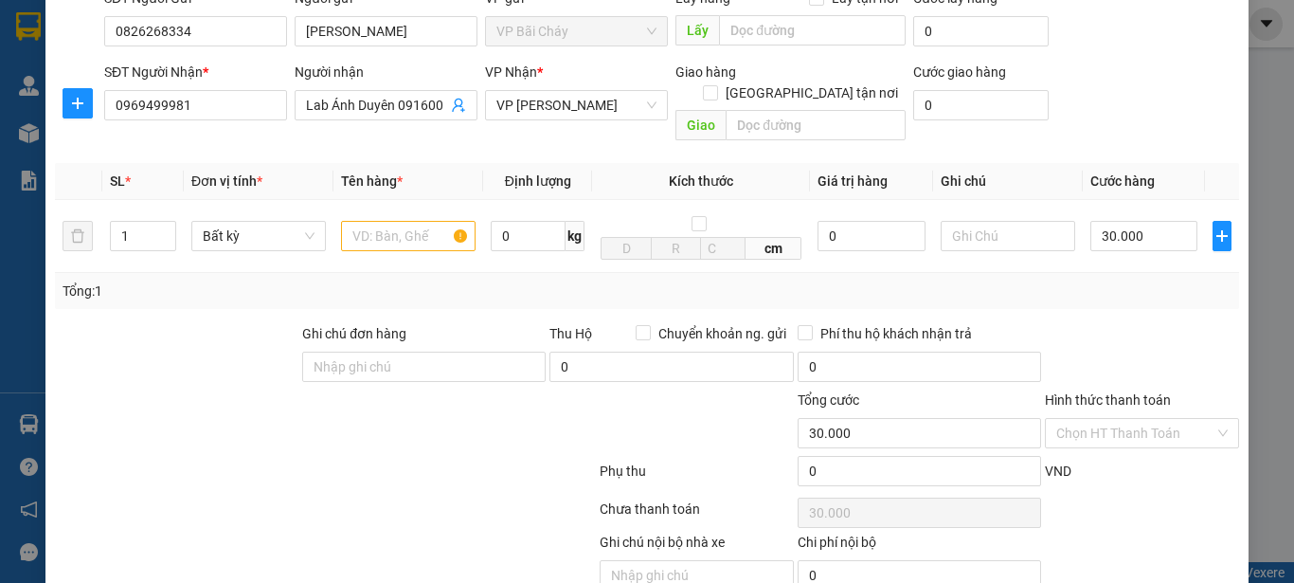
scroll to position [189, 0]
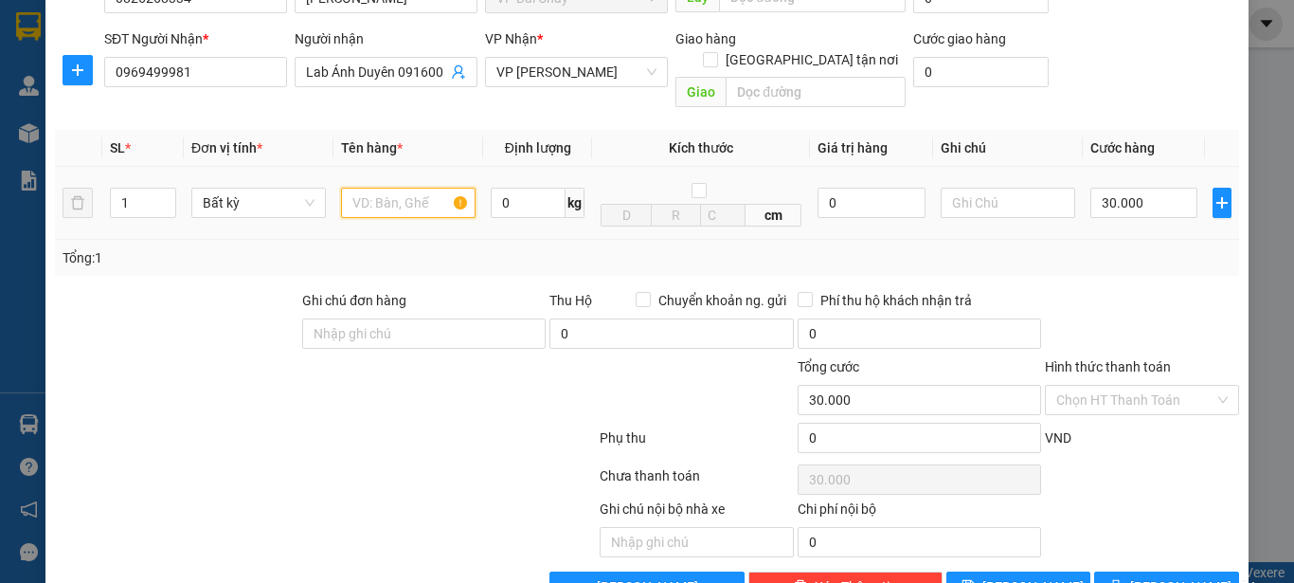
click at [397, 188] on input "text" at bounding box center [408, 203] width 135 height 30
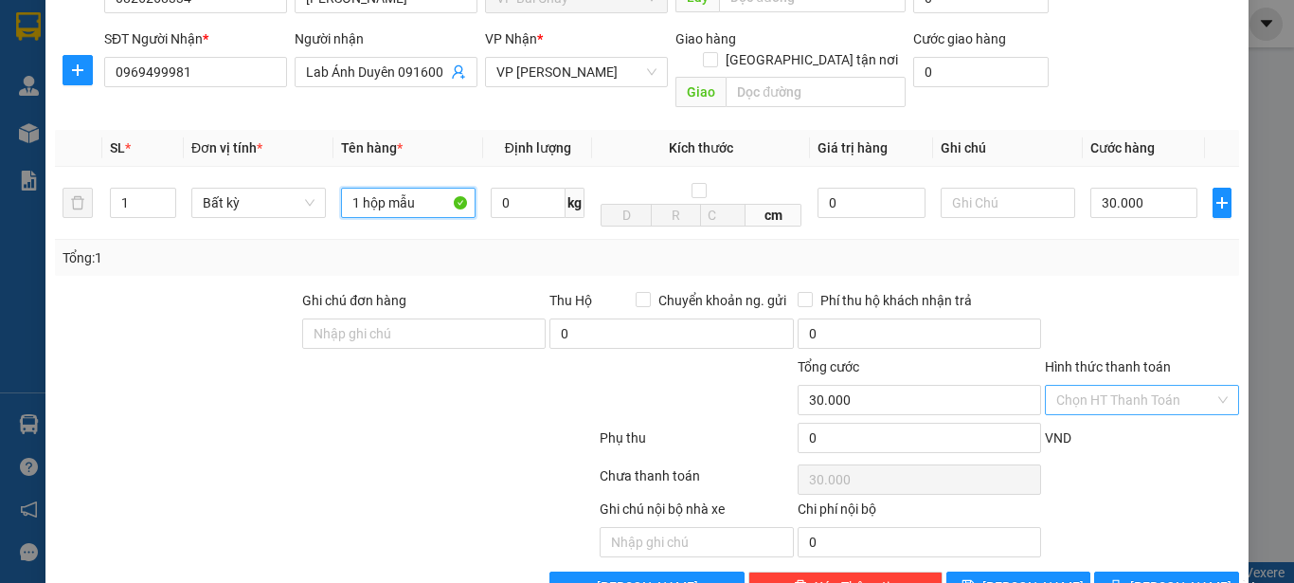
type input "1 hộp mẫu"
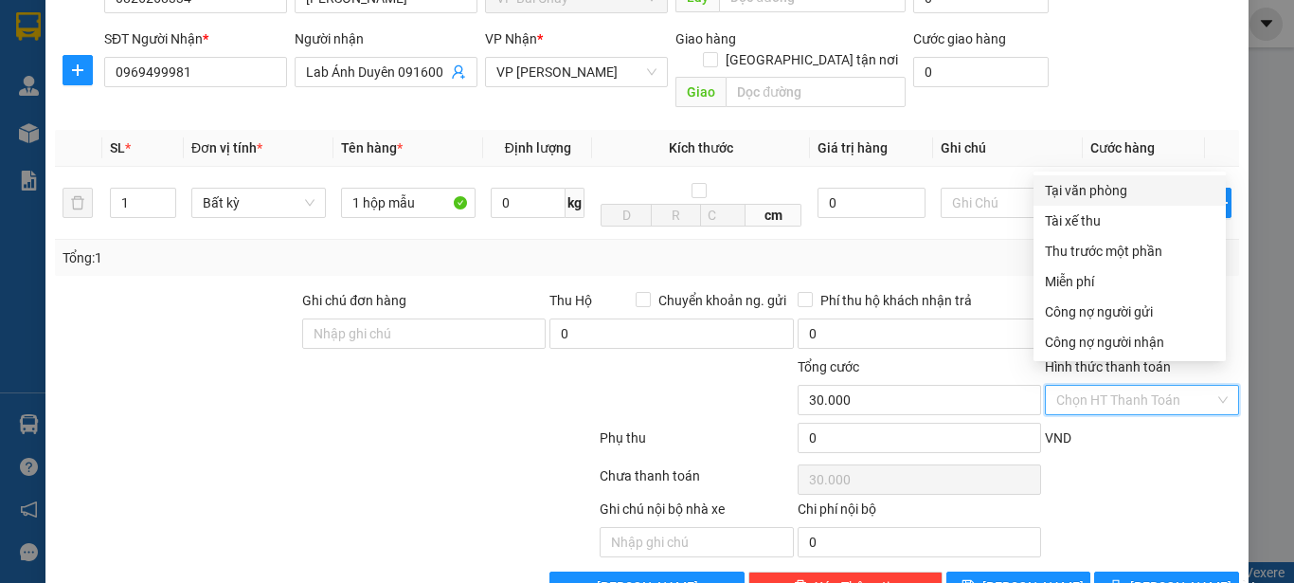
click at [1195, 386] on input "Hình thức thanh toán" at bounding box center [1135, 400] width 158 height 28
click at [1095, 192] on div "Tại văn phòng" at bounding box center [1130, 190] width 170 height 21
type input "0"
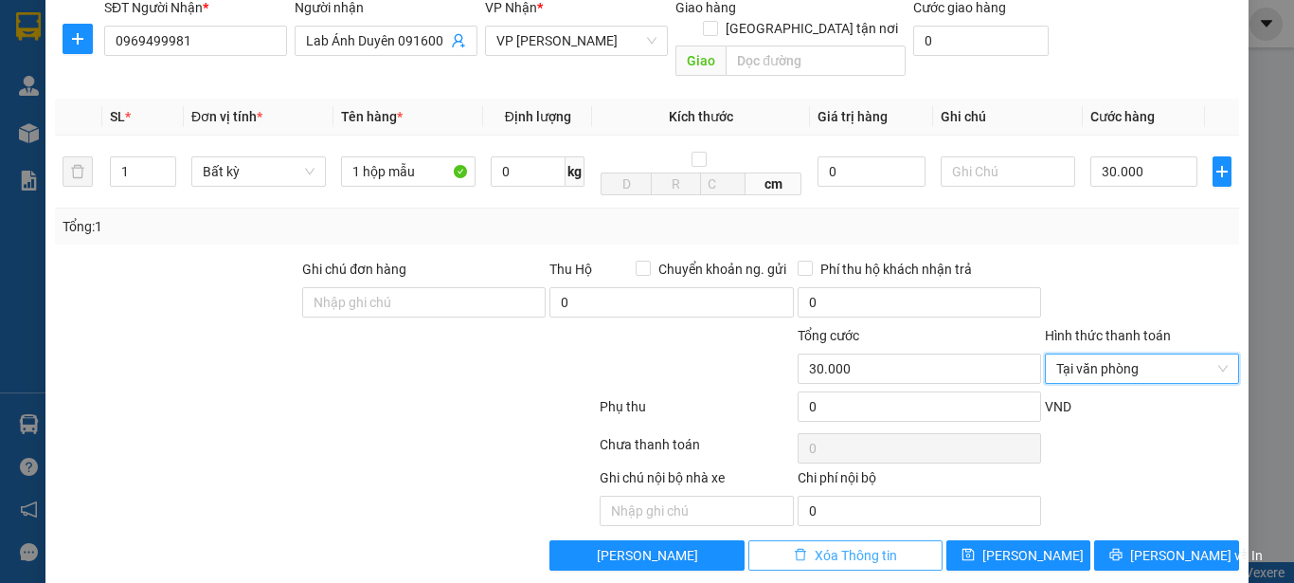
scroll to position [225, 0]
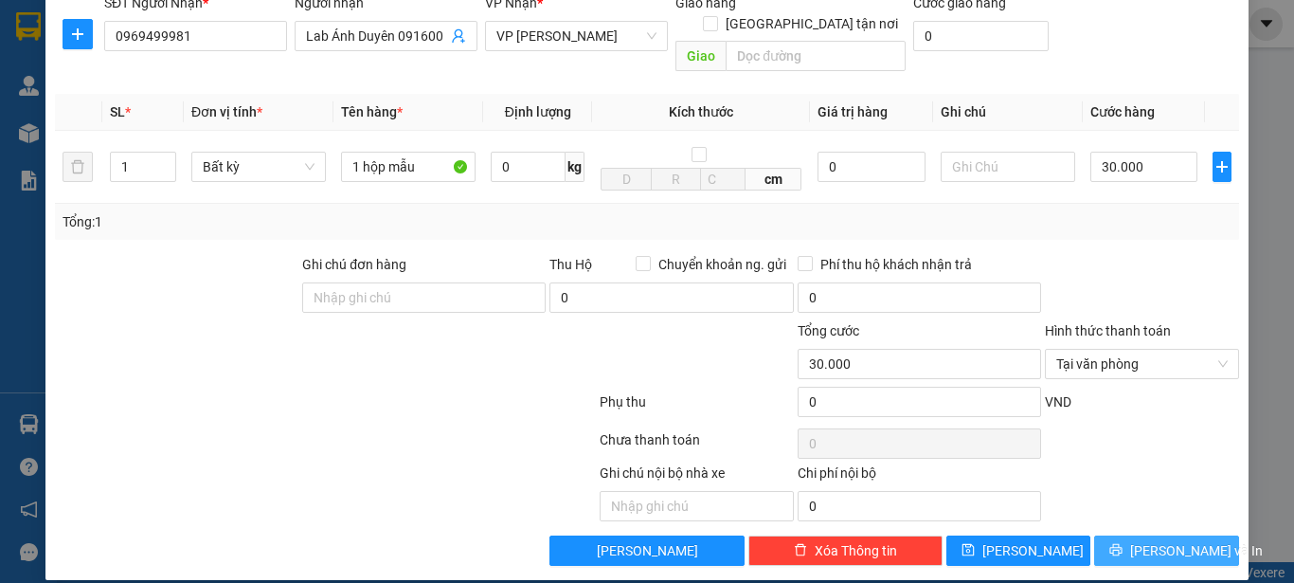
click at [1162, 540] on span "Lưu và In" at bounding box center [1196, 550] width 133 height 21
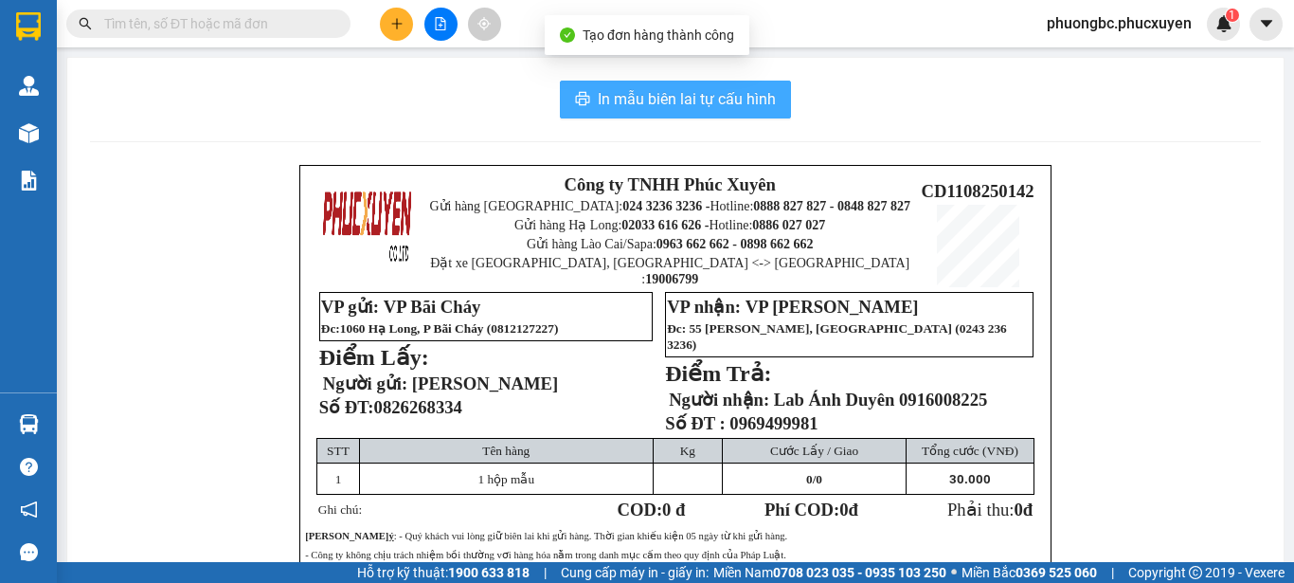
click at [701, 96] on span "In mẫu biên lai tự cấu hình" at bounding box center [687, 99] width 178 height 24
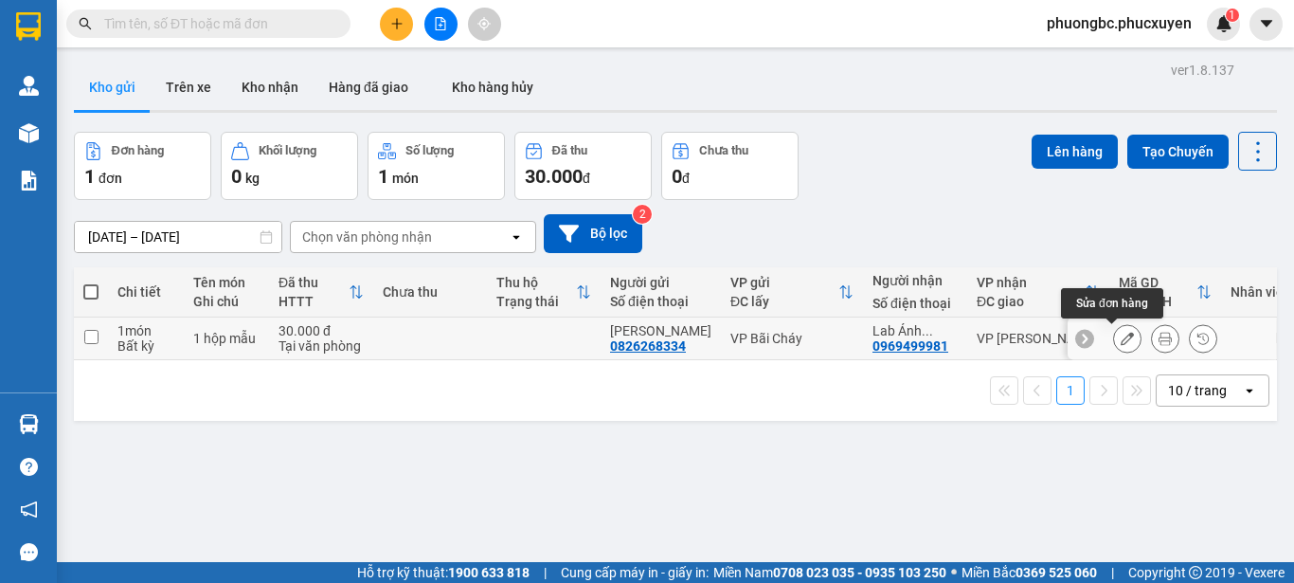
click at [1121, 335] on icon at bounding box center [1127, 338] width 13 height 13
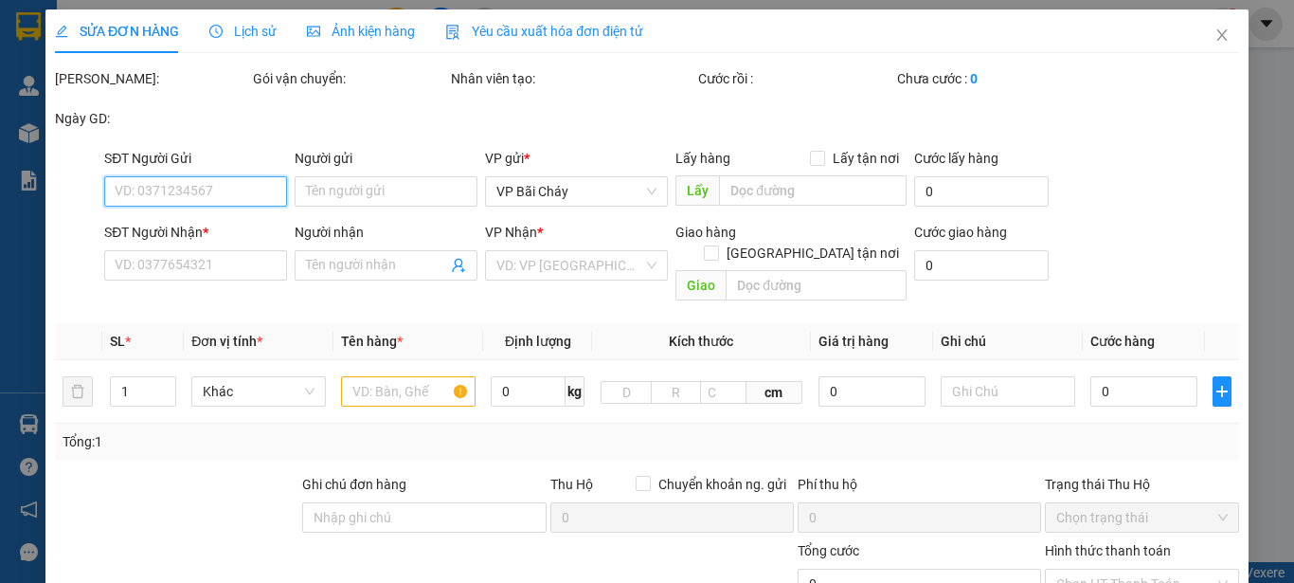
type input "0826268334"
type input "Anh Sáng"
type input "0969499981"
type input "Lab Ánh Duyên 0916008225"
type input "30.000"
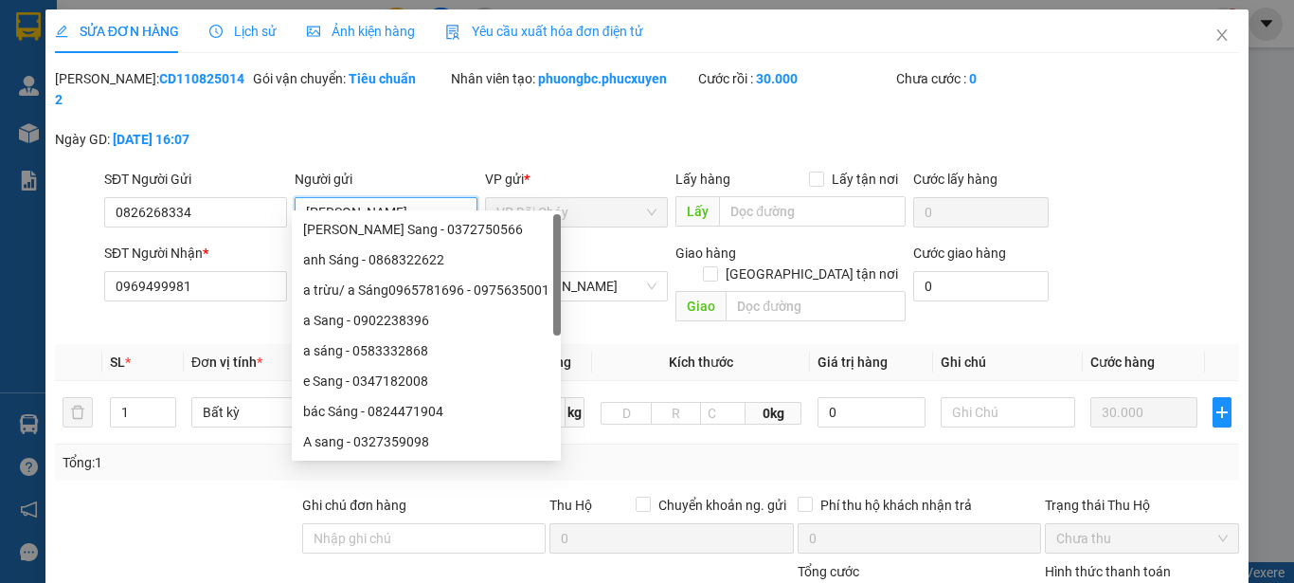
drag, startPoint x: 388, startPoint y: 189, endPoint x: 298, endPoint y: 190, distance: 90.0
click at [298, 197] on input "Anh Sáng" at bounding box center [386, 212] width 183 height 30
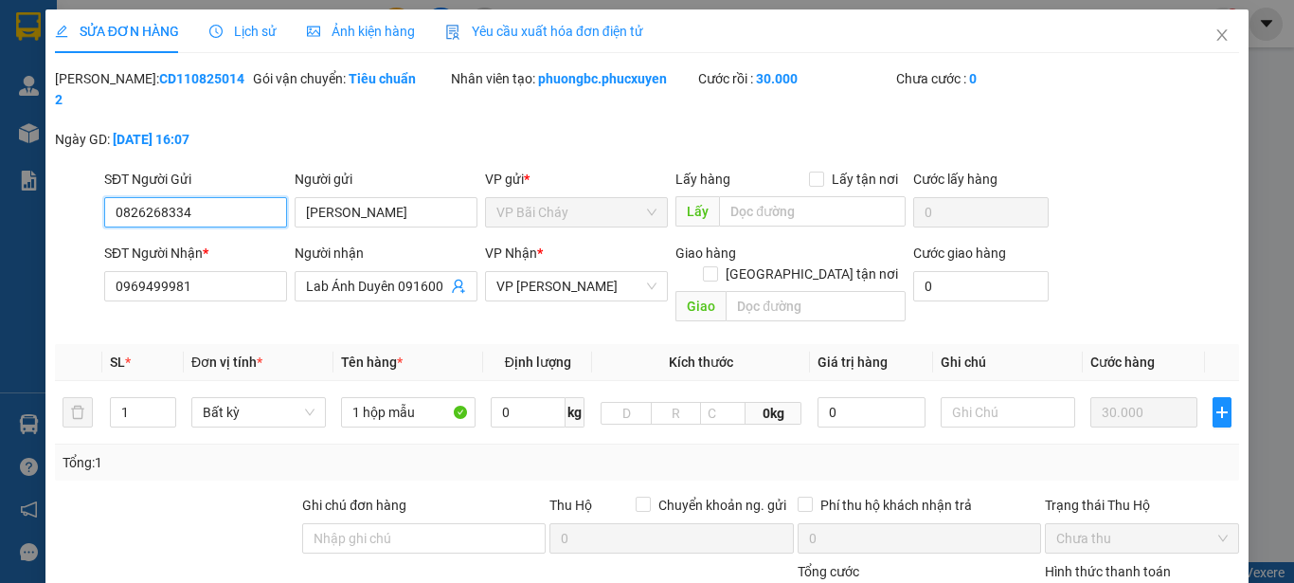
drag, startPoint x: 192, startPoint y: 194, endPoint x: 94, endPoint y: 190, distance: 98.6
click at [94, 190] on div "SĐT Người Gửi 0826268334 0826268334 Người gửi Anh Sáng VP gửi * VP Bãi Cháy Lấy…" at bounding box center [647, 202] width 1188 height 66
click at [200, 76] on div "Mã ĐH: CD1108250142" at bounding box center [152, 89] width 194 height 42
drag, startPoint x: 198, startPoint y: 76, endPoint x: 102, endPoint y: 84, distance: 96.1
click at [102, 84] on div "Mã ĐH: CD1108250142" at bounding box center [152, 89] width 194 height 42
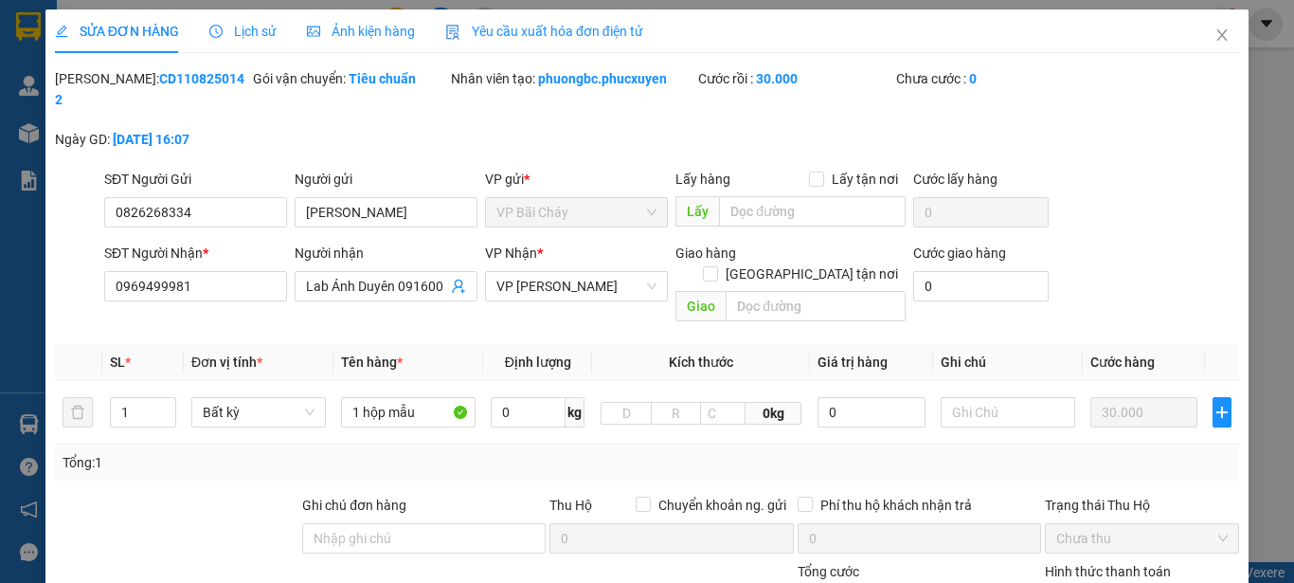
copy b "CD1108250142"
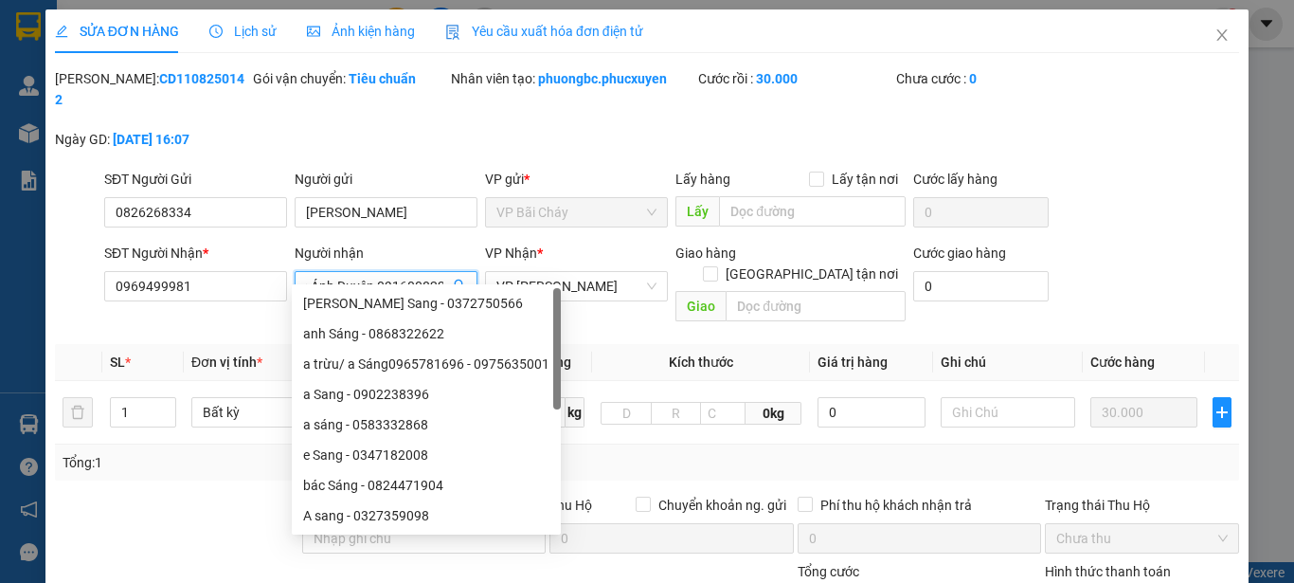
drag, startPoint x: 303, startPoint y: 266, endPoint x: 399, endPoint y: 270, distance: 95.8
click at [399, 276] on input "Lab Ánh Duyên 0916008225" at bounding box center [376, 286] width 141 height 21
drag, startPoint x: 304, startPoint y: 262, endPoint x: 425, endPoint y: 268, distance: 121.4
click at [425, 276] on input "Lab Ánh Duyên 0916008225" at bounding box center [376, 286] width 141 height 21
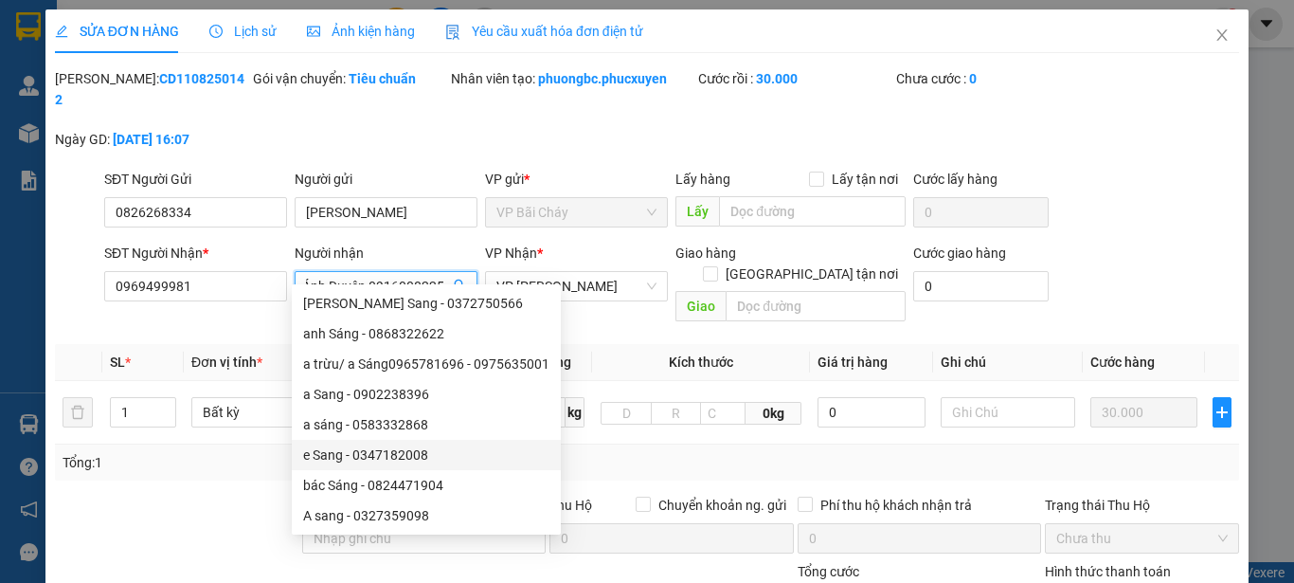
scroll to position [0, 0]
click at [602, 561] on div at bounding box center [697, 594] width 198 height 66
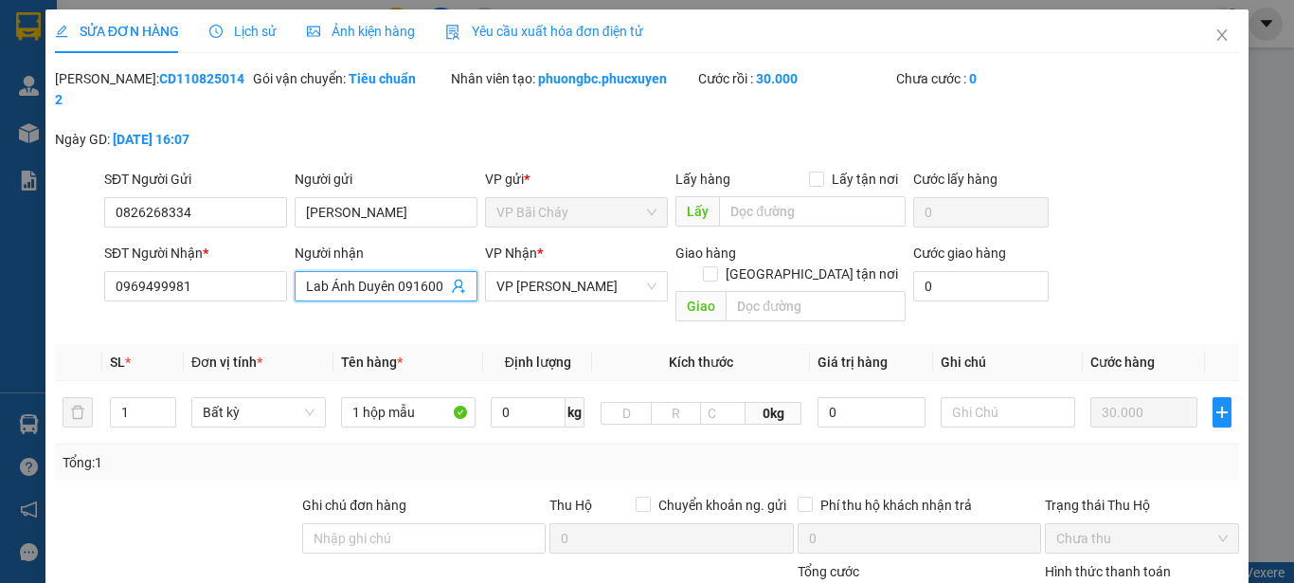
scroll to position [0, 1]
click at [438, 276] on input "Lab Ánh Duyên 0916008225" at bounding box center [376, 286] width 141 height 21
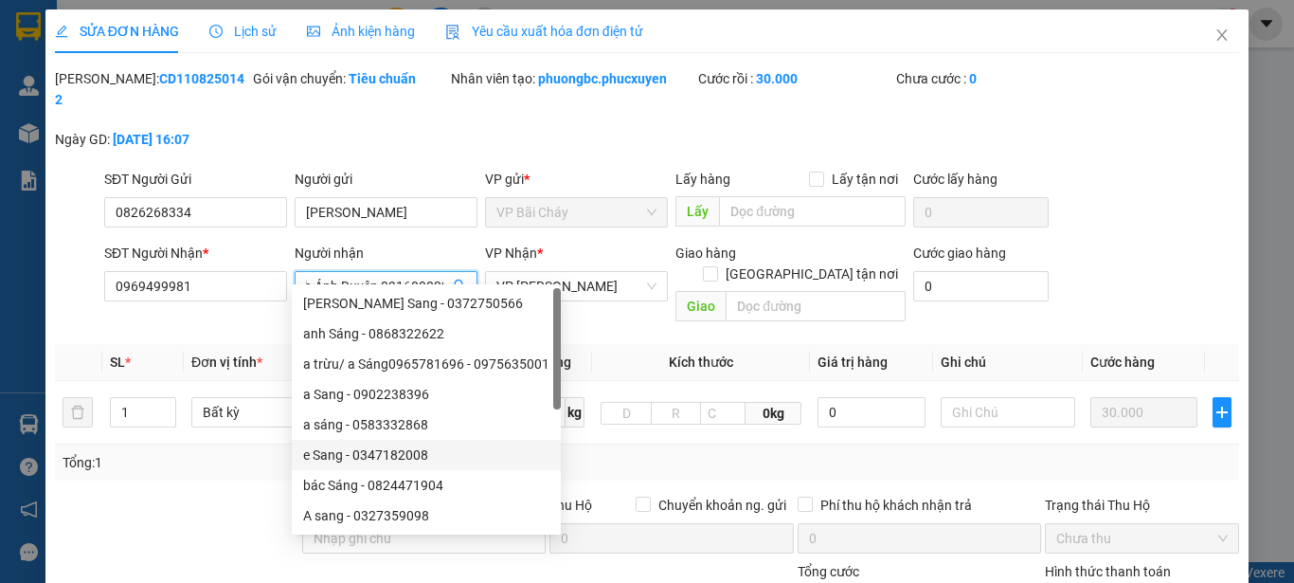
scroll to position [0, 0]
drag, startPoint x: 438, startPoint y: 262, endPoint x: 263, endPoint y: 277, distance: 174.9
click at [263, 277] on div "SĐT Người Nhận * 0969499981 Người nhận Lab Ánh Duyên 0916008225 VP Nhận * VP Dư…" at bounding box center [671, 286] width 1143 height 87
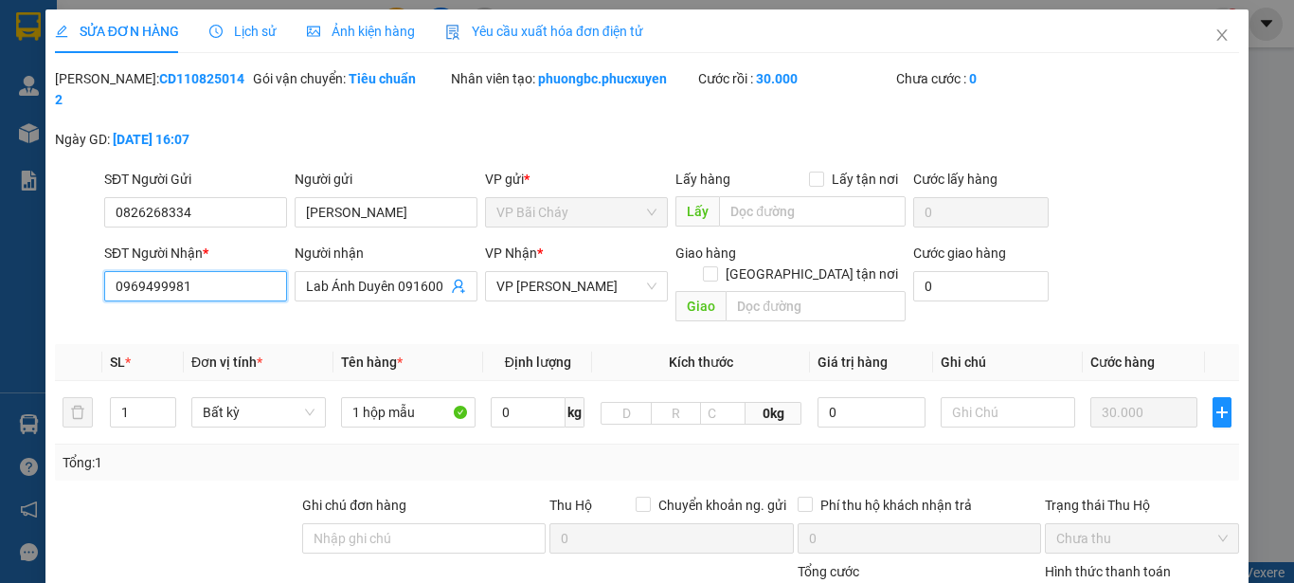
drag, startPoint x: 201, startPoint y: 269, endPoint x: 105, endPoint y: 269, distance: 95.7
click at [105, 271] on input "0969499981" at bounding box center [195, 286] width 183 height 30
click at [207, 495] on div at bounding box center [176, 528] width 247 height 66
click at [1217, 35] on icon "close" at bounding box center [1222, 34] width 10 height 11
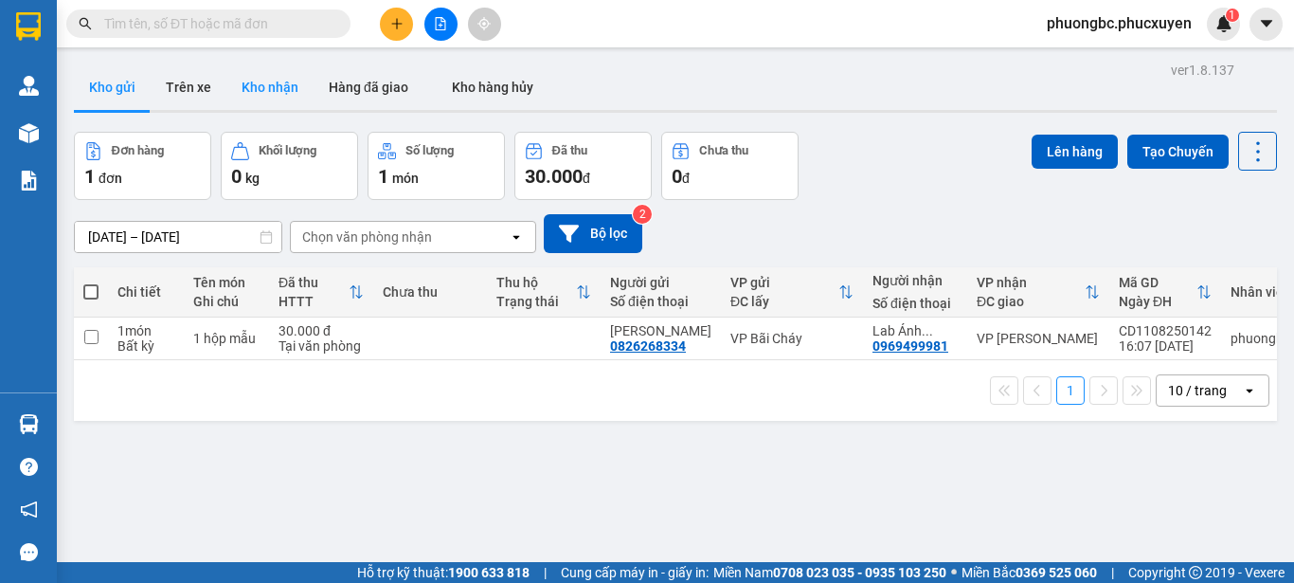
click at [277, 87] on button "Kho nhận" at bounding box center [269, 86] width 87 height 45
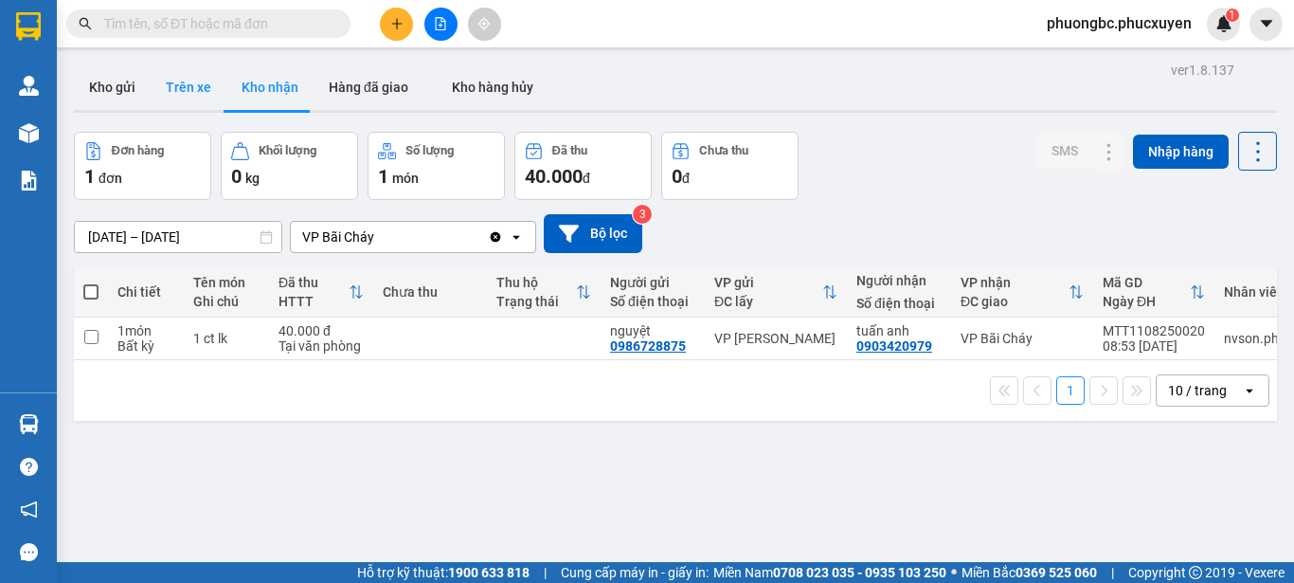
click at [188, 85] on button "Trên xe" at bounding box center [189, 86] width 76 height 45
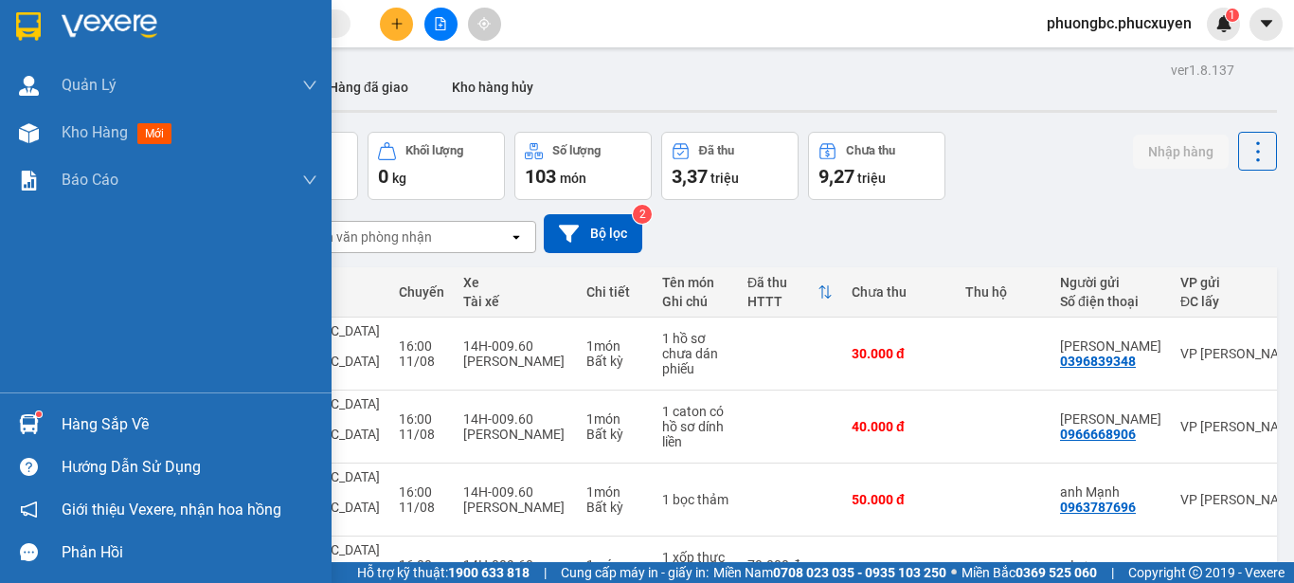
click at [88, 421] on div "Hàng sắp về" at bounding box center [190, 424] width 256 height 28
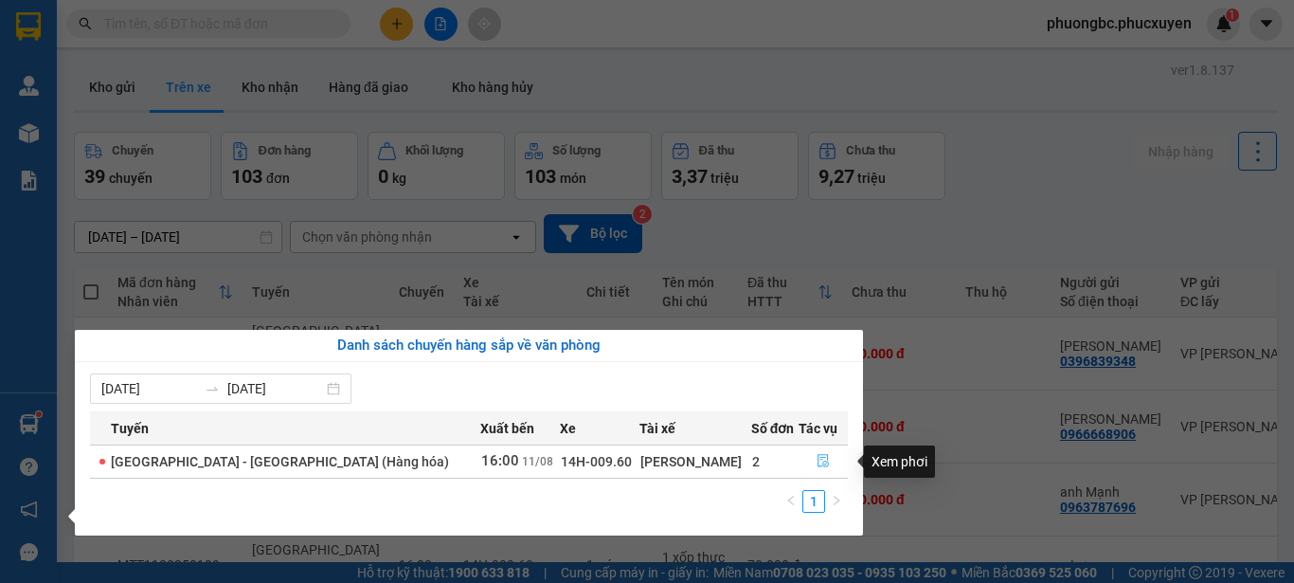
click at [818, 458] on icon "file-done" at bounding box center [823, 461] width 11 height 13
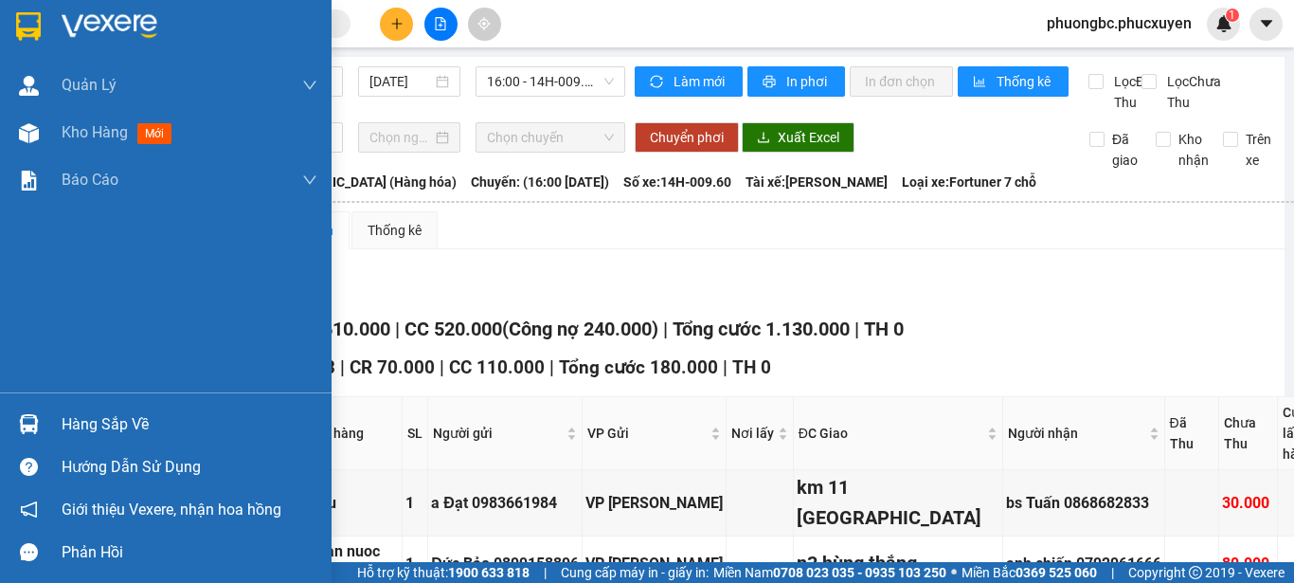
click at [97, 427] on div "Hàng sắp về" at bounding box center [190, 424] width 256 height 28
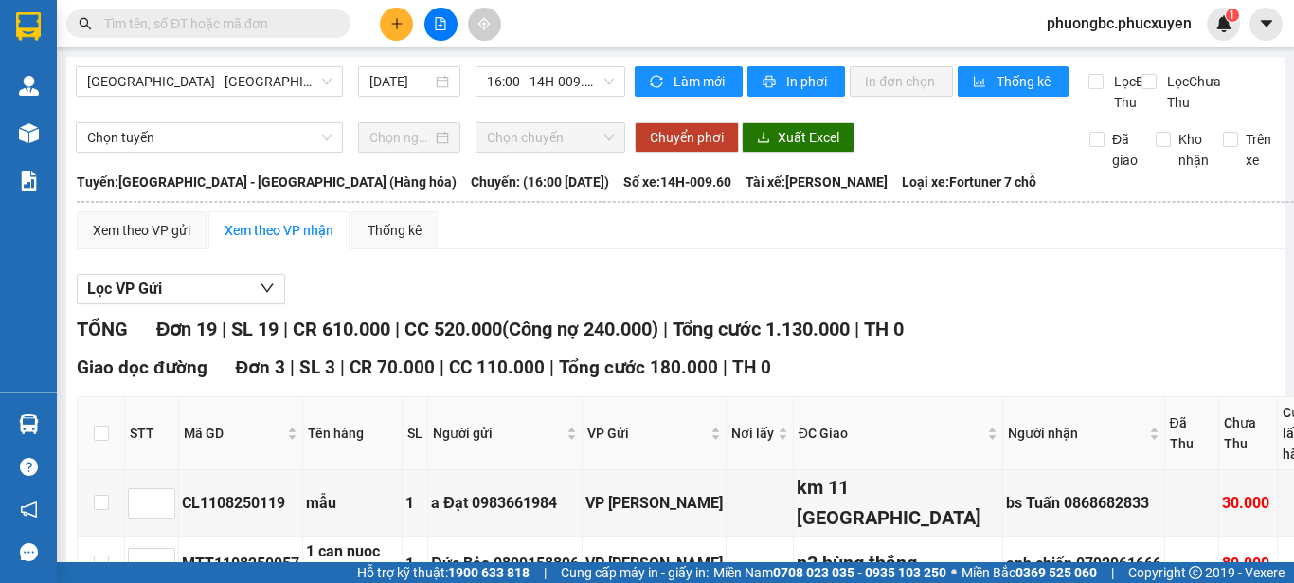
click at [1075, 314] on section "Kết quả tìm kiếm ( 0 ) Bộ lọc No Data phuongbc.phucxuyen 1 Quản Lý Quản lý giao…" at bounding box center [647, 291] width 1294 height 583
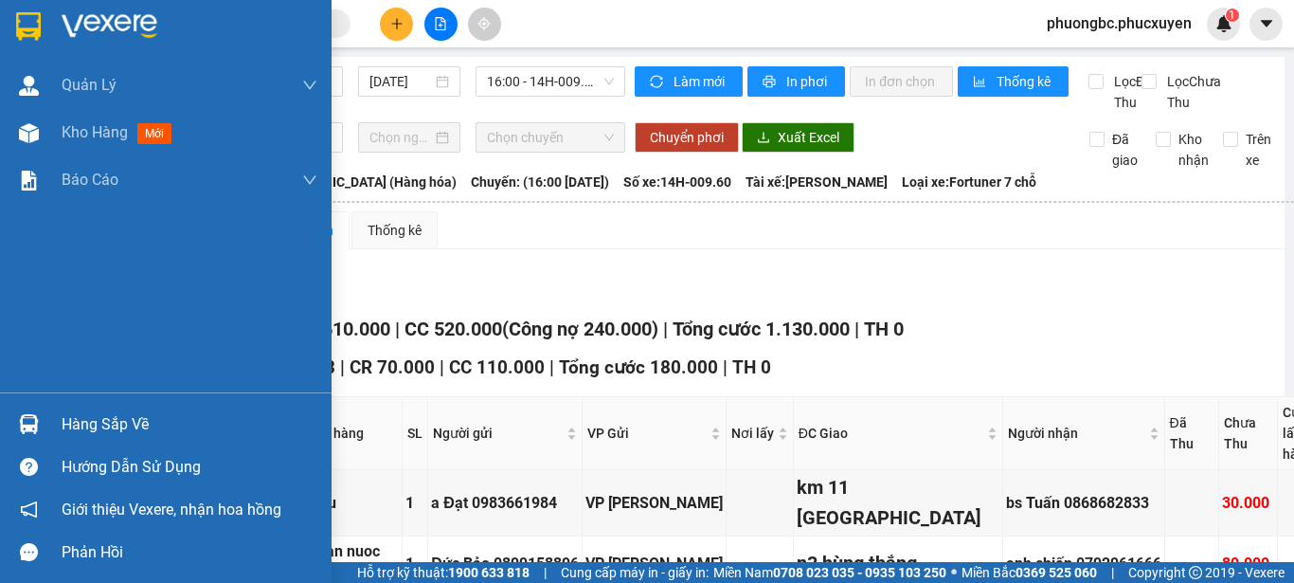
click at [103, 429] on div "Hàng sắp về" at bounding box center [190, 424] width 256 height 28
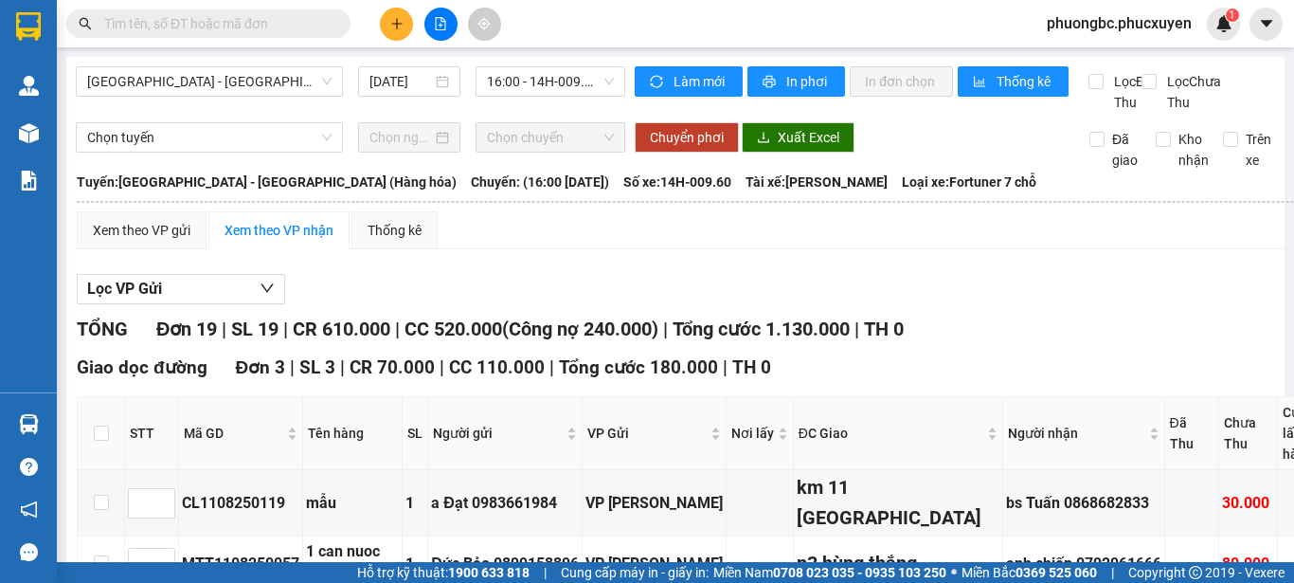
click at [1015, 300] on section "Kết quả tìm kiếm ( 0 ) Bộ lọc No Data phuongbc.phucxuyen 1 Quản Lý Quản lý giao…" at bounding box center [647, 291] width 1294 height 583
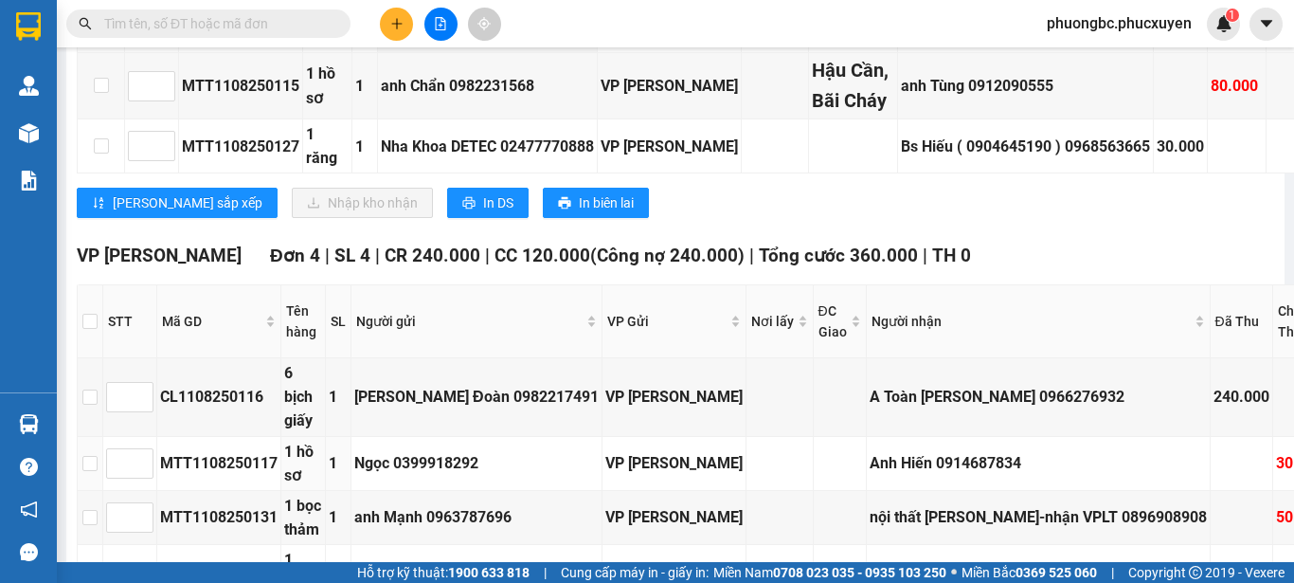
scroll to position [1135, 0]
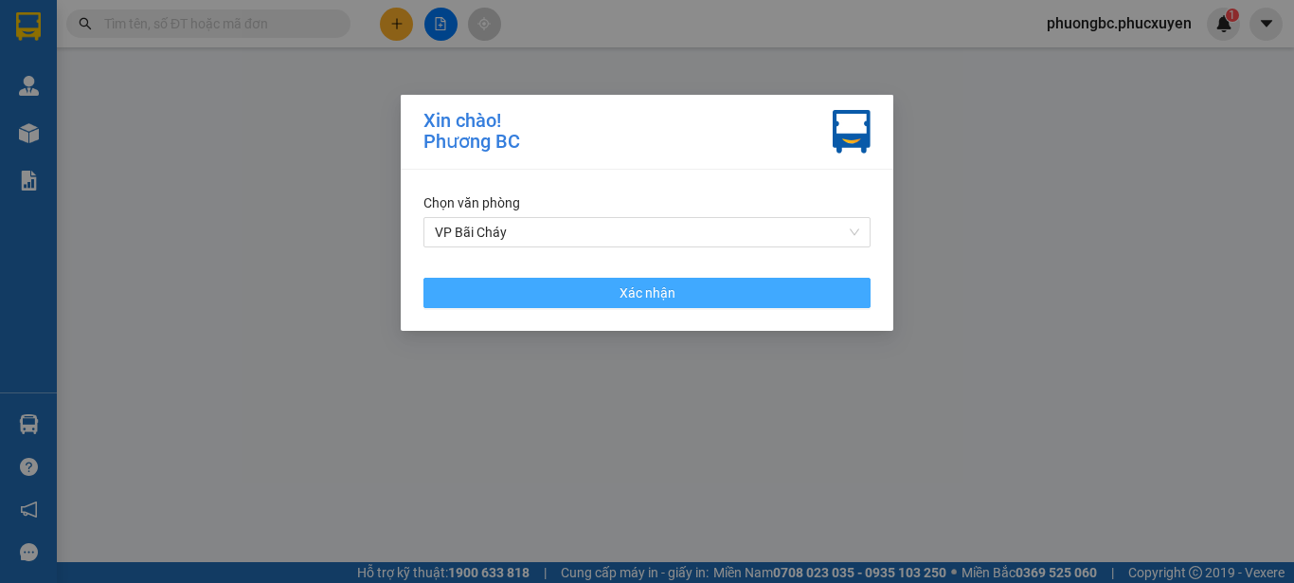
click at [653, 286] on span "Xác nhận" at bounding box center [648, 292] width 56 height 21
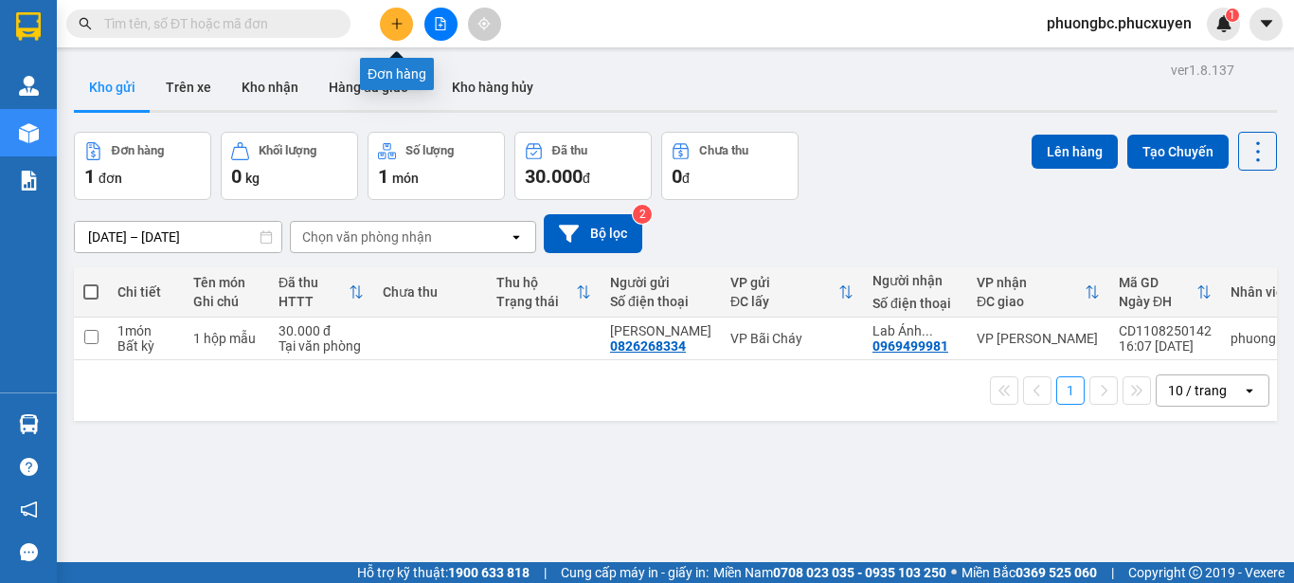
click at [400, 18] on icon "plus" at bounding box center [396, 23] width 13 height 13
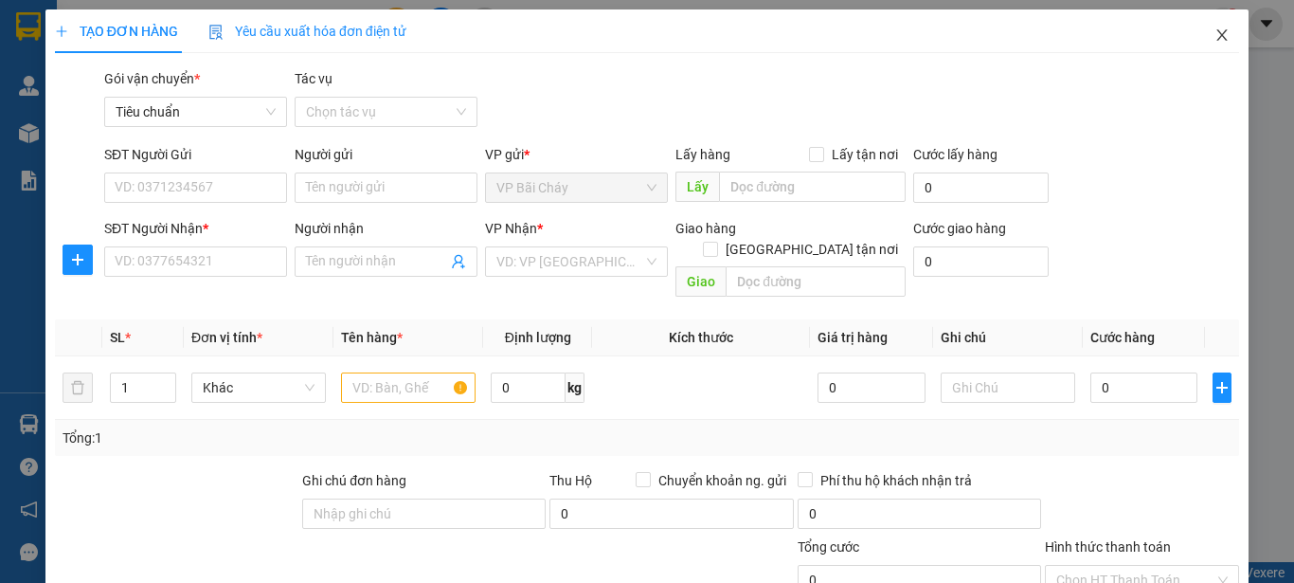
click at [1217, 37] on icon "close" at bounding box center [1222, 34] width 10 height 11
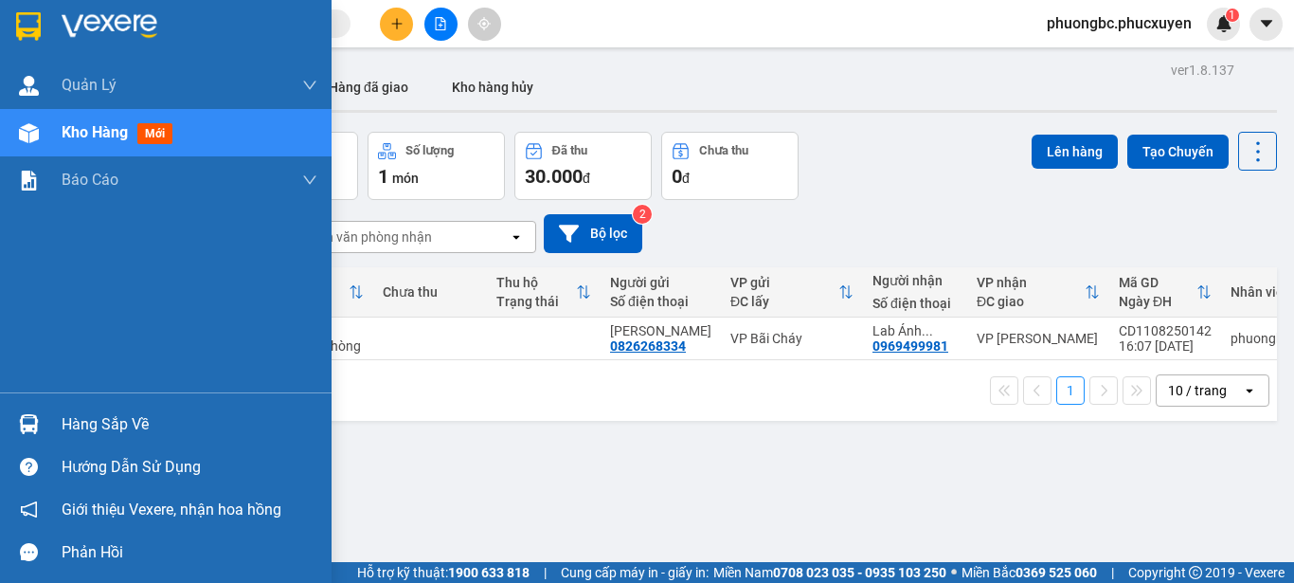
click at [96, 416] on div "Hàng sắp về" at bounding box center [190, 424] width 256 height 28
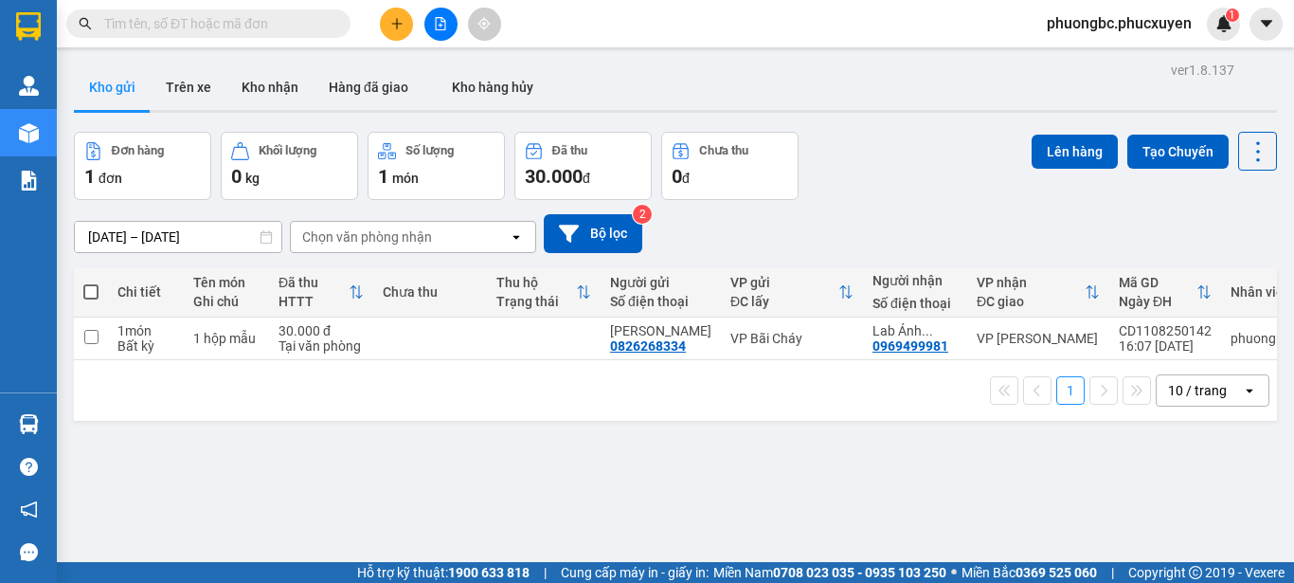
click at [934, 470] on section "Kết quả tìm kiếm ( 0 ) Bộ lọc No Data phuongbc.phucxuyen 1 Quản Lý Quản lý giao…" at bounding box center [647, 291] width 1294 height 583
click at [505, 500] on div "ver 1.8.137 Kho gửi Trên xe Kho nhận Hàng đã giao Kho hàng hủy Đơn hàng 1 đơn K…" at bounding box center [675, 348] width 1218 height 583
click at [93, 333] on input "checkbox" at bounding box center [91, 337] width 14 height 14
checkbox input "true"
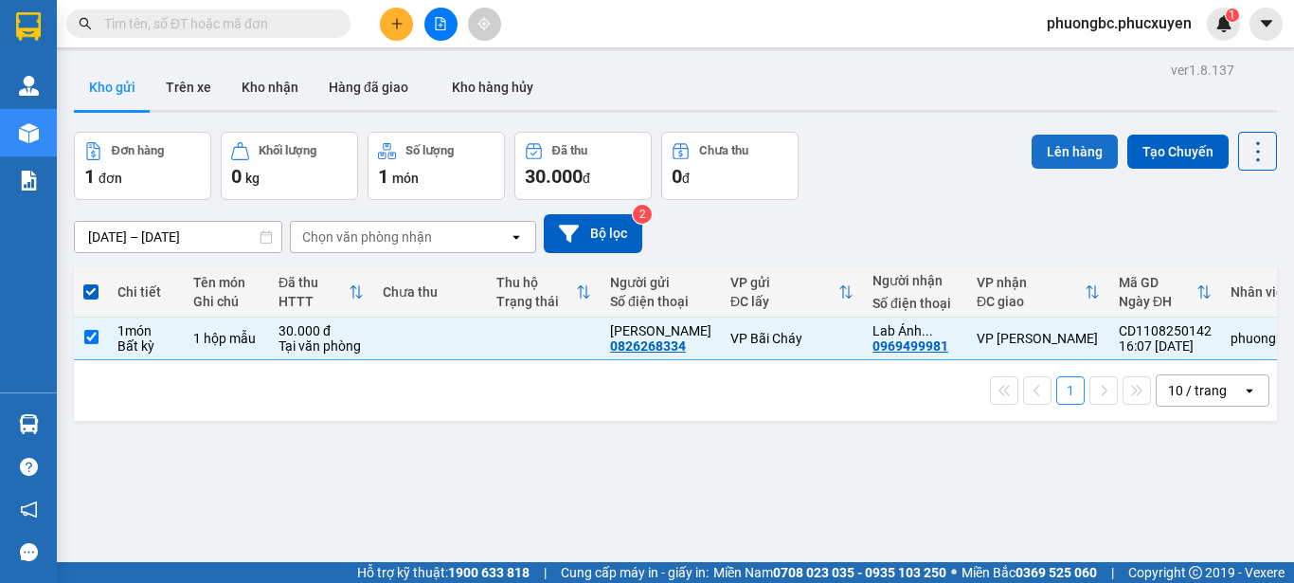
click at [1054, 146] on button "Lên hàng" at bounding box center [1075, 152] width 86 height 34
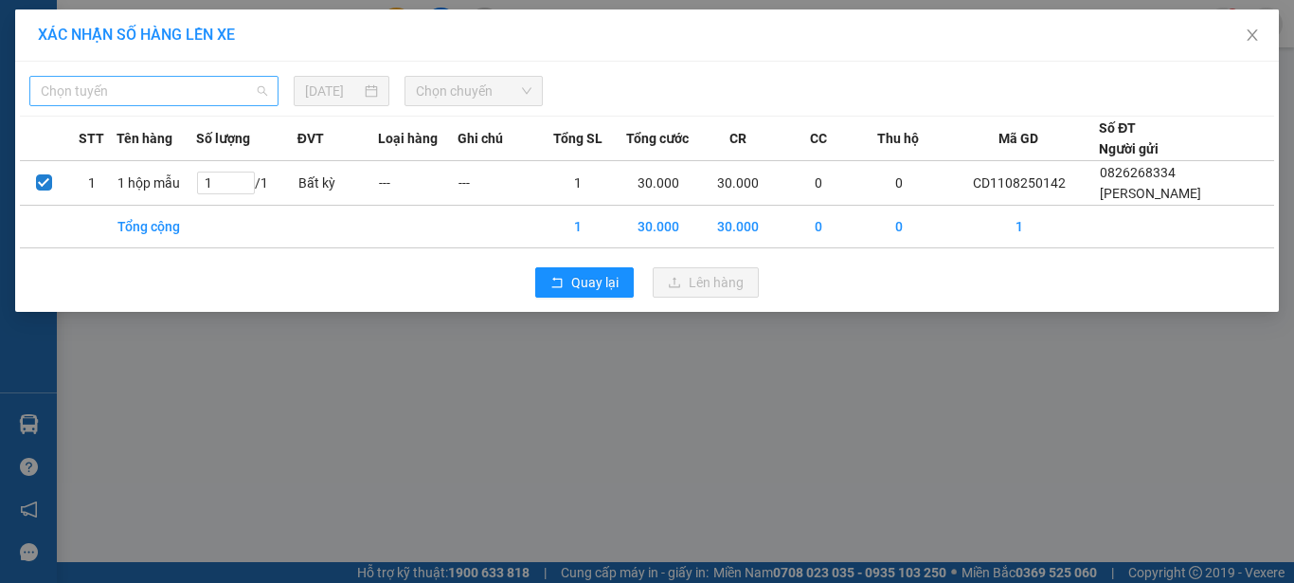
click at [262, 93] on span "Chọn tuyến" at bounding box center [154, 91] width 226 height 28
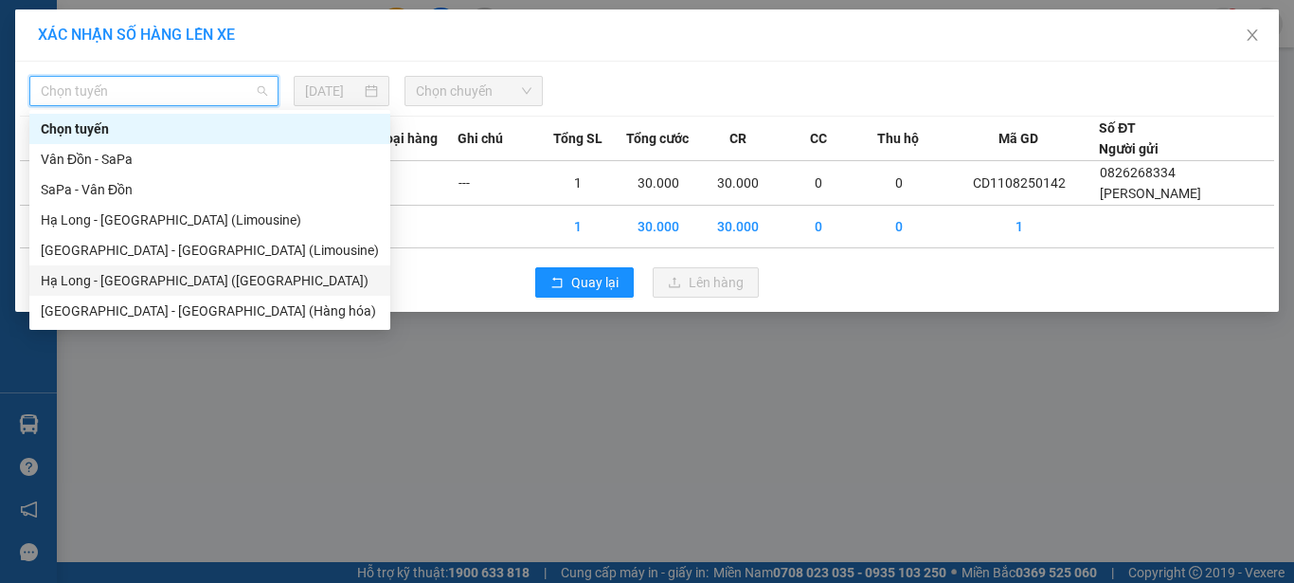
click at [161, 279] on div "Hạ Long - Hà Nội (Hàng hóa)" at bounding box center [210, 280] width 338 height 21
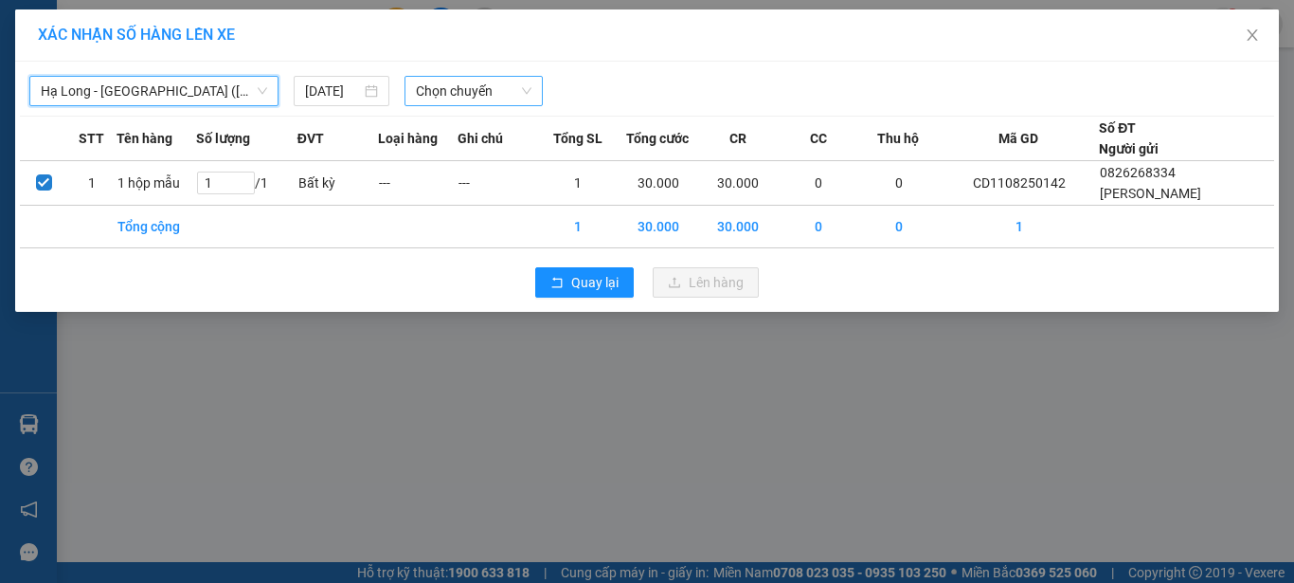
click at [471, 94] on span "Chọn chuyến" at bounding box center [474, 91] width 117 height 28
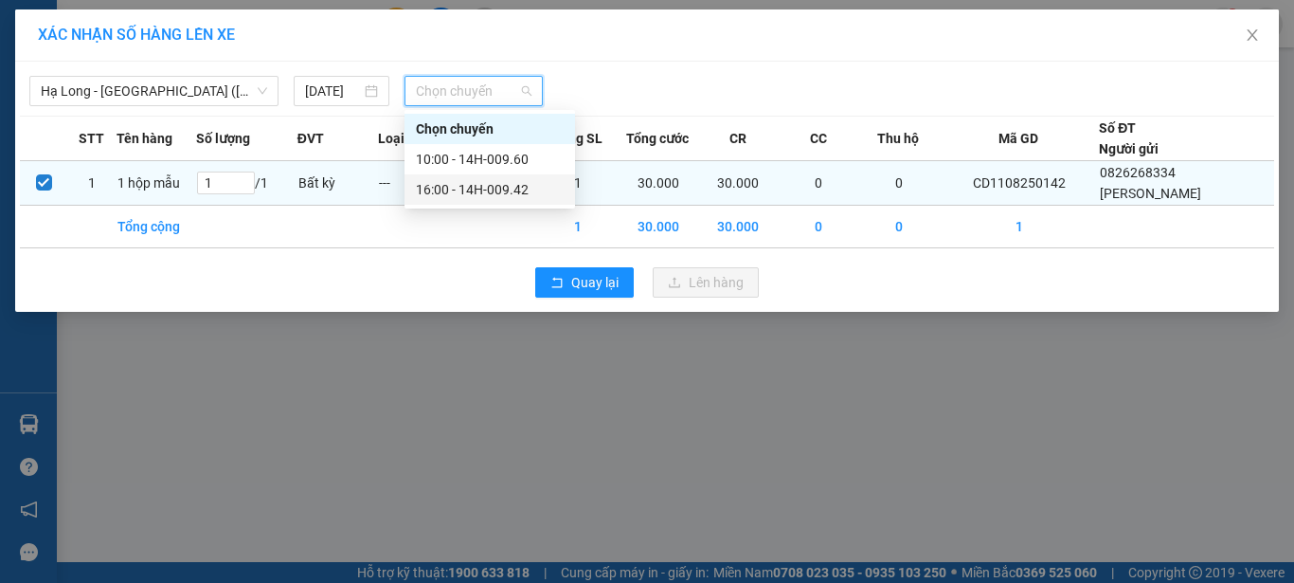
click at [478, 188] on div "16:00 - 14H-009.42" at bounding box center [490, 189] width 148 height 21
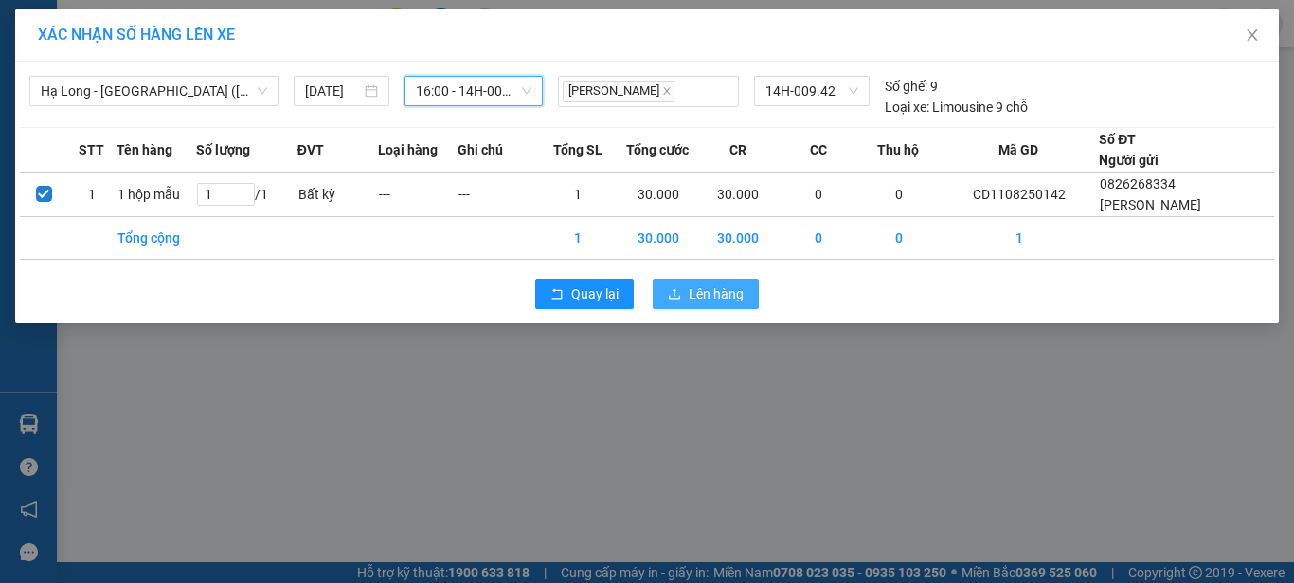
click at [711, 292] on span "Lên hàng" at bounding box center [716, 293] width 55 height 21
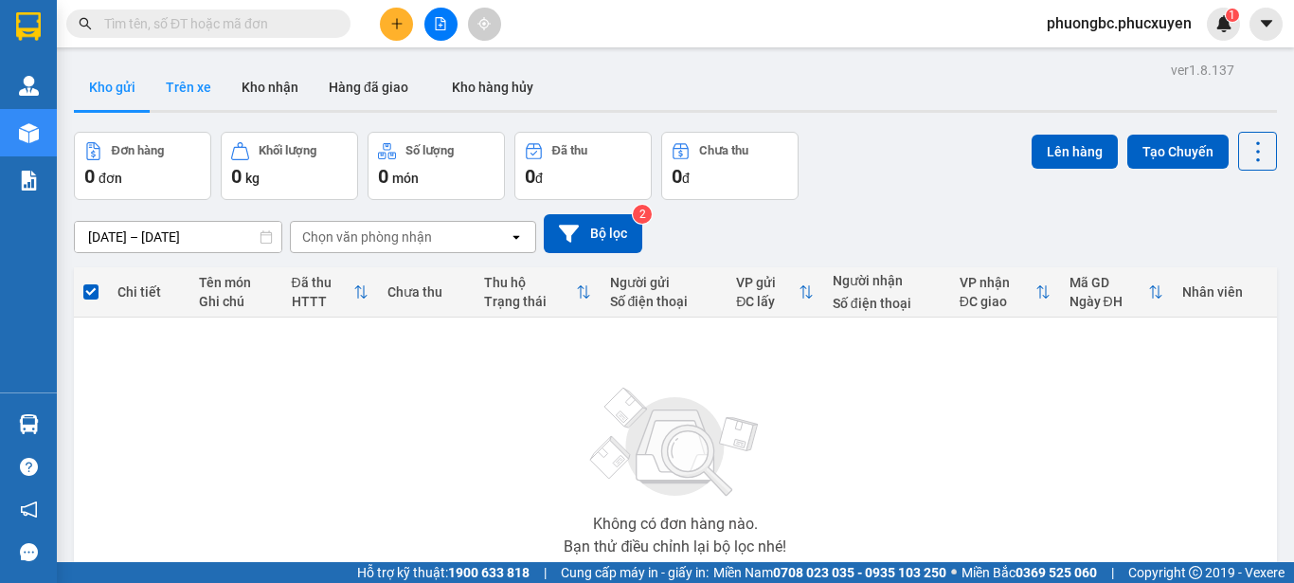
click at [181, 87] on button "Trên xe" at bounding box center [189, 86] width 76 height 45
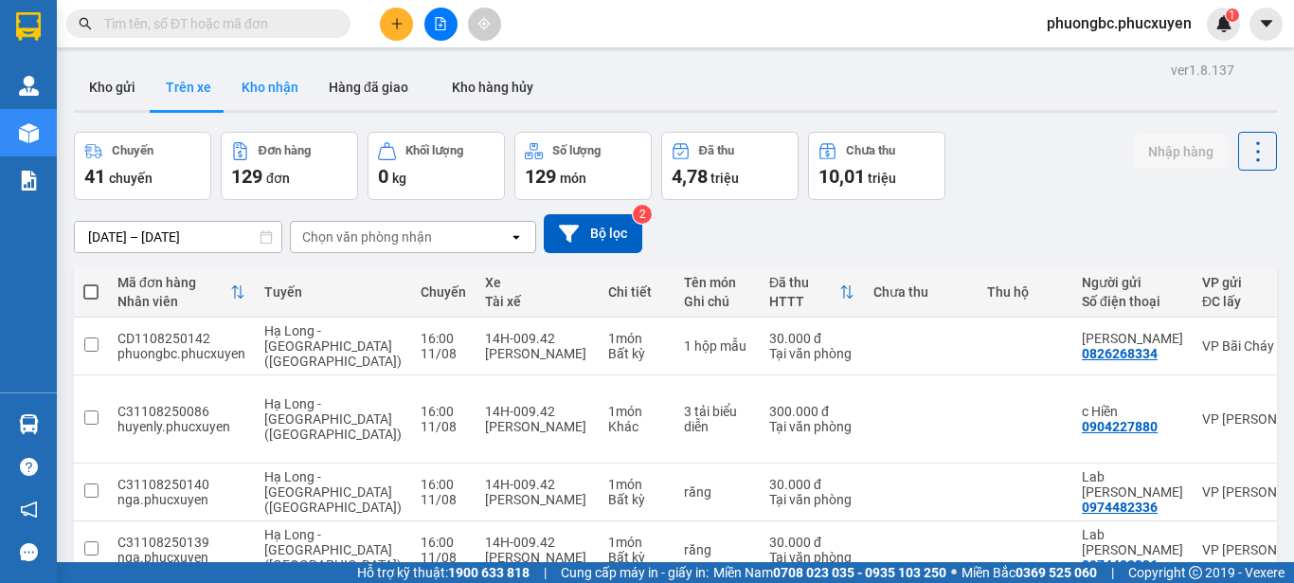
click at [261, 81] on button "Kho nhận" at bounding box center [269, 86] width 87 height 45
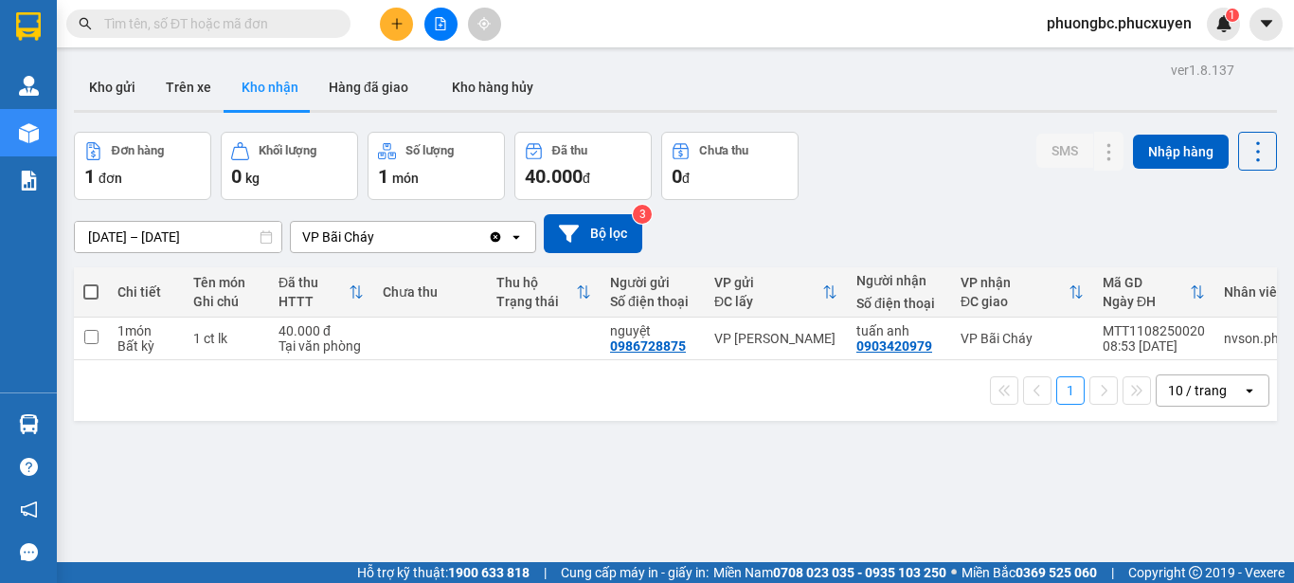
click at [952, 198] on div "Đơn hàng 1 đơn Khối lượng 0 kg Số lượng 1 món Đã thu 40.000 đ Chưa thu 0 đ SMS …" at bounding box center [675, 166] width 1203 height 68
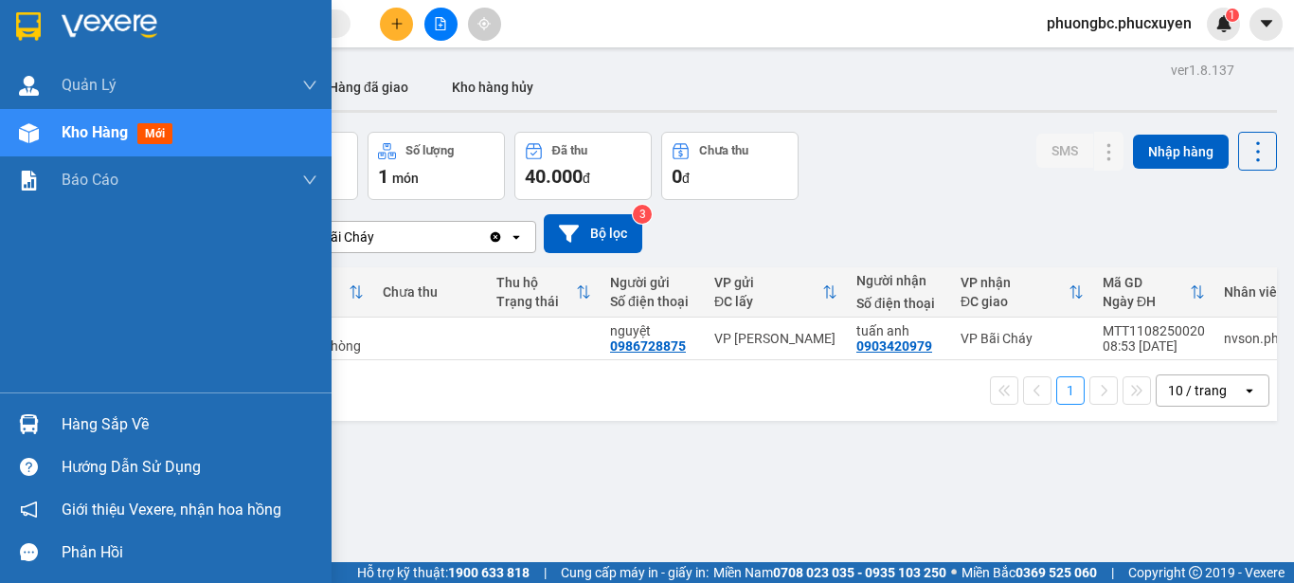
click at [115, 419] on div "Hàng sắp về" at bounding box center [190, 424] width 256 height 28
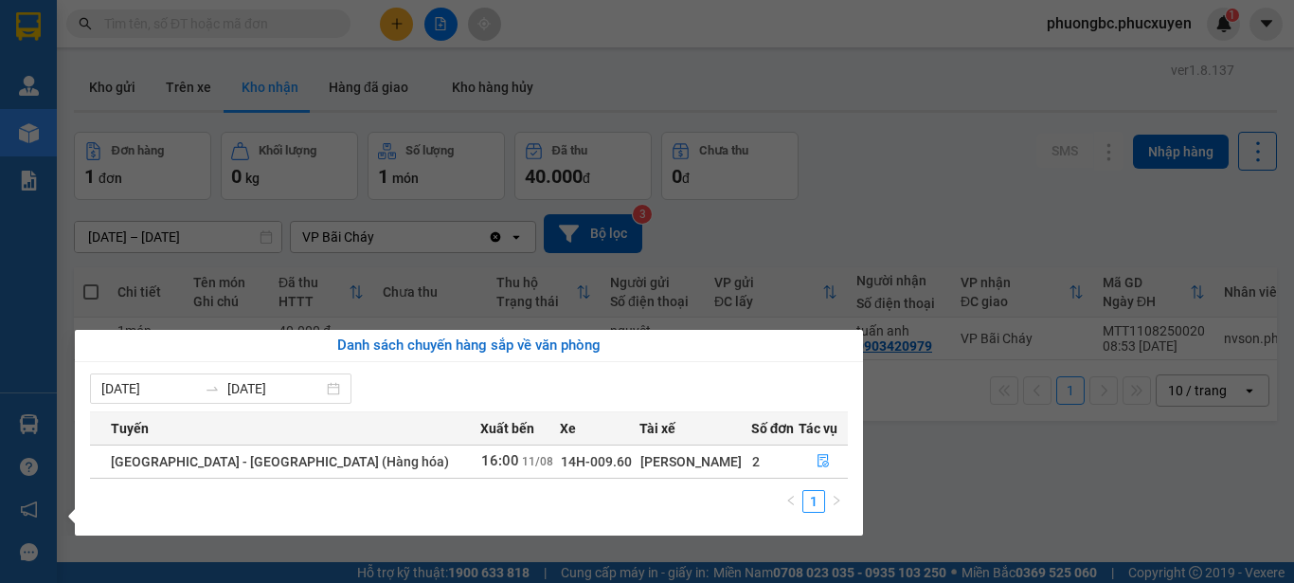
click at [988, 514] on section "Kết quả tìm kiếm ( 0 ) Bộ lọc No Data phuongbc.phucxuyen 1 Quản Lý Quản lý giao…" at bounding box center [647, 291] width 1294 height 583
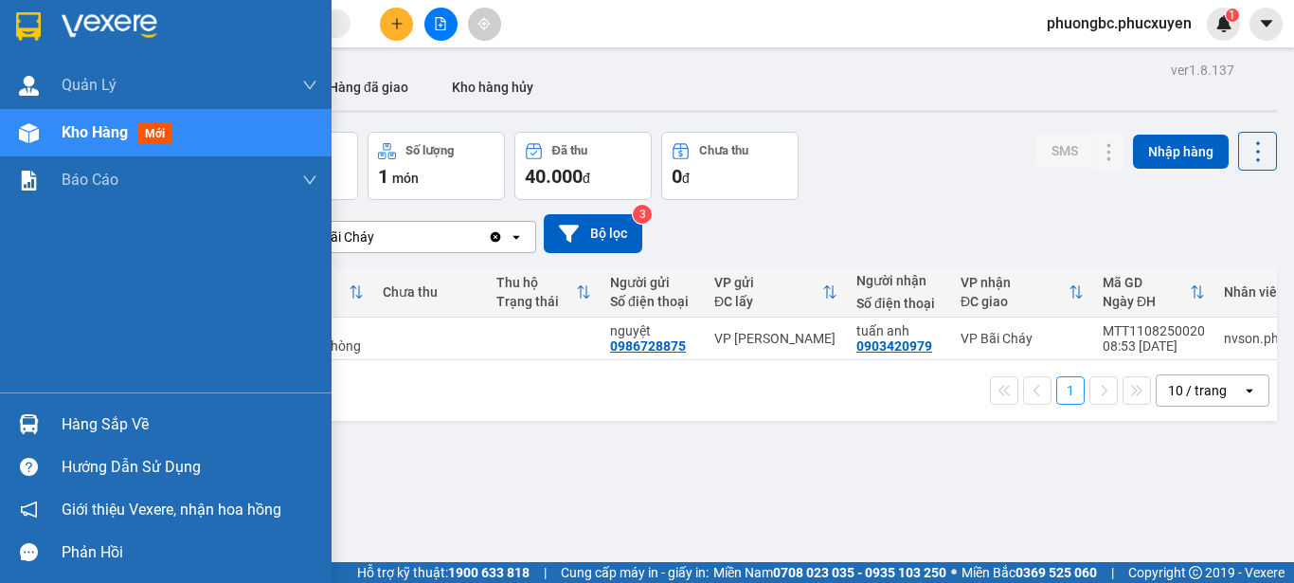
click at [118, 423] on div "Hàng sắp về" at bounding box center [190, 424] width 256 height 28
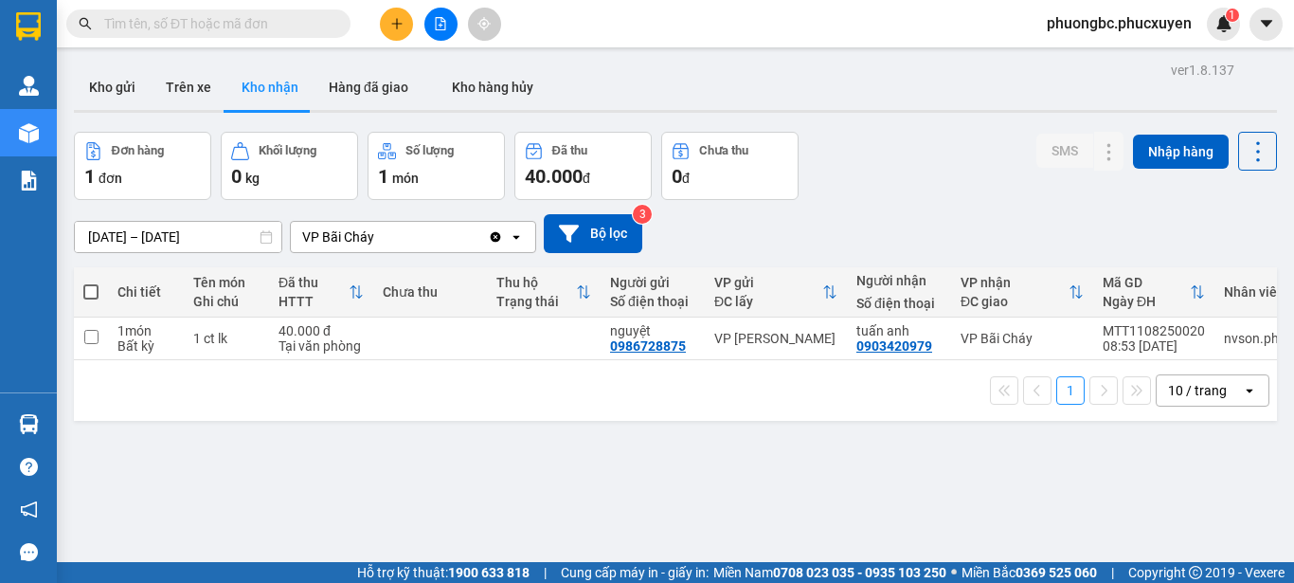
click at [957, 484] on section "Kết quả tìm kiếm ( 0 ) Bộ lọc No Data phuongbc.phucxuyen 1 Quản Lý Quản lý giao…" at bounding box center [647, 291] width 1294 height 583
click at [107, 79] on button "Kho gửi" at bounding box center [112, 86] width 77 height 45
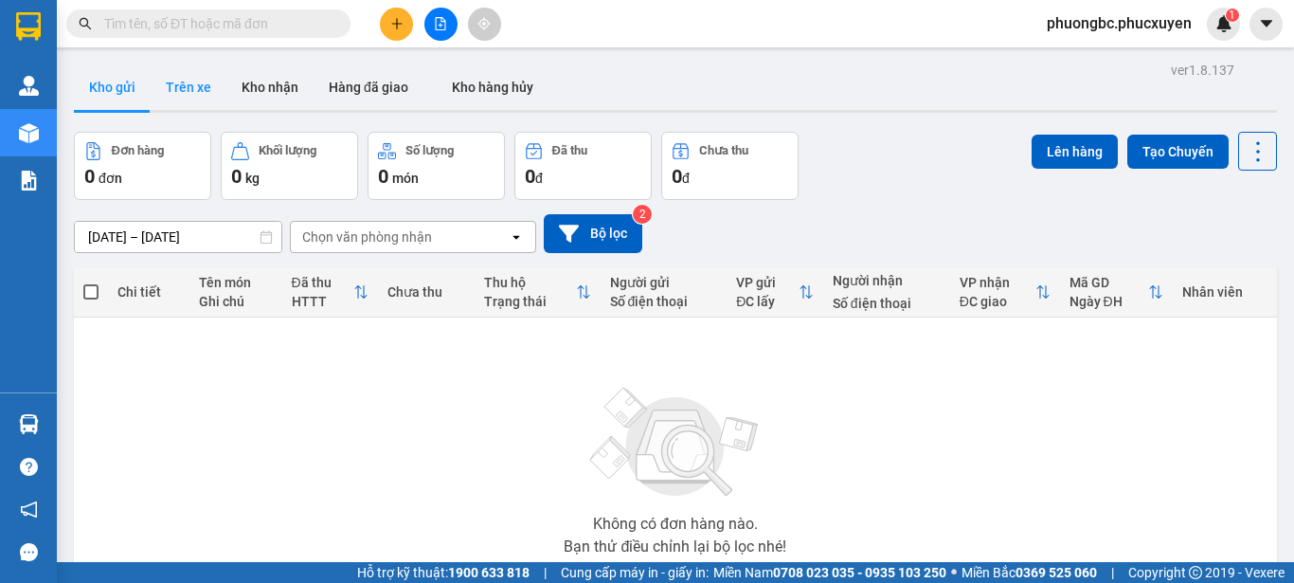
click at [189, 87] on button "Trên xe" at bounding box center [189, 86] width 76 height 45
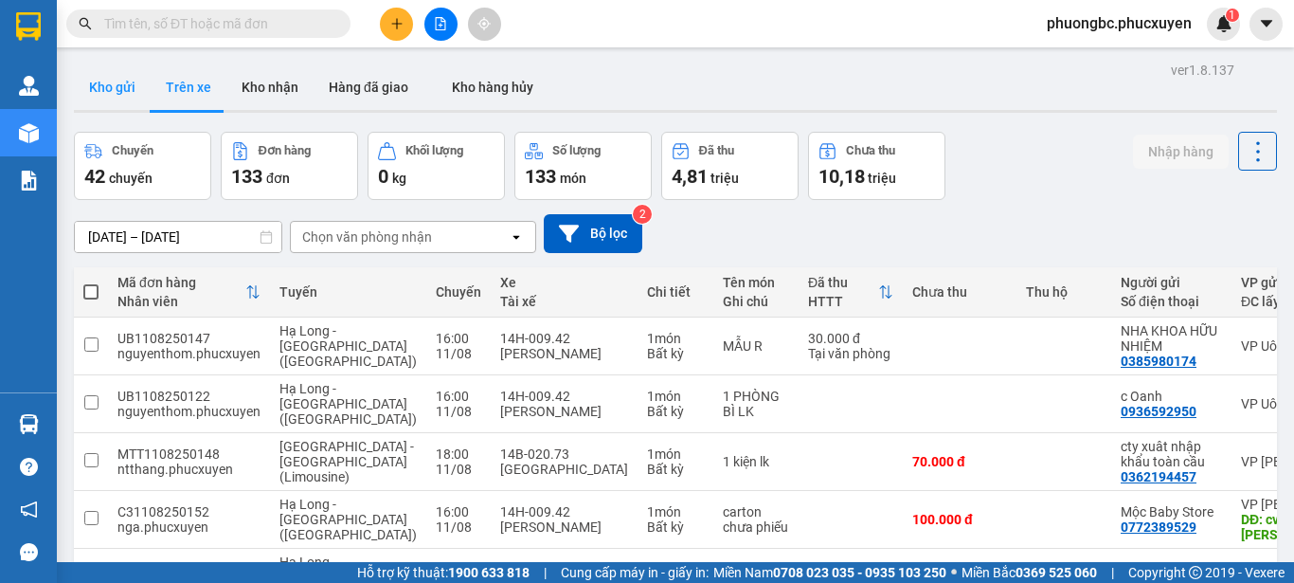
click at [101, 81] on button "Kho gửi" at bounding box center [112, 86] width 77 height 45
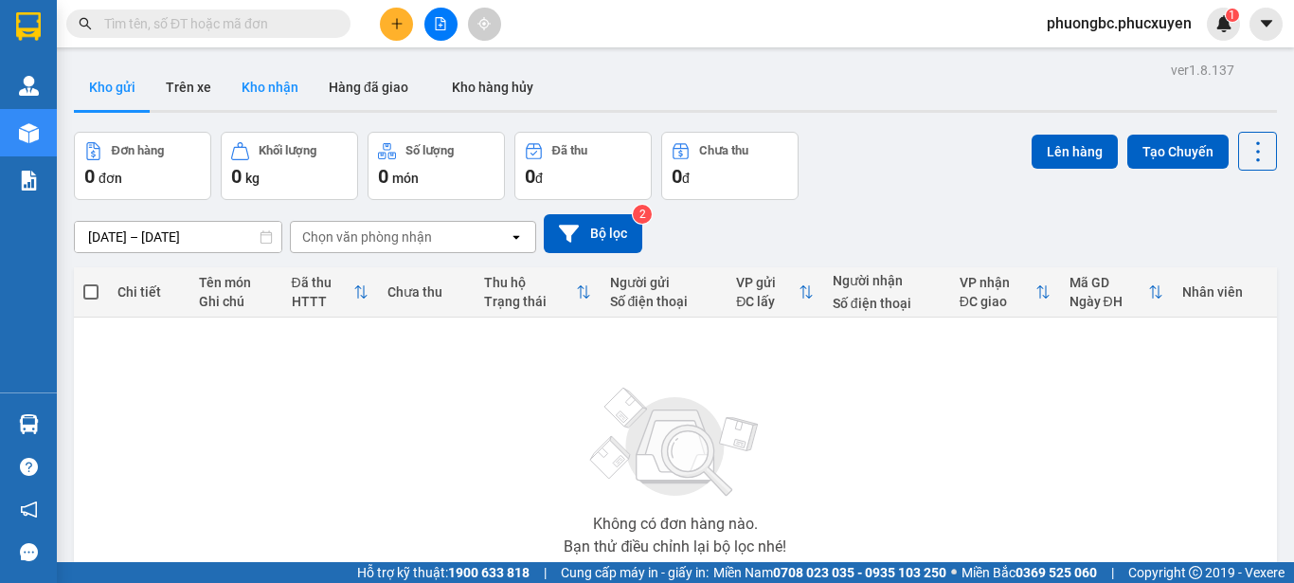
click at [265, 81] on button "Kho nhận" at bounding box center [269, 86] width 87 height 45
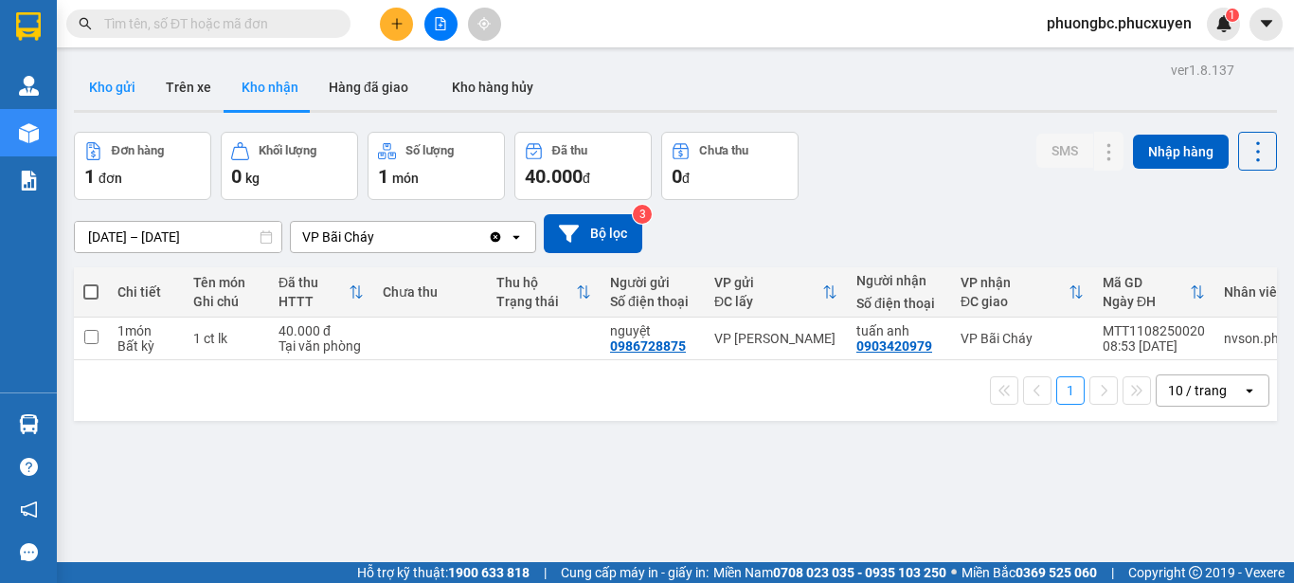
click at [121, 85] on button "Kho gửi" at bounding box center [112, 86] width 77 height 45
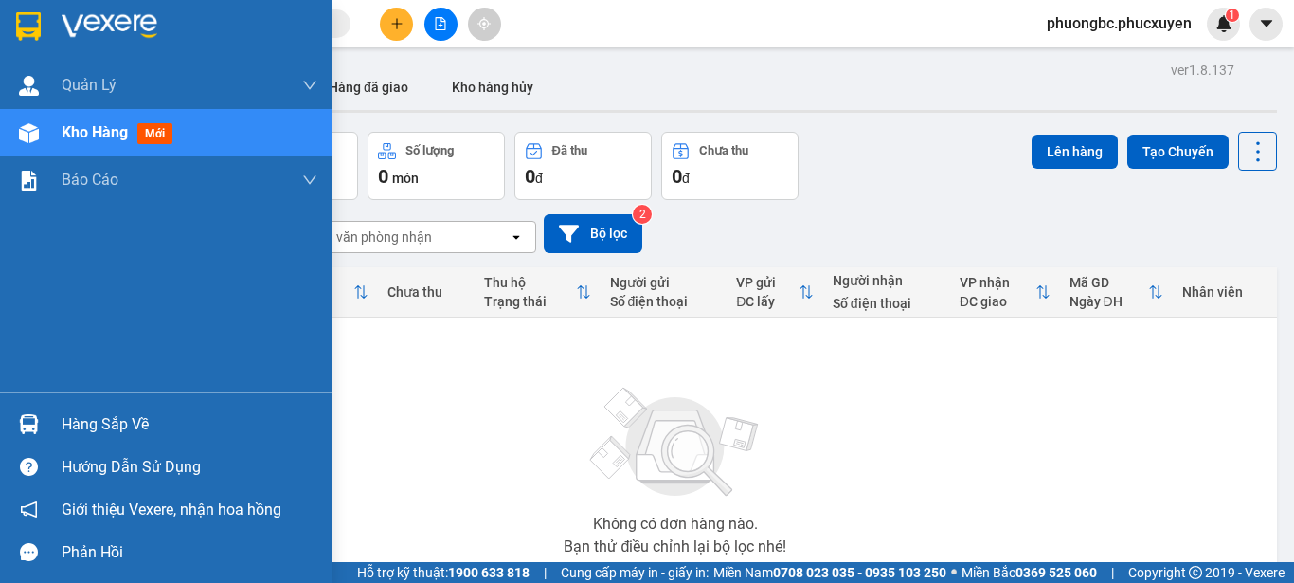
click at [119, 419] on div "Hàng sắp về" at bounding box center [190, 424] width 256 height 28
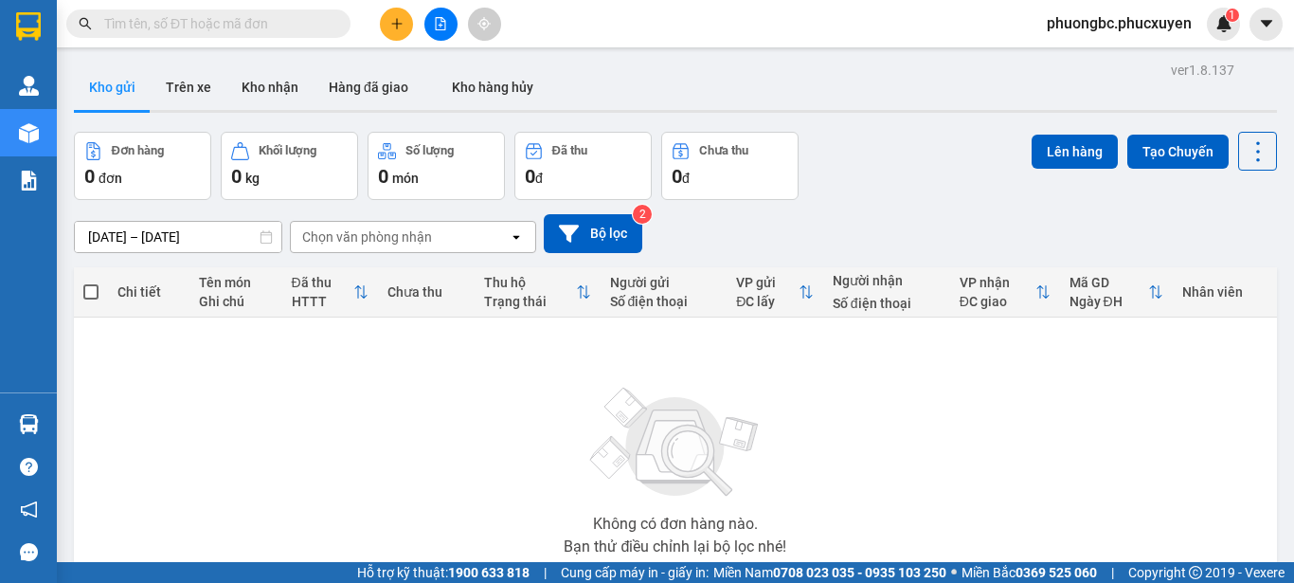
click at [945, 454] on section "Kết quả [PERSON_NAME] ( 0 ) Bộ lọc No Data phuongbc.phucxuyen 1 [PERSON_NAME] […" at bounding box center [647, 291] width 1294 height 583
click at [282, 85] on button "Kho nhận" at bounding box center [269, 86] width 87 height 45
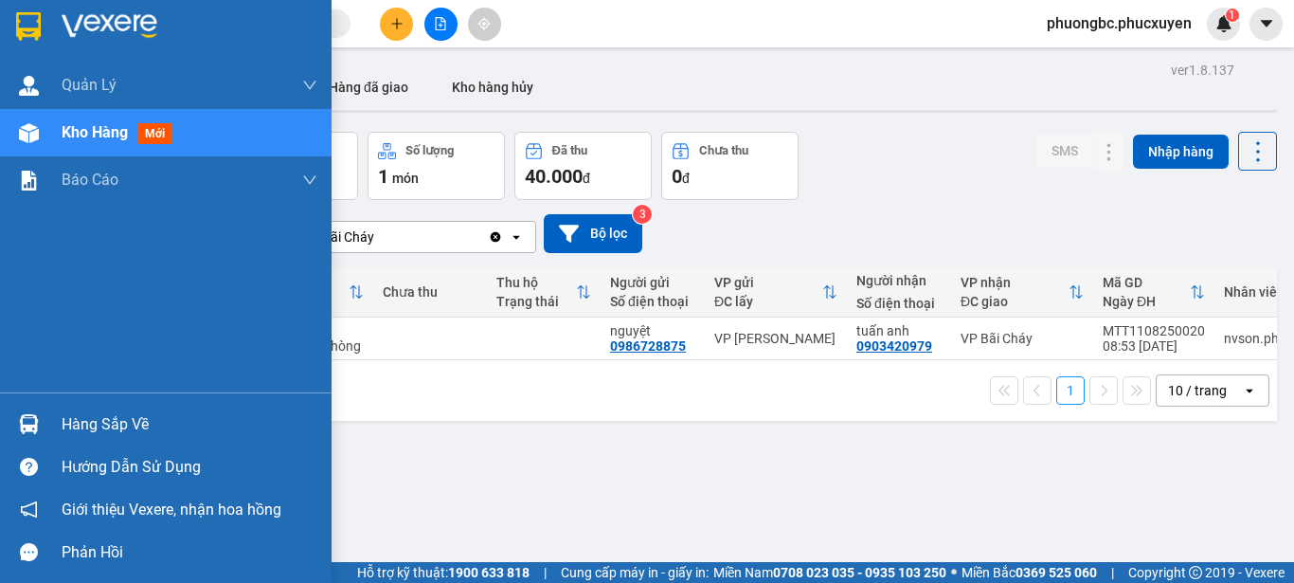
click at [78, 422] on div "Hàng sắp về" at bounding box center [190, 424] width 256 height 28
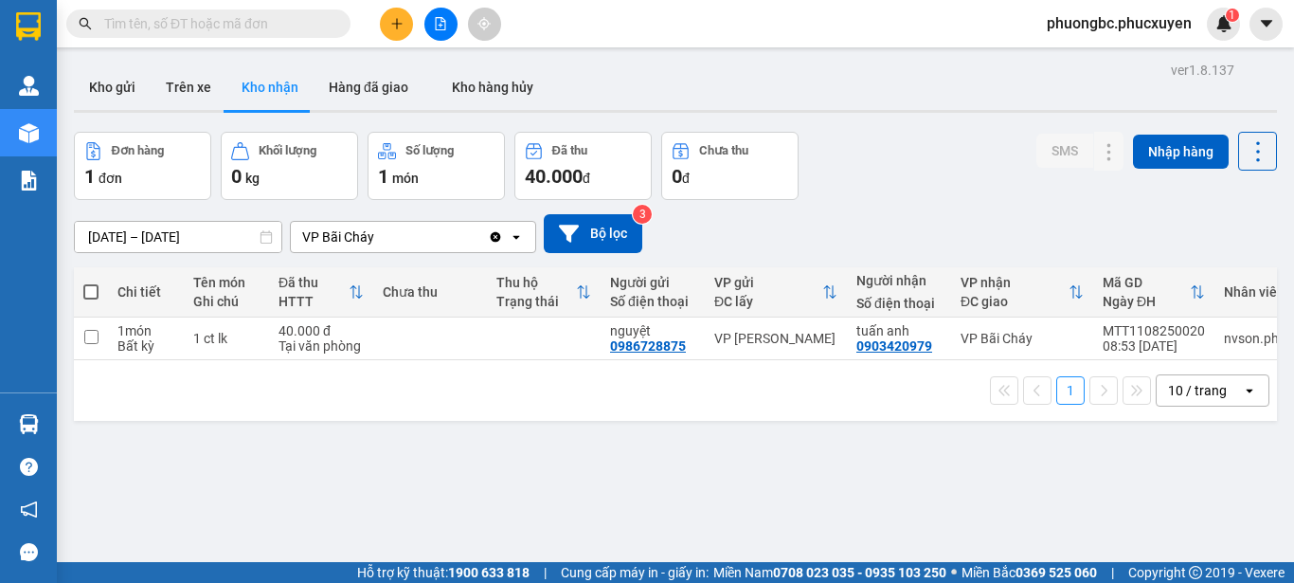
click at [954, 483] on section "Kết quả tìm kiếm ( 0 ) Bộ lọc No Data phuongbc.phucxuyen 1 Quản Lý Quản lý giao…" at bounding box center [647, 291] width 1294 height 583
click at [1104, 344] on icon at bounding box center [1109, 338] width 10 height 11
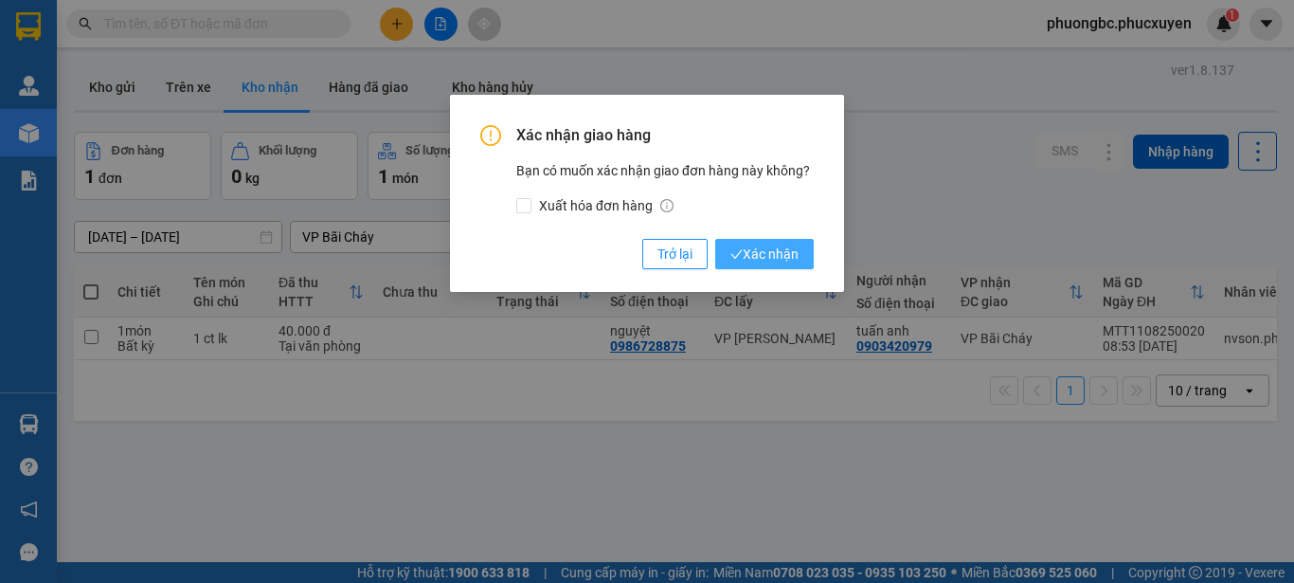
click at [779, 245] on span "Xác nhận" at bounding box center [764, 253] width 68 height 21
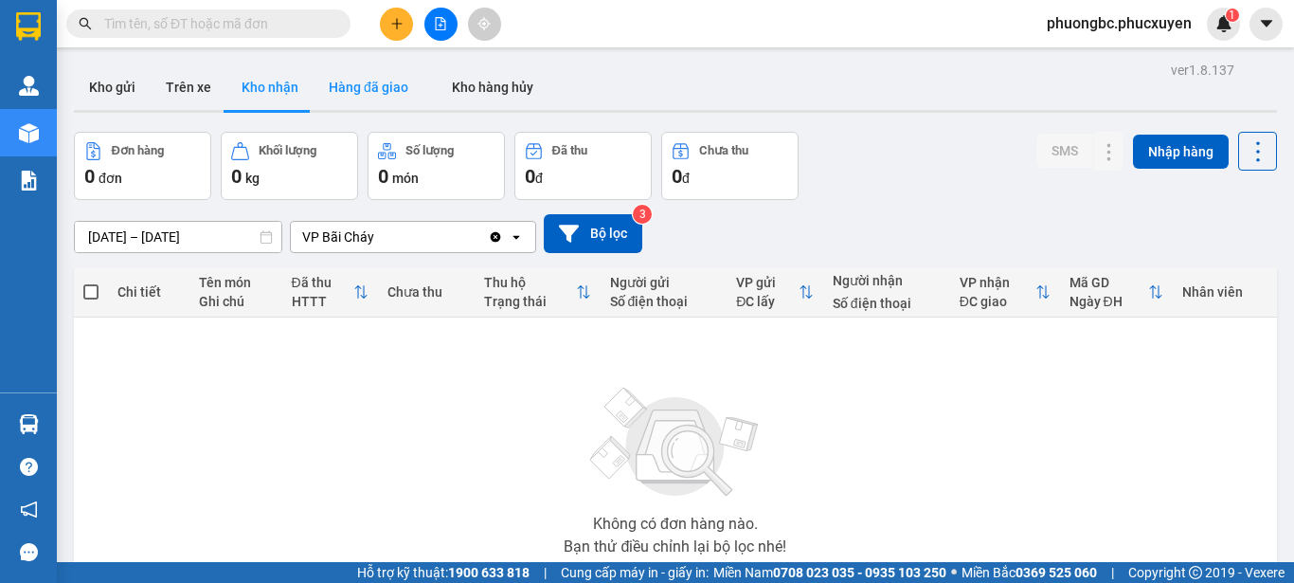
click at [358, 86] on button "Hàng đã giao" at bounding box center [369, 86] width 110 height 45
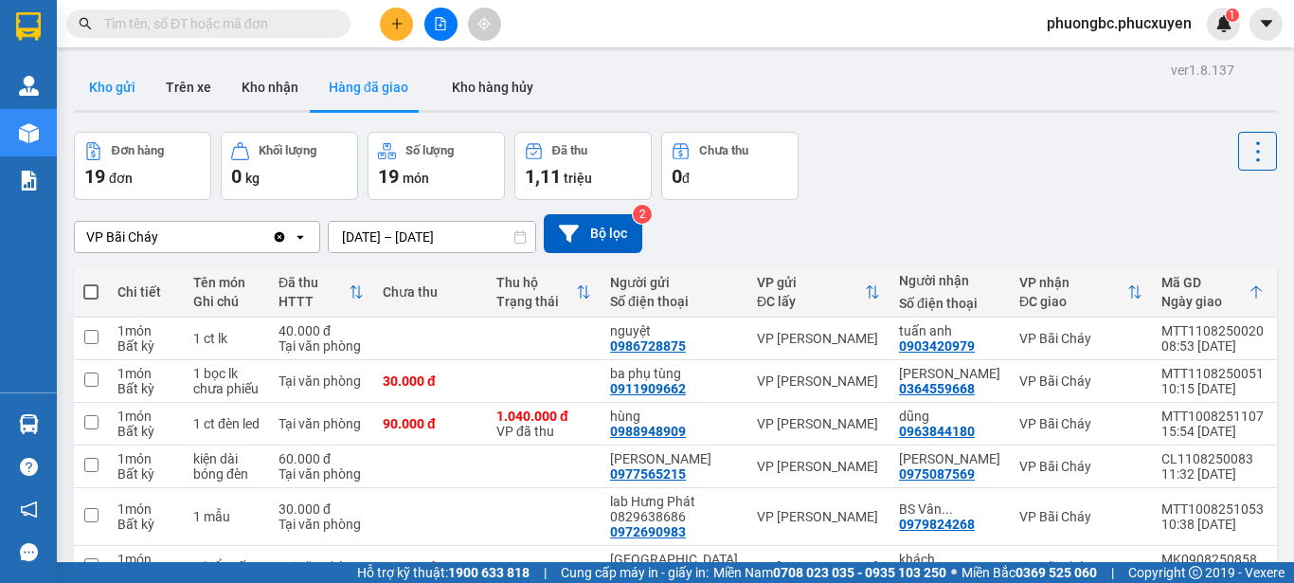
click at [110, 85] on button "Kho gửi" at bounding box center [112, 86] width 77 height 45
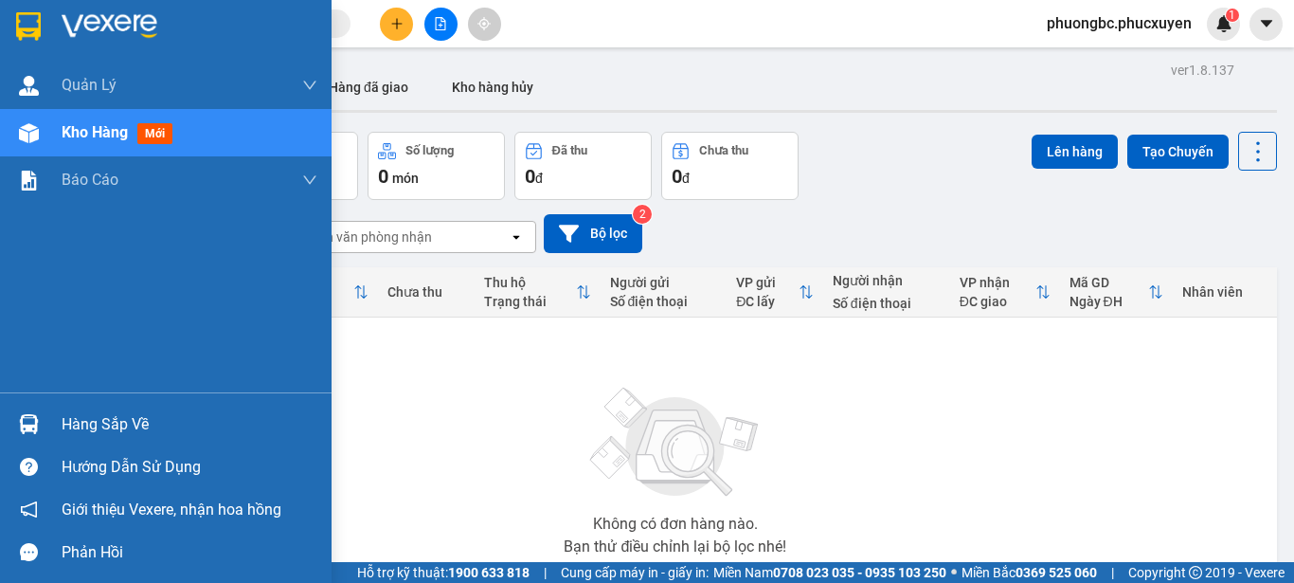
click at [30, 426] on img at bounding box center [29, 424] width 20 height 20
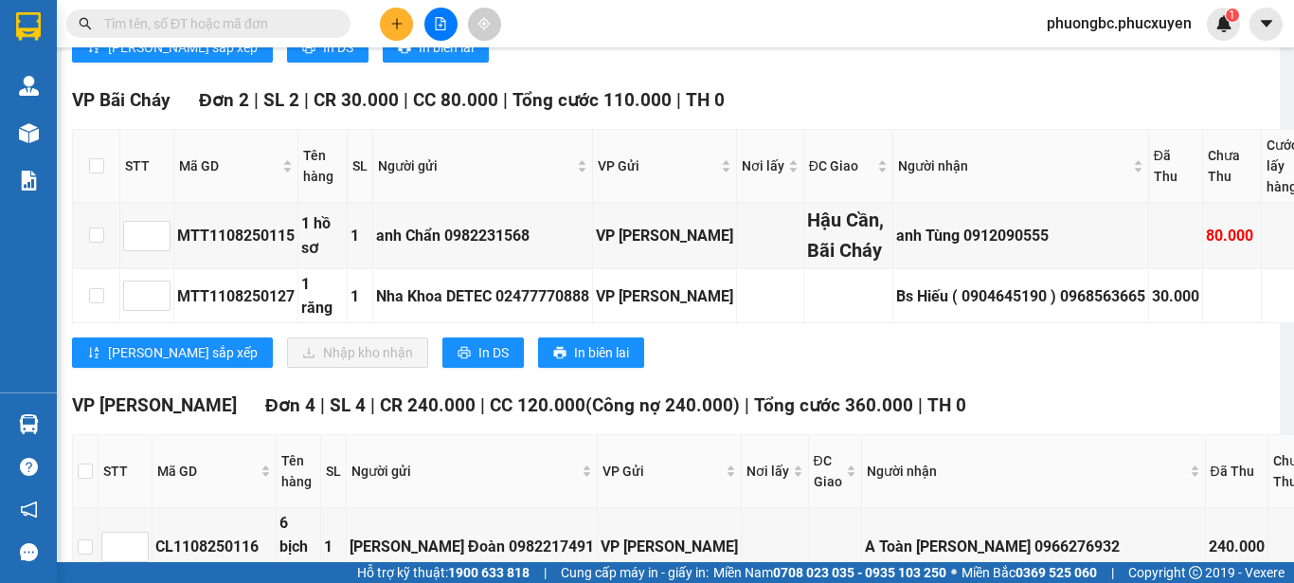
scroll to position [1230, 0]
